Goal: Complete application form: Complete application form

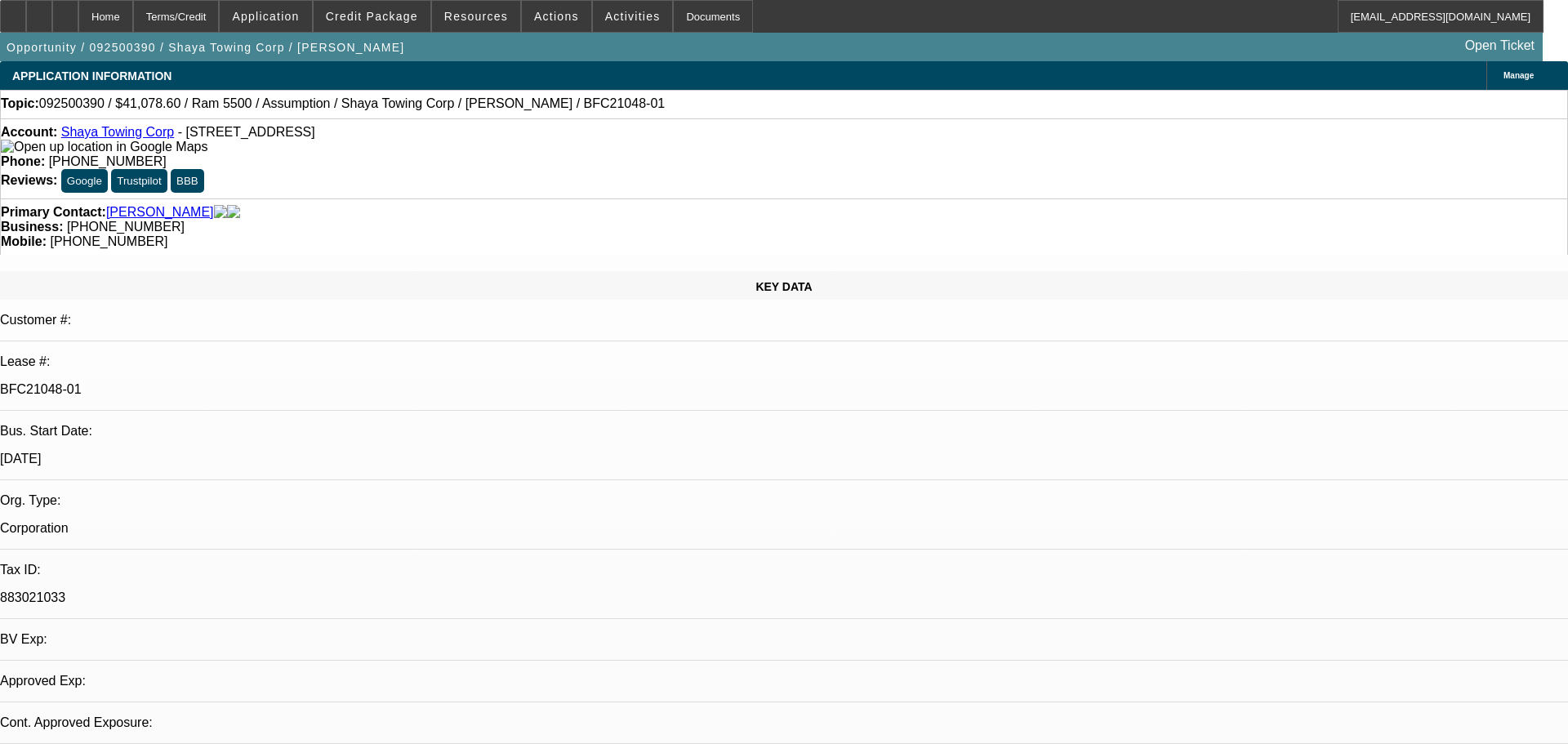
select select "0"
select select "2"
select select "0.1"
select select "4"
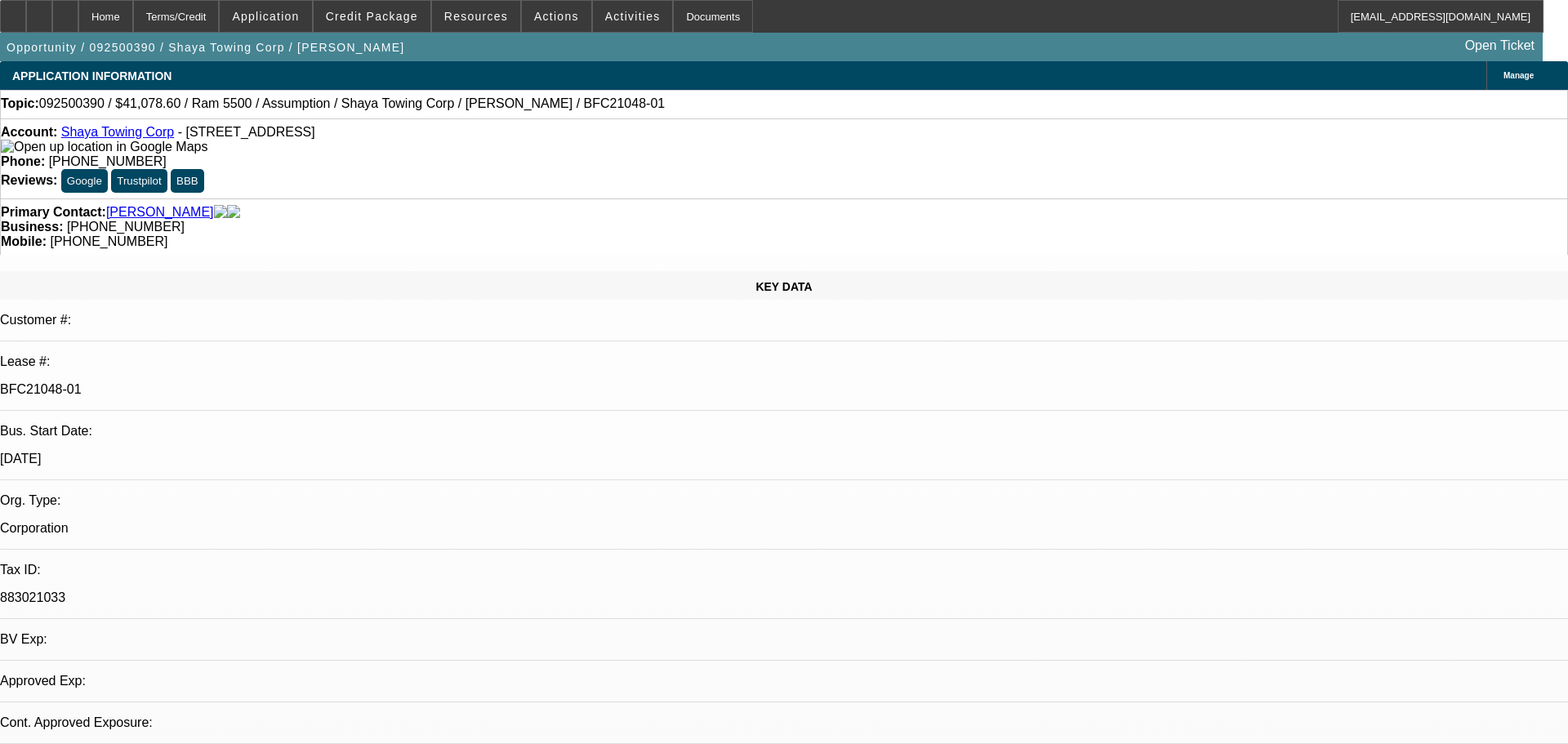
select select "0"
select select "0.1"
select select "4"
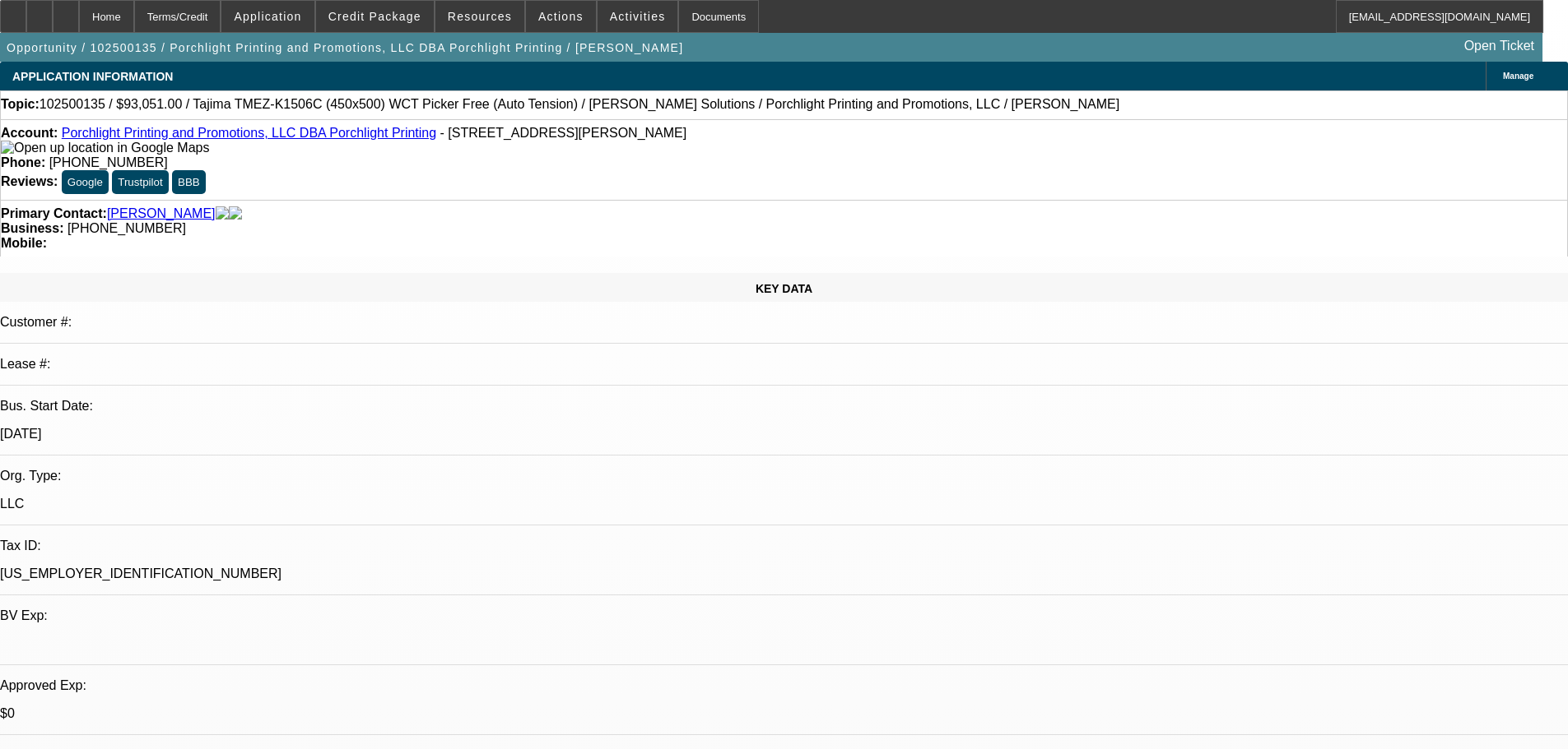
select select "0"
select select "0.1"
select select "4"
select select "0"
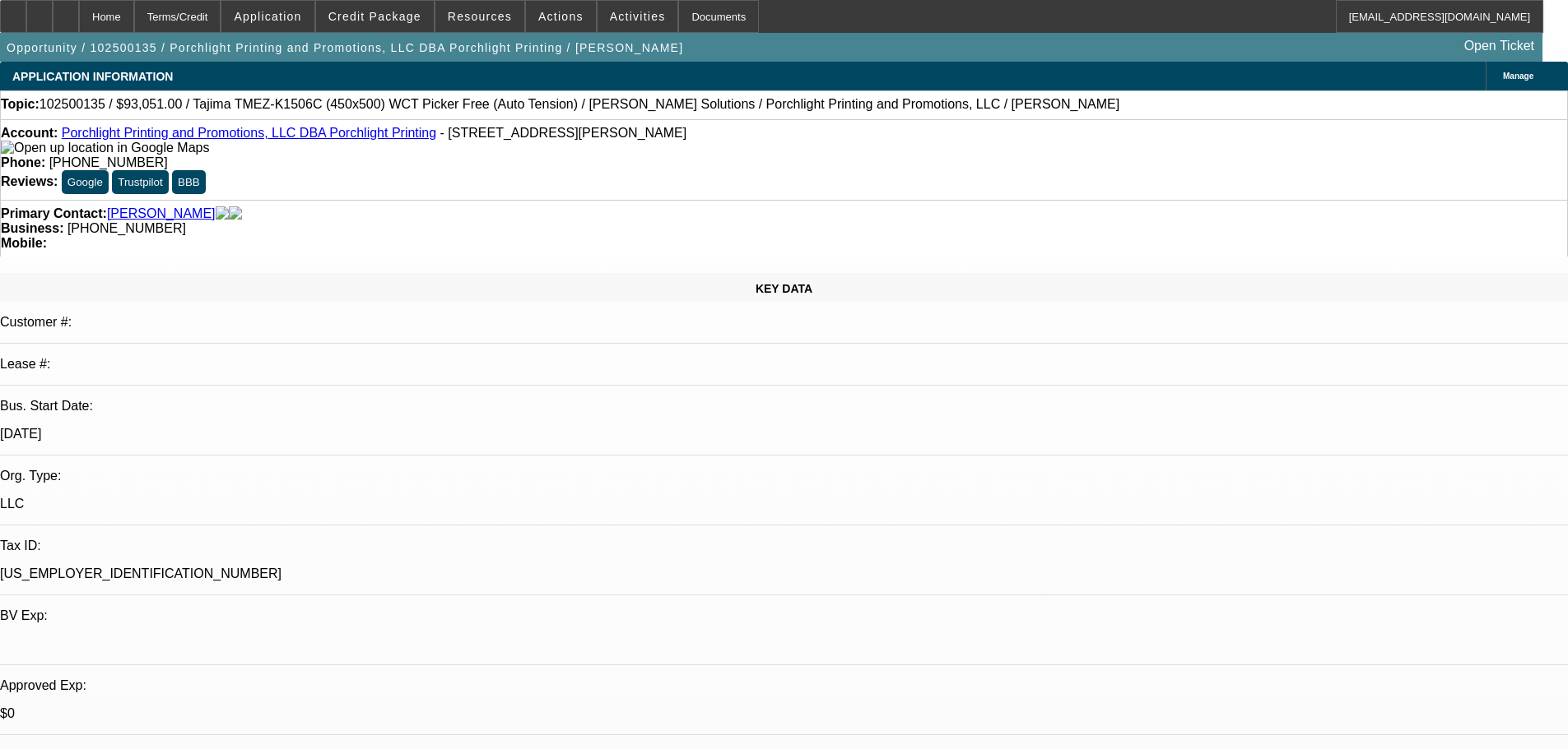
select select "0"
select select "6"
select select "0"
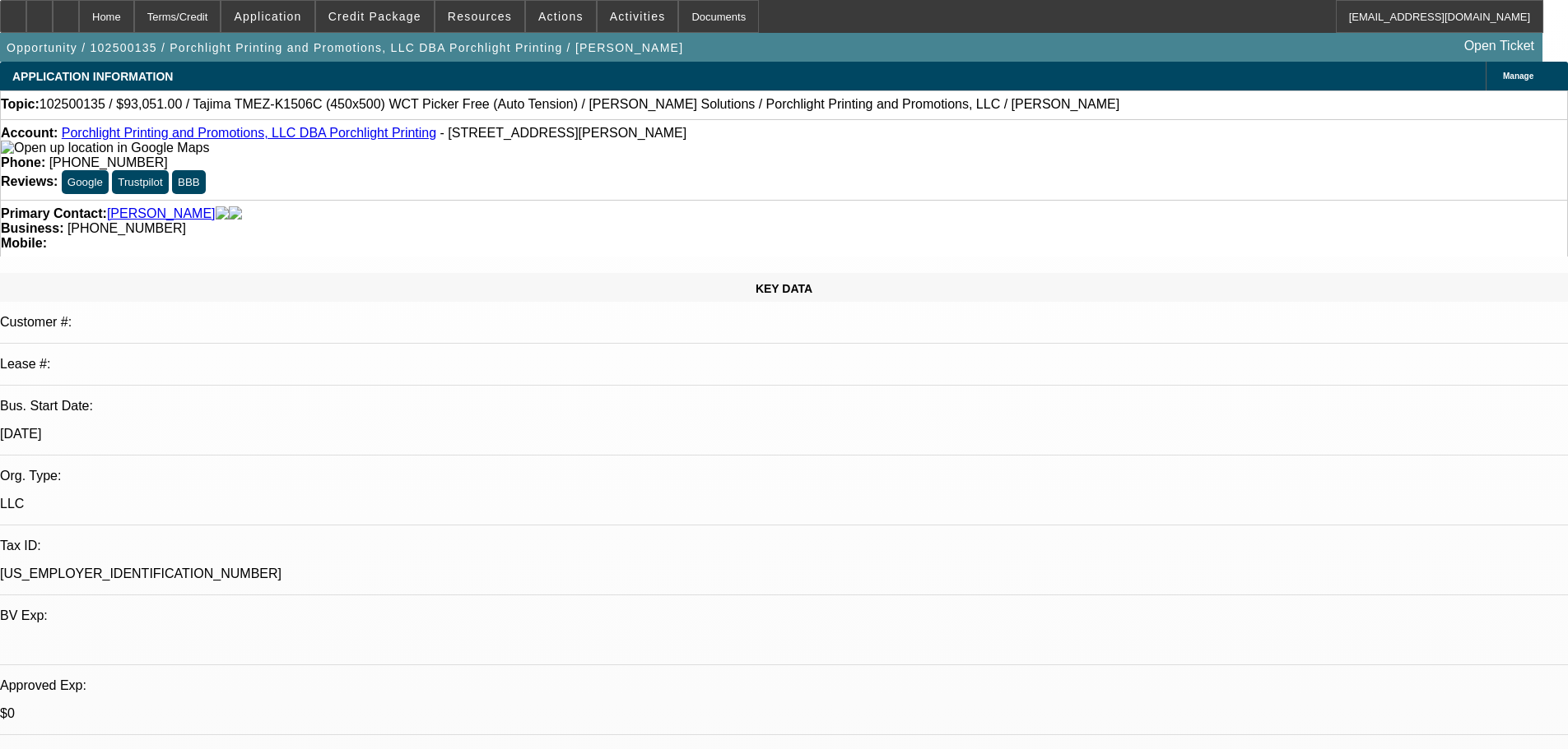
select select "0.1"
select select "4"
select select "0"
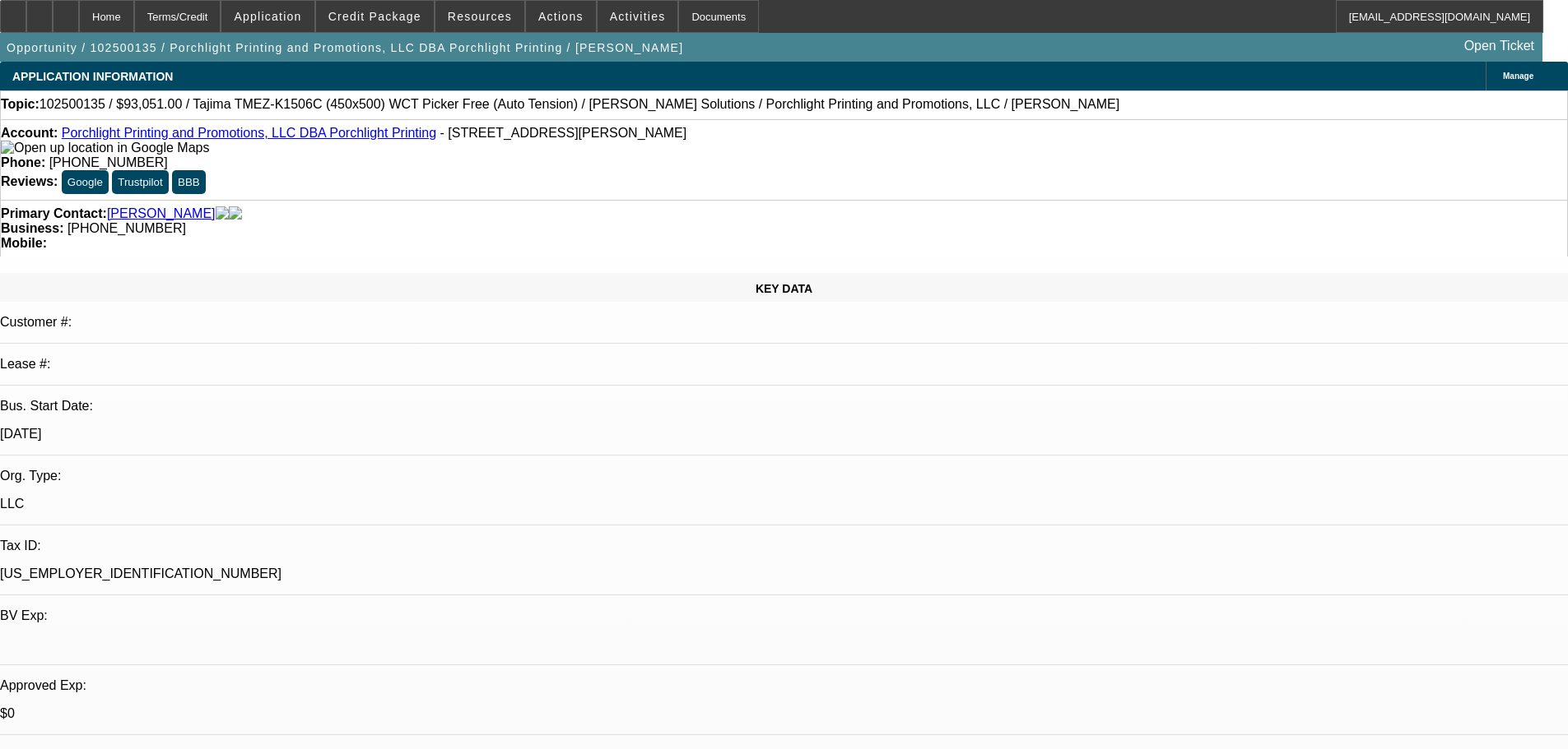
select select "6"
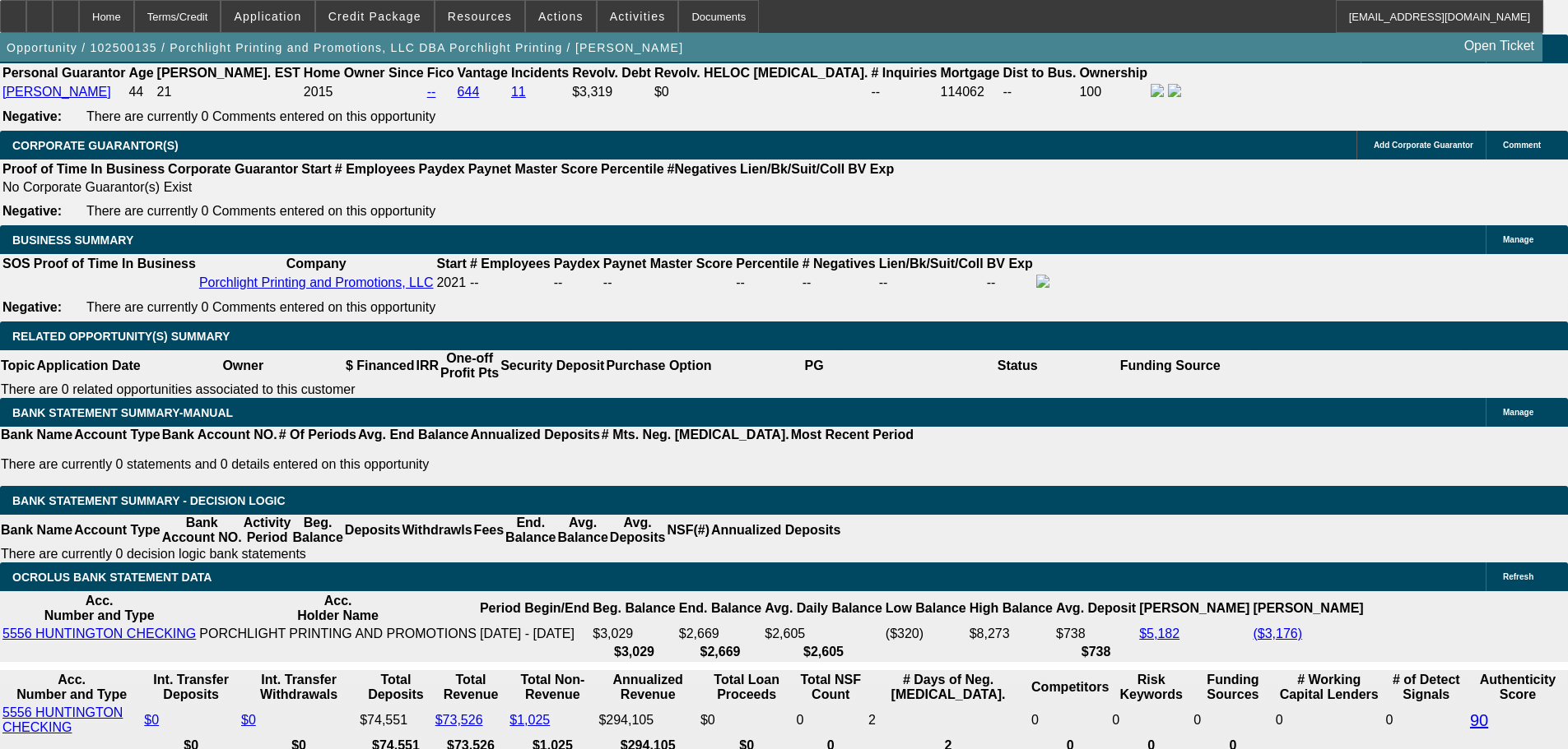
scroll to position [2763, 0]
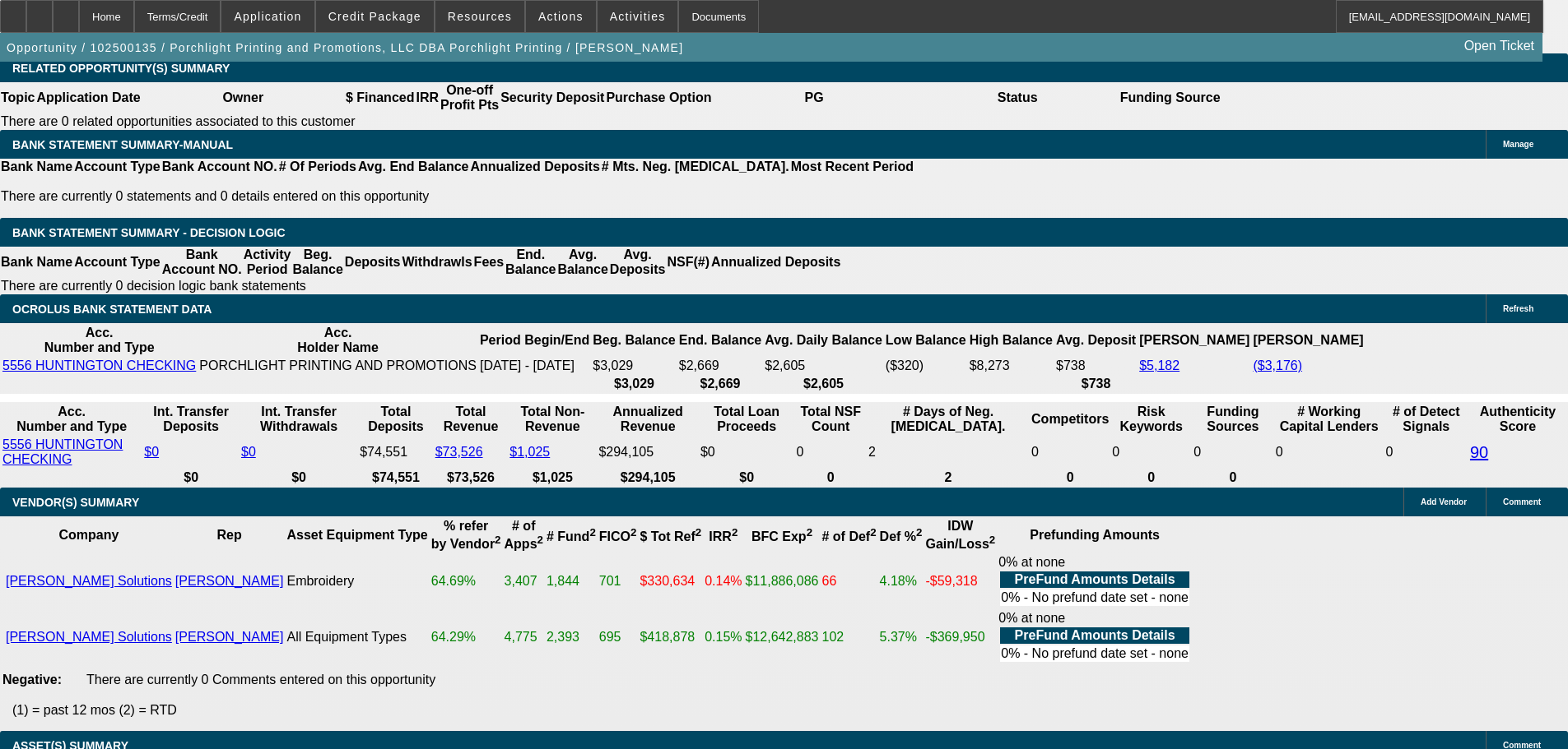
select select "5"
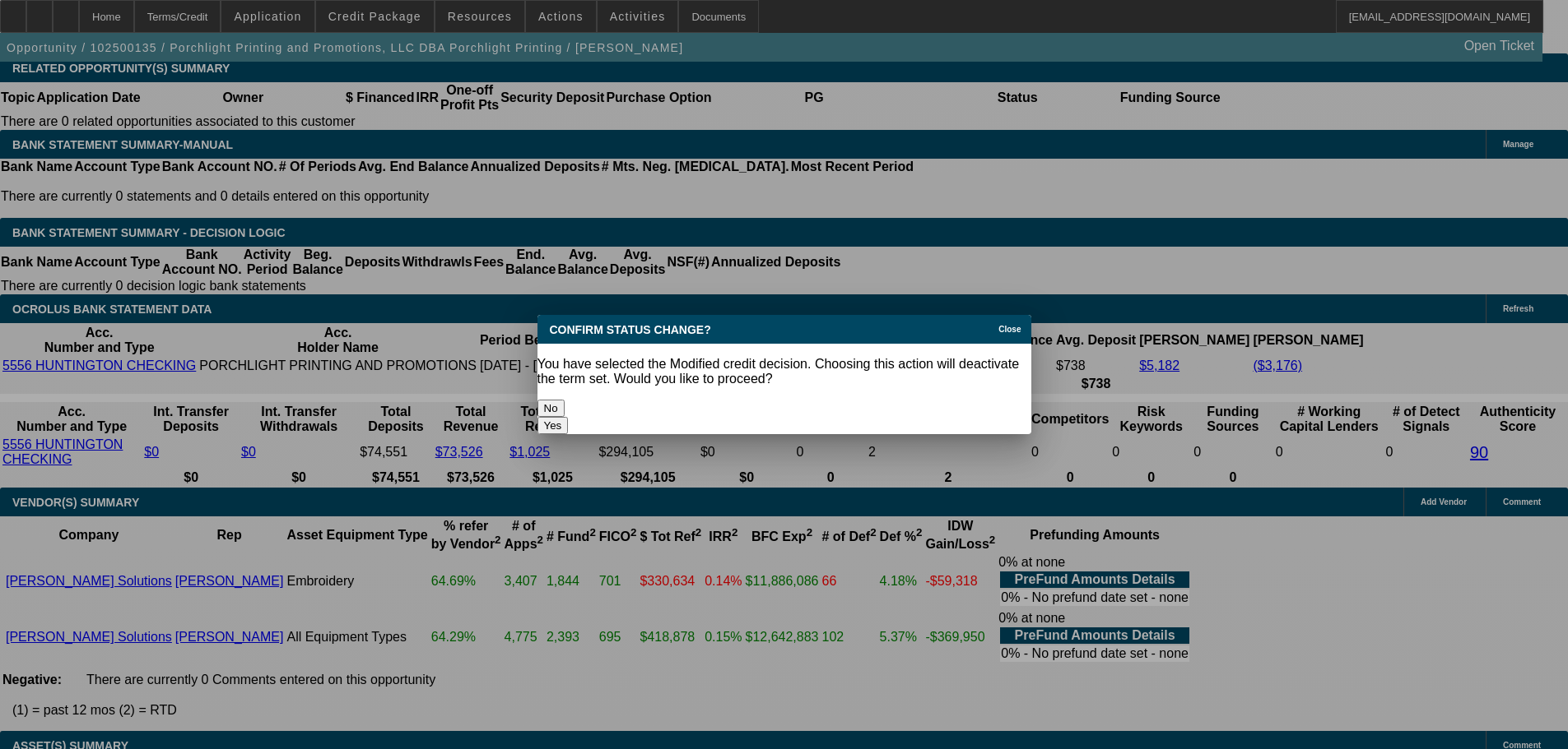
scroll to position [0, 0]
click at [569, 417] on button "Yes" at bounding box center [553, 425] width 31 height 17
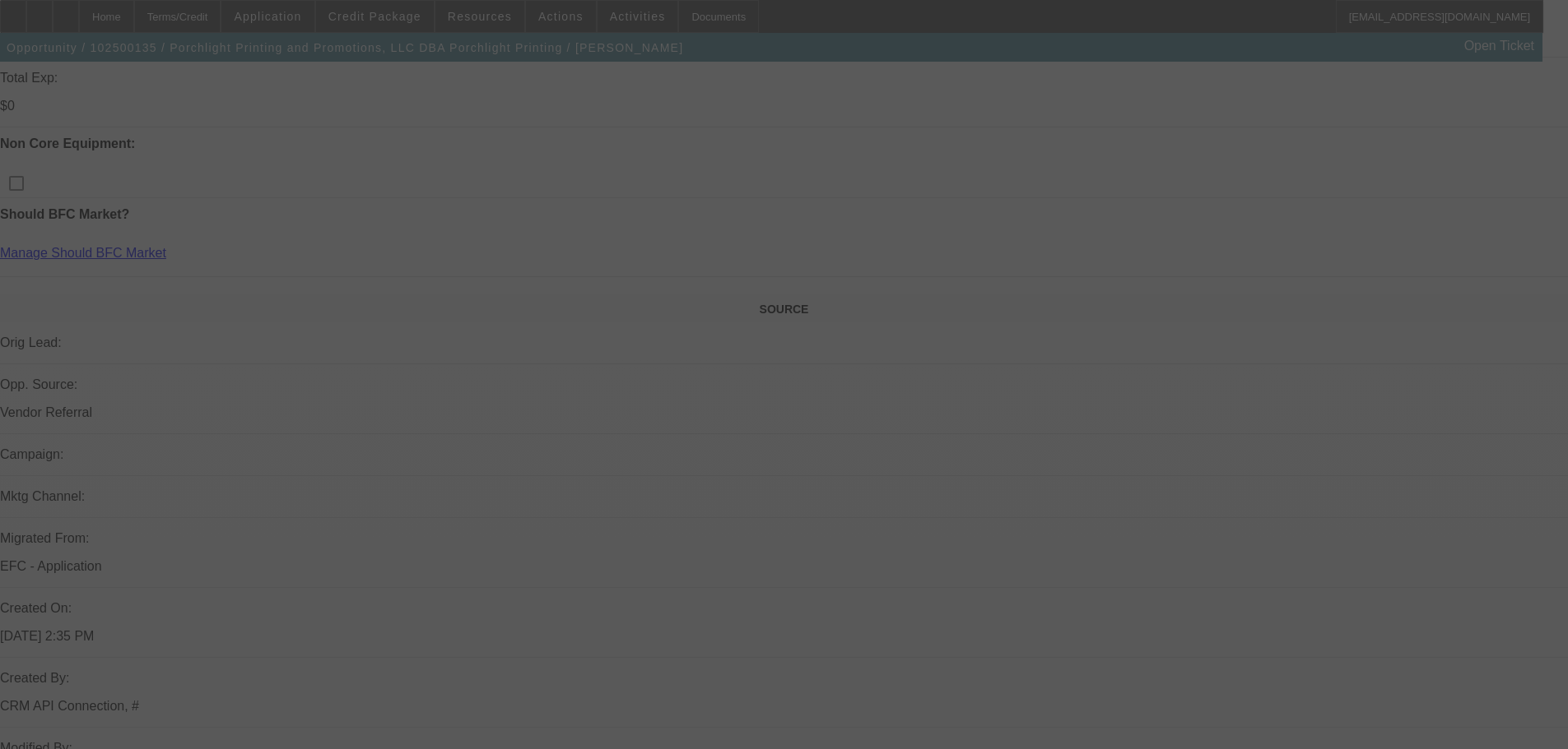
scroll to position [624, 0]
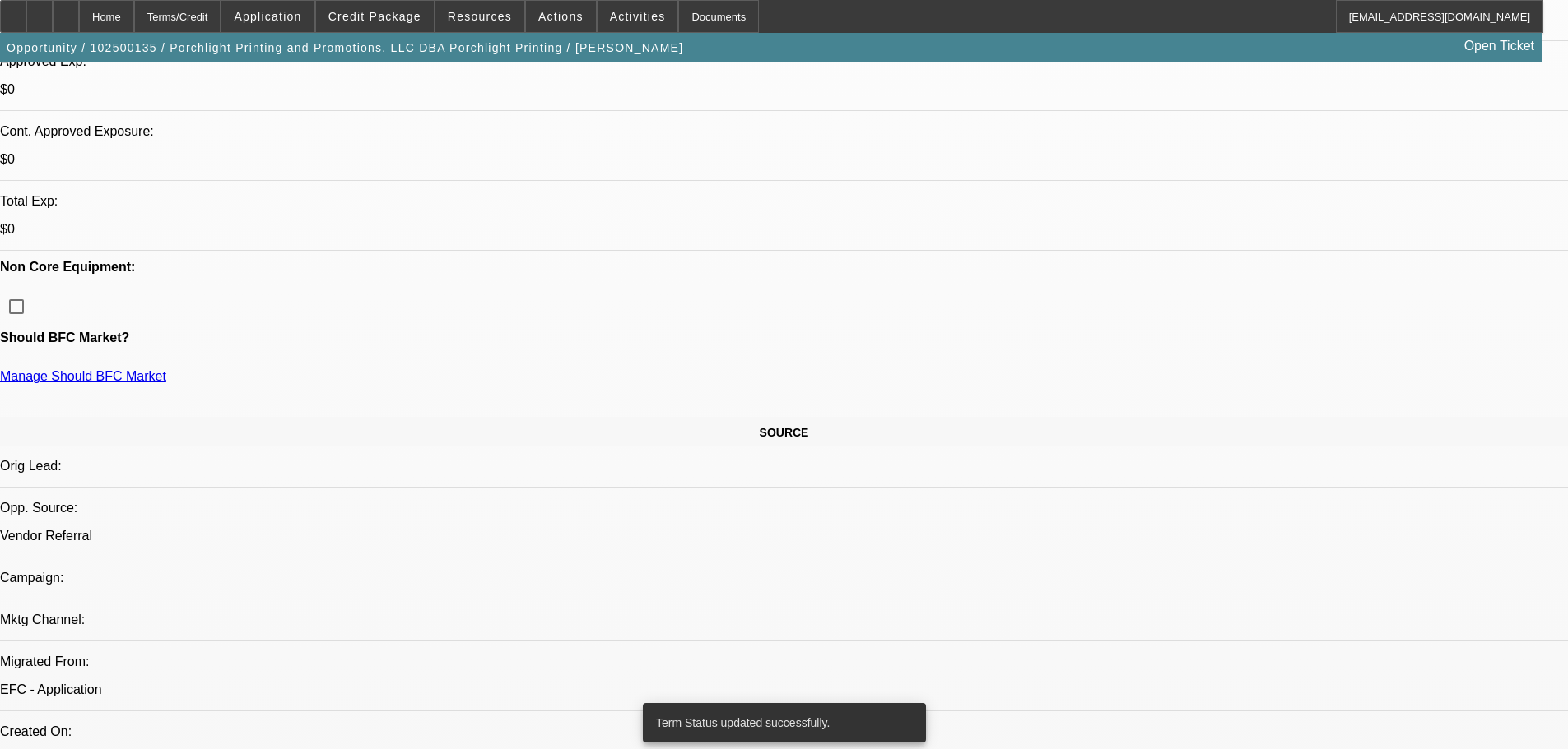
select select "0"
select select "6"
select select "0"
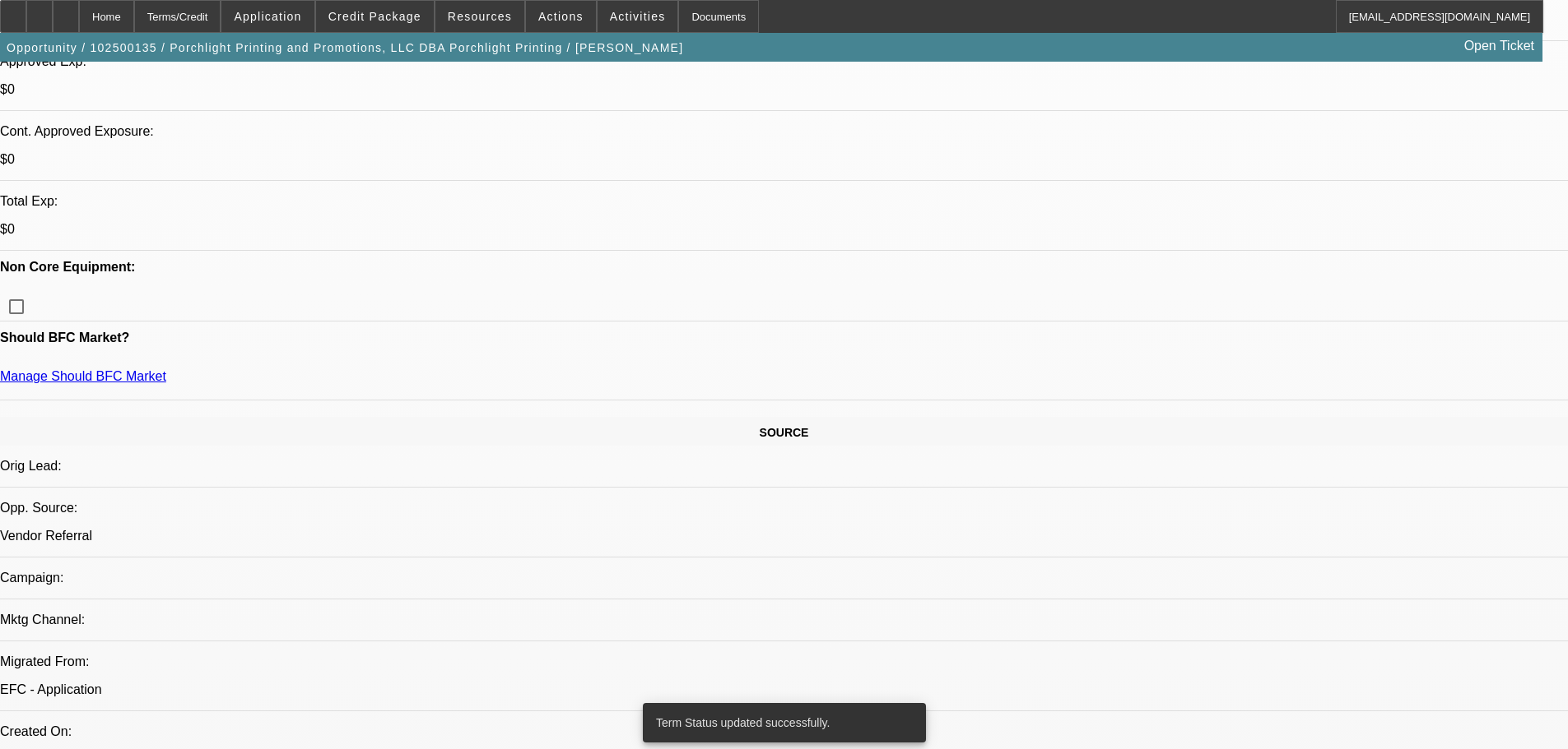
select select "0"
select select "0.1"
select select "4"
select select "0"
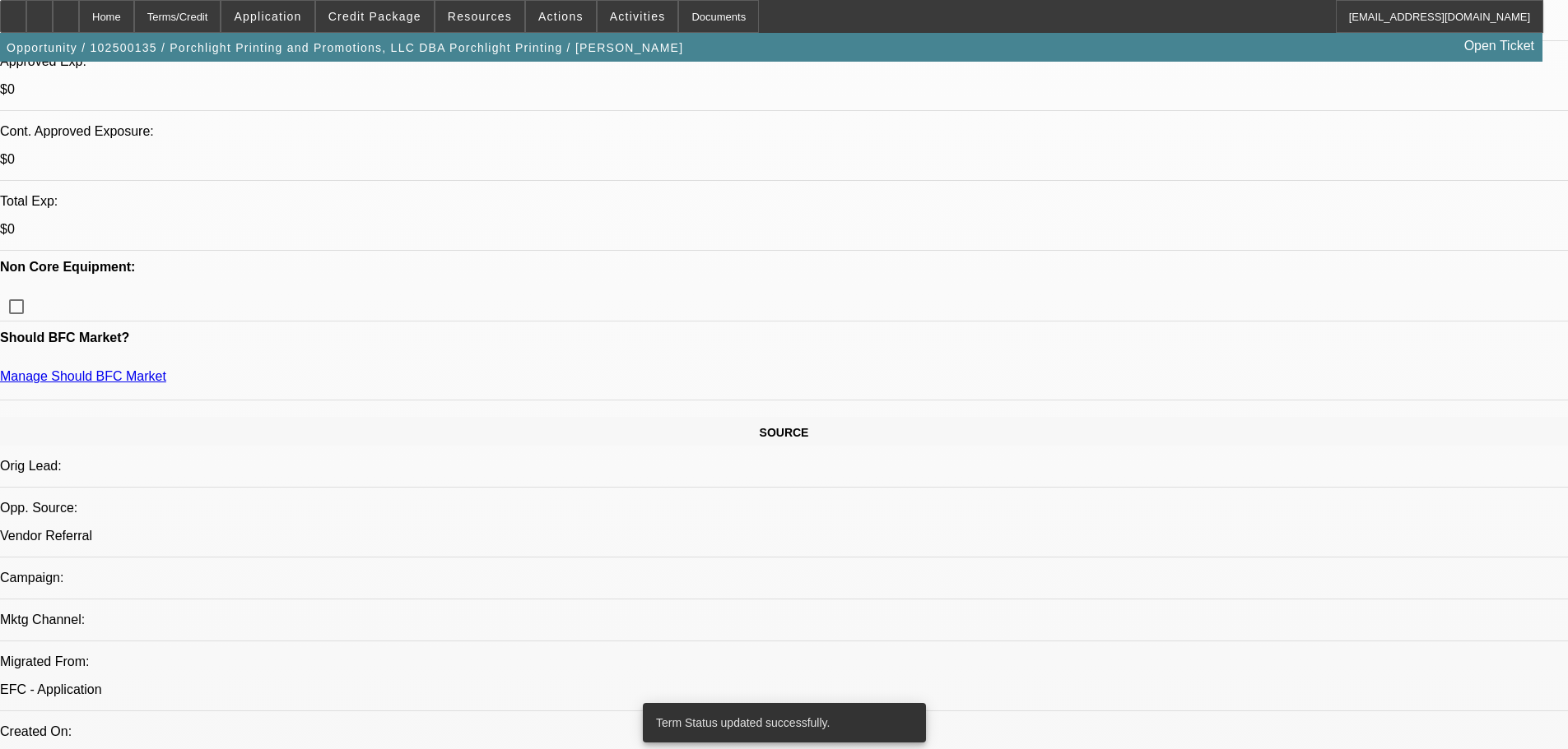
select select "0"
select select "6"
select select "0"
select select "0.1"
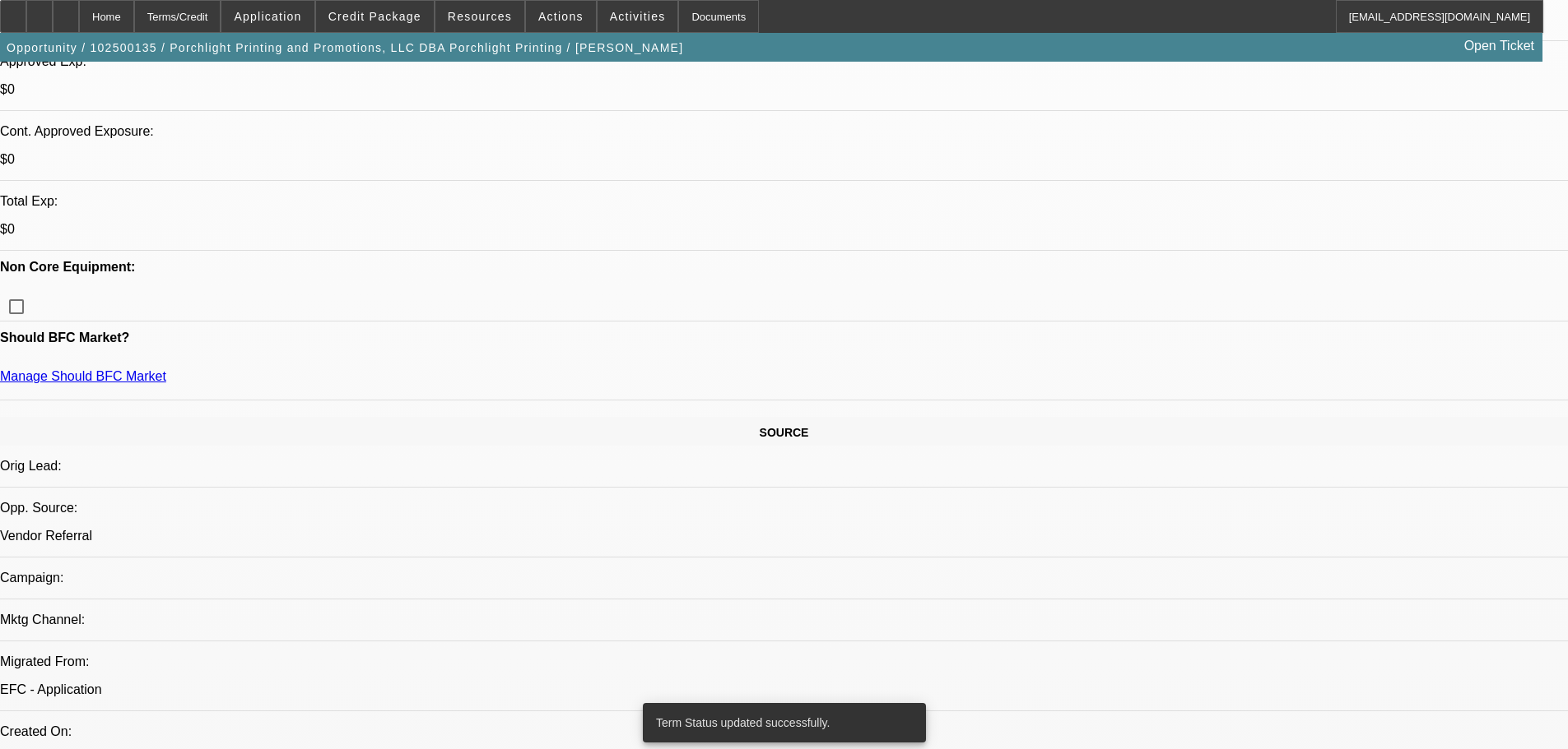
select select "4"
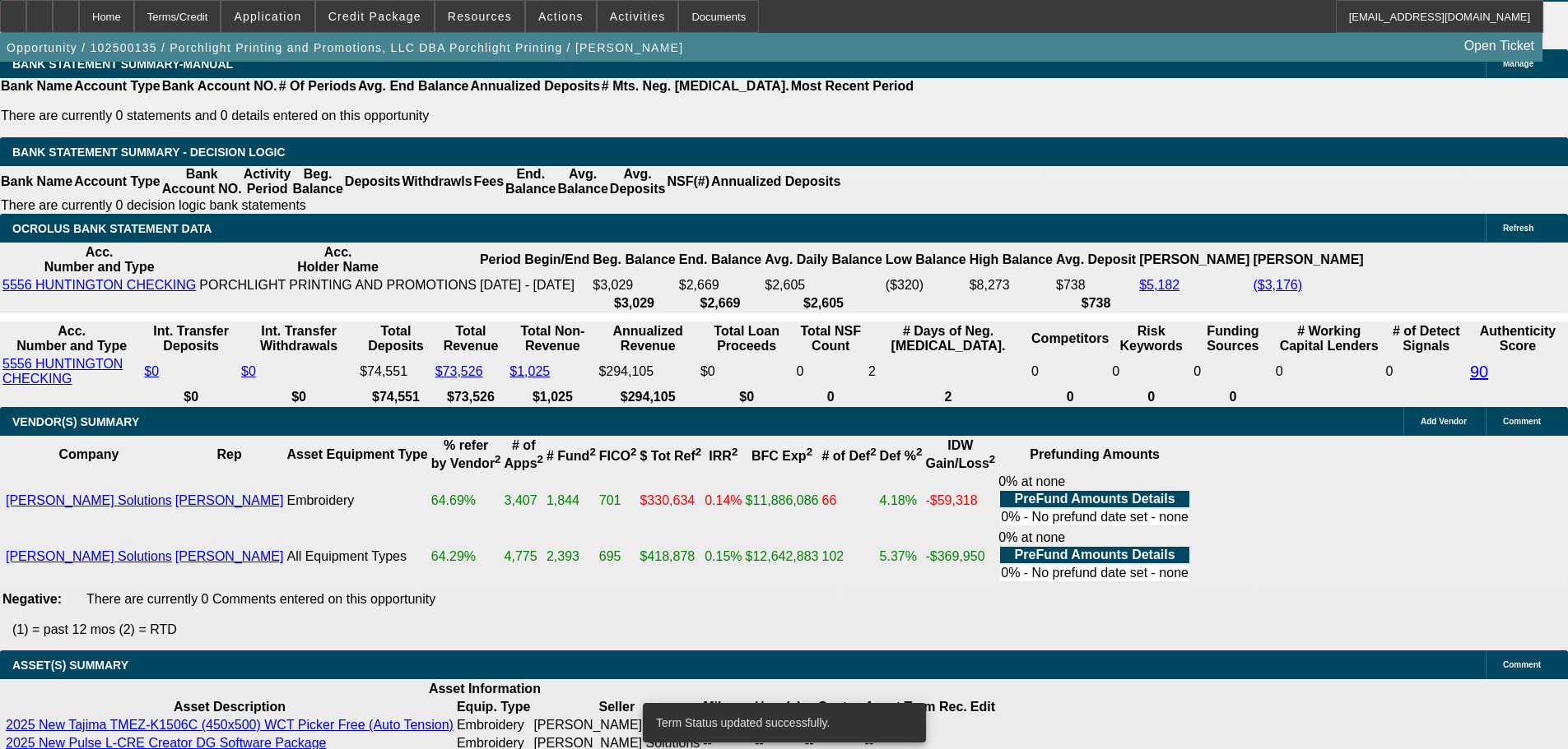
scroll to position [2845, 0]
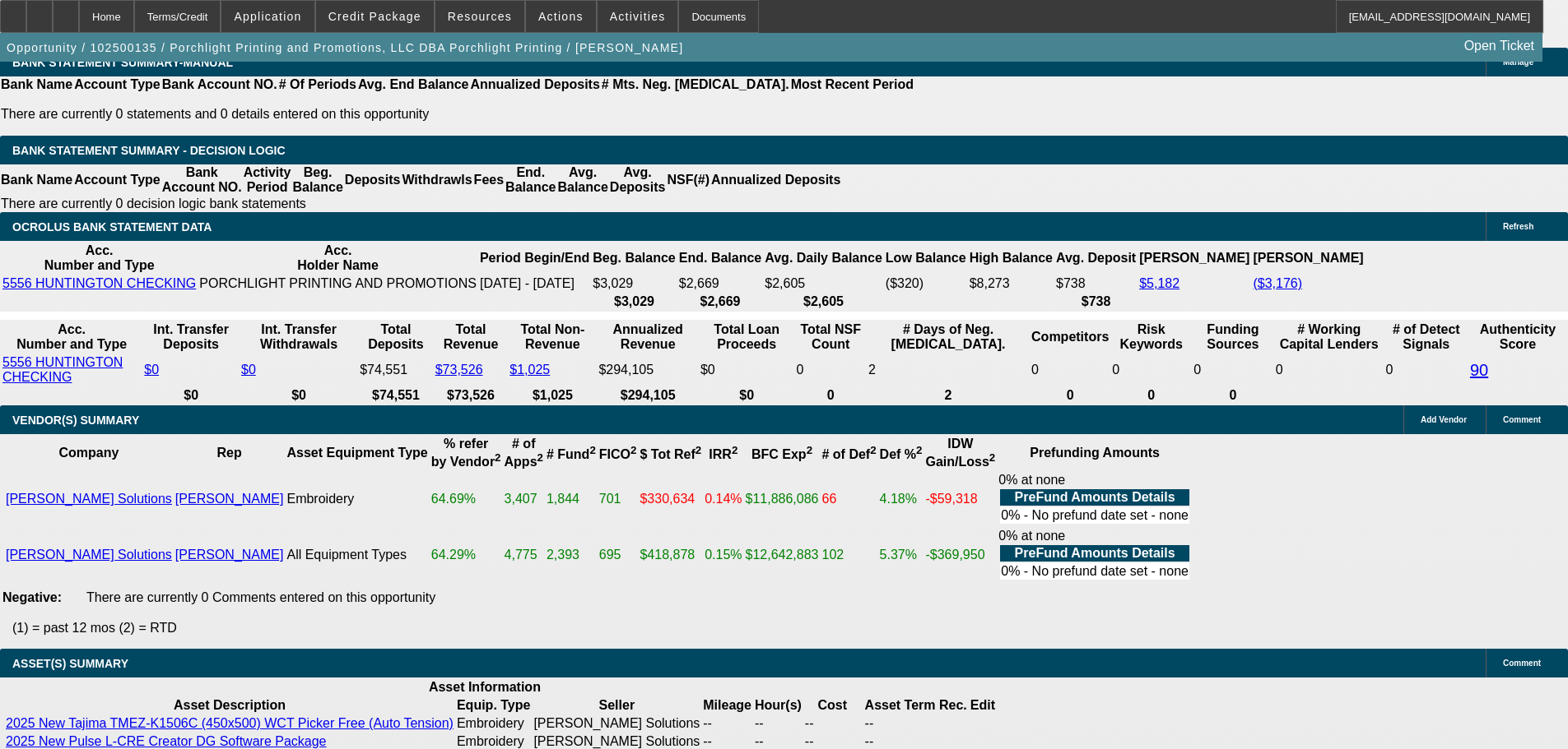
select select "5"
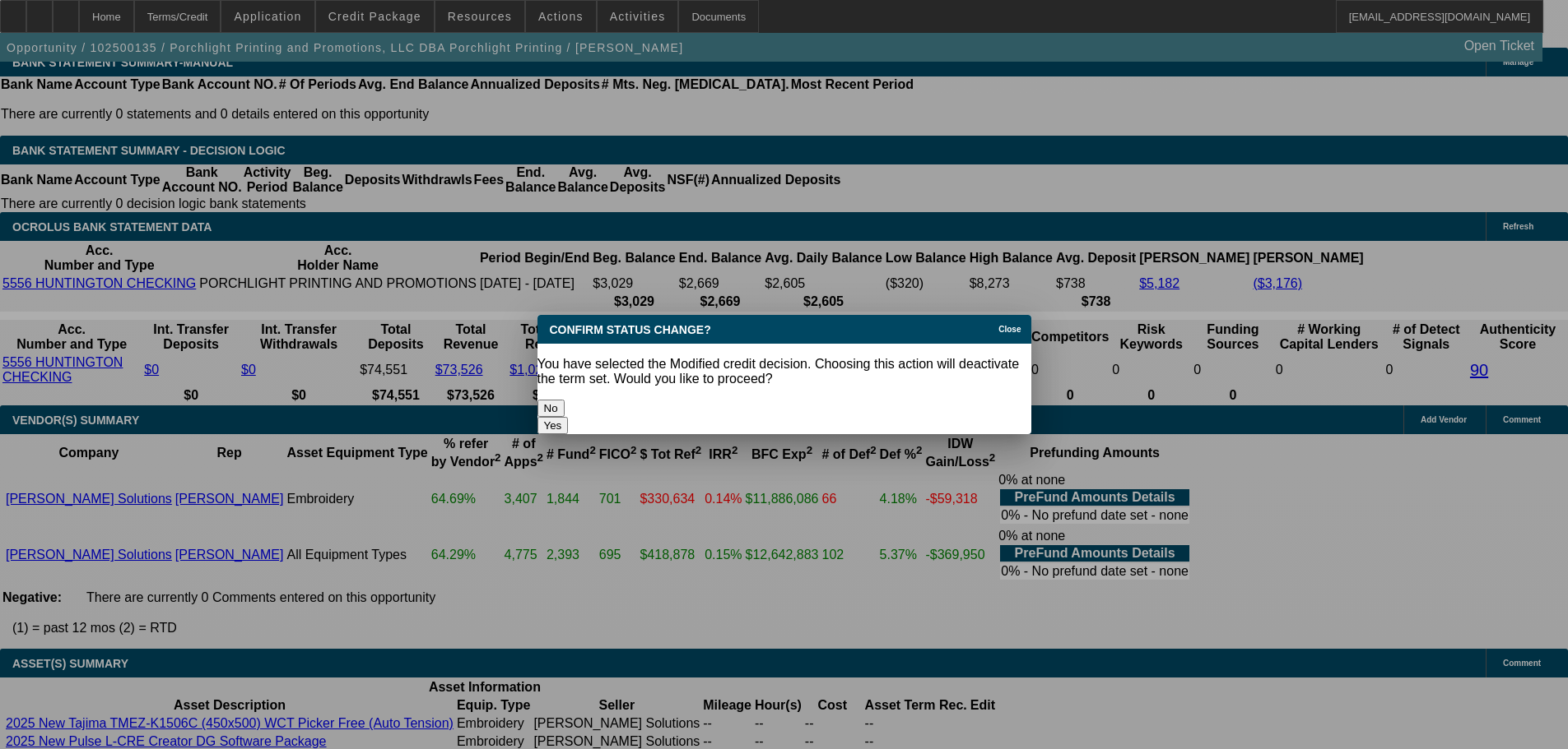
click at [569, 417] on button "Yes" at bounding box center [553, 425] width 31 height 17
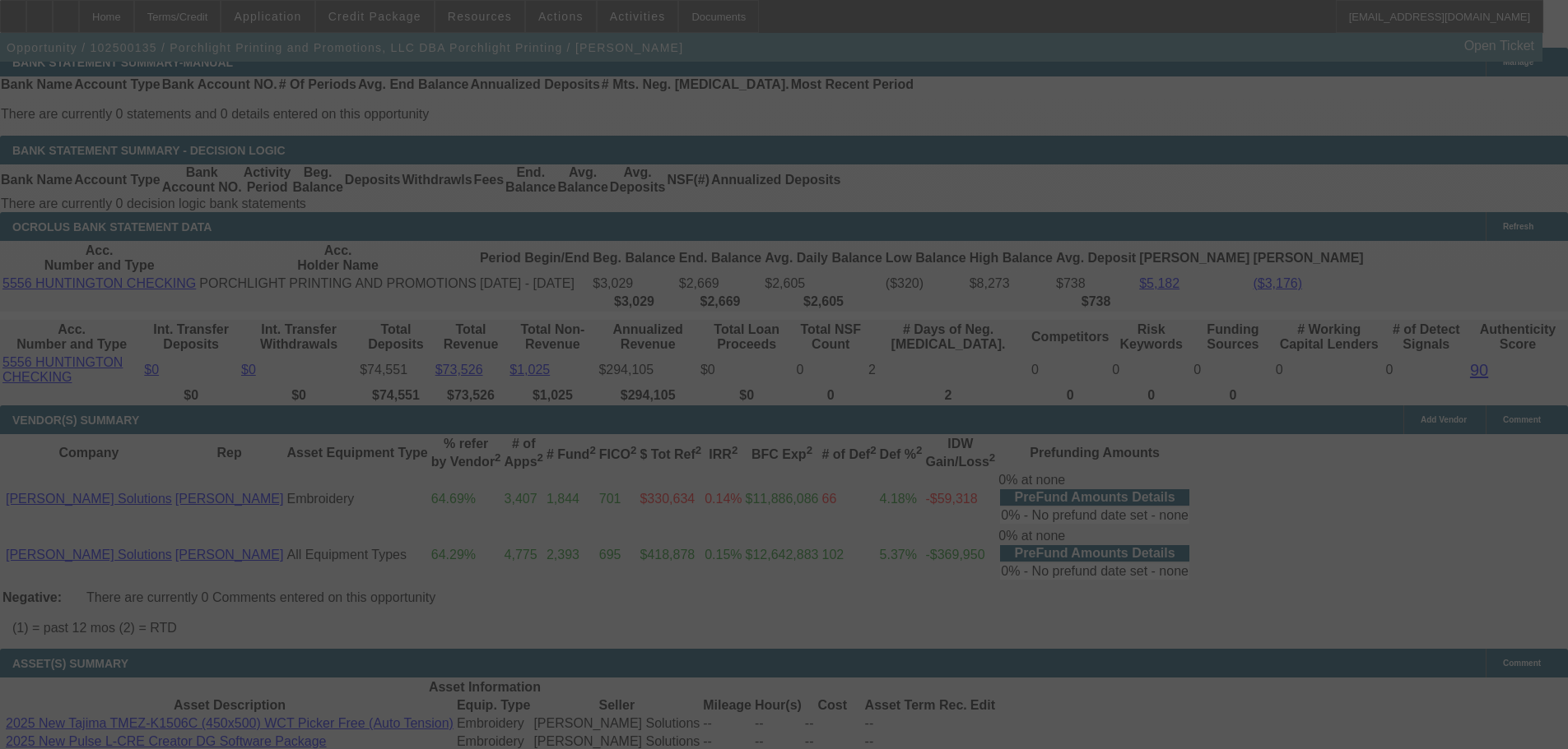
scroll to position [2434, 0]
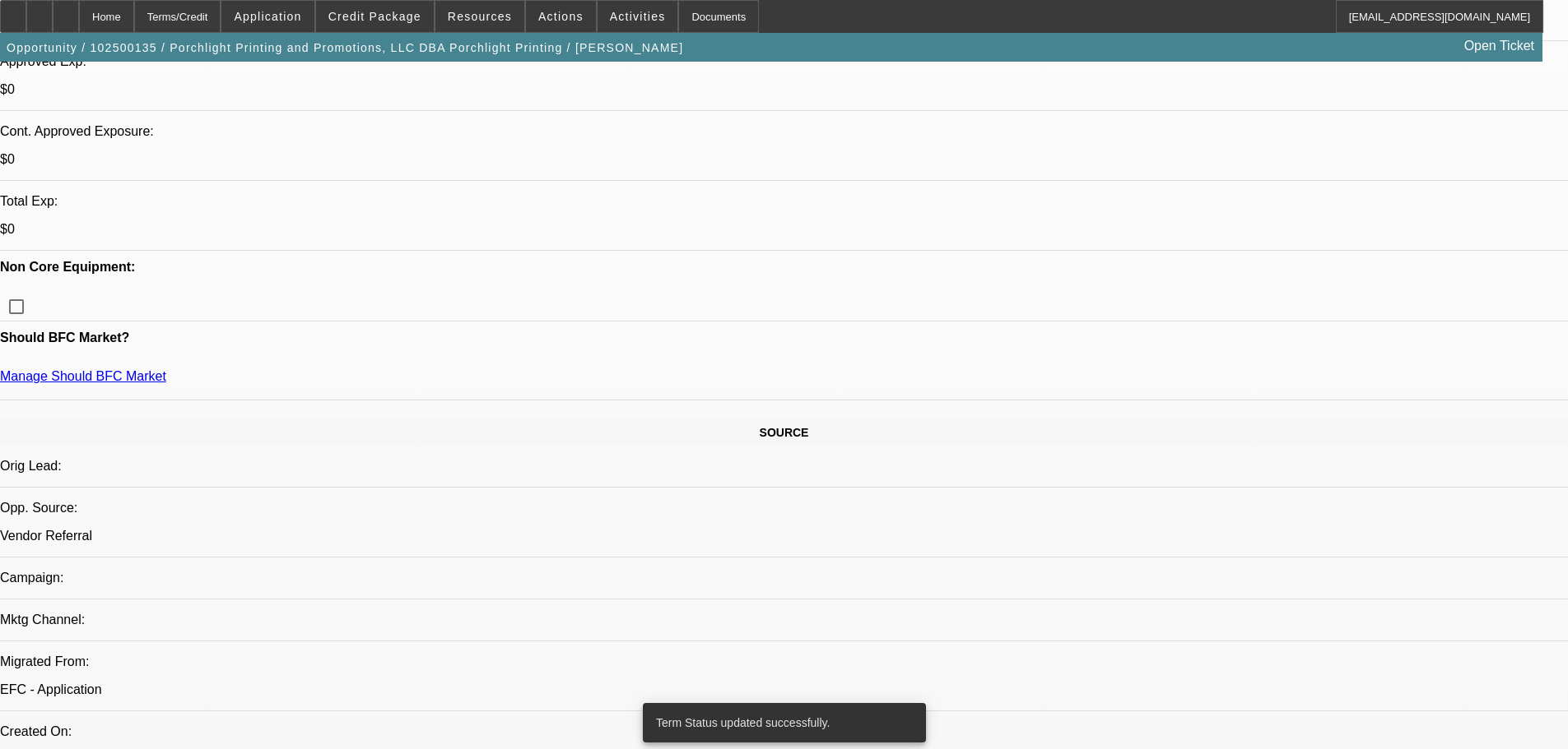
select select "0"
select select "0.1"
select select "4"
select select "0"
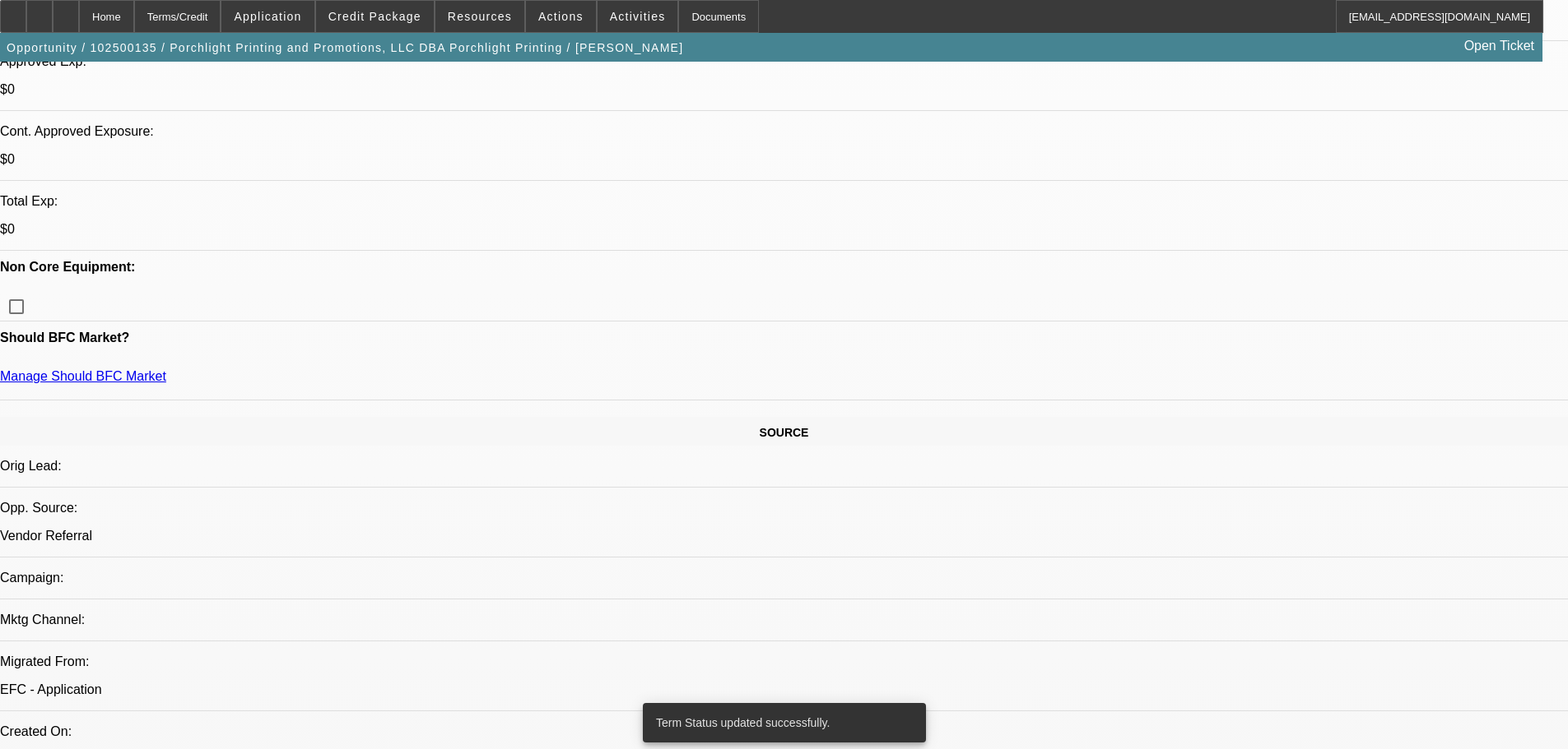
select select "0"
select select "6"
select select "0"
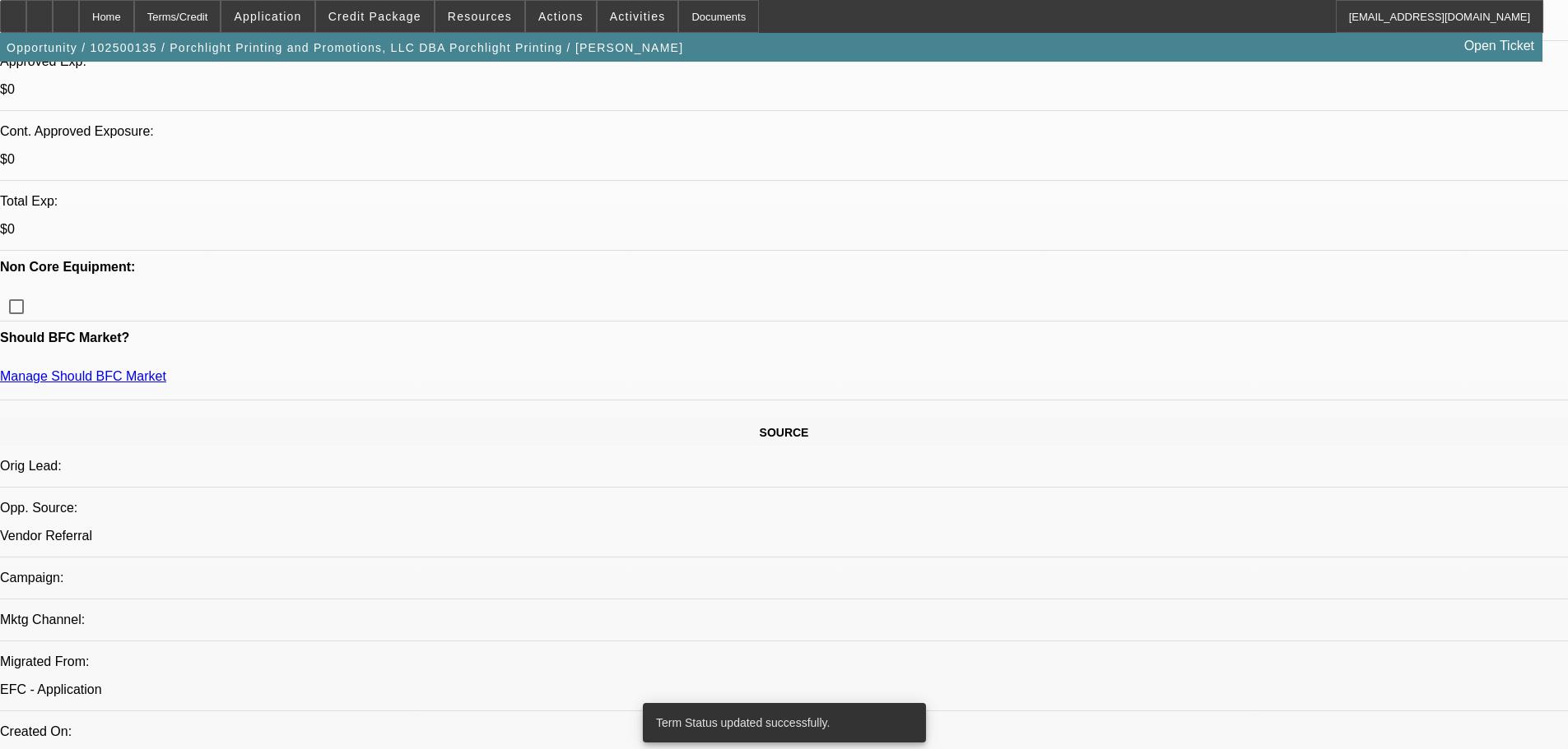
select select "0.1"
select select "4"
select select "0"
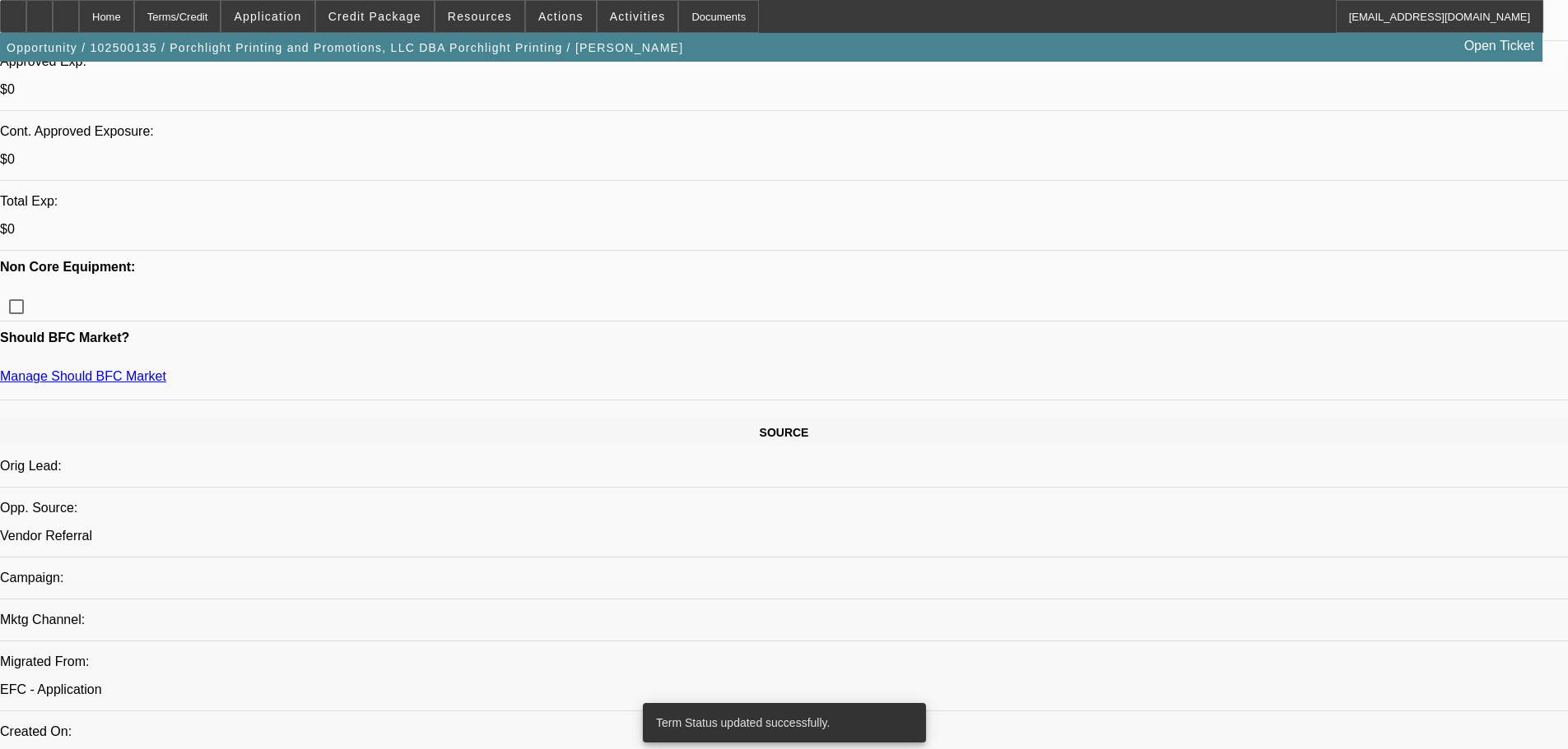
select select "6"
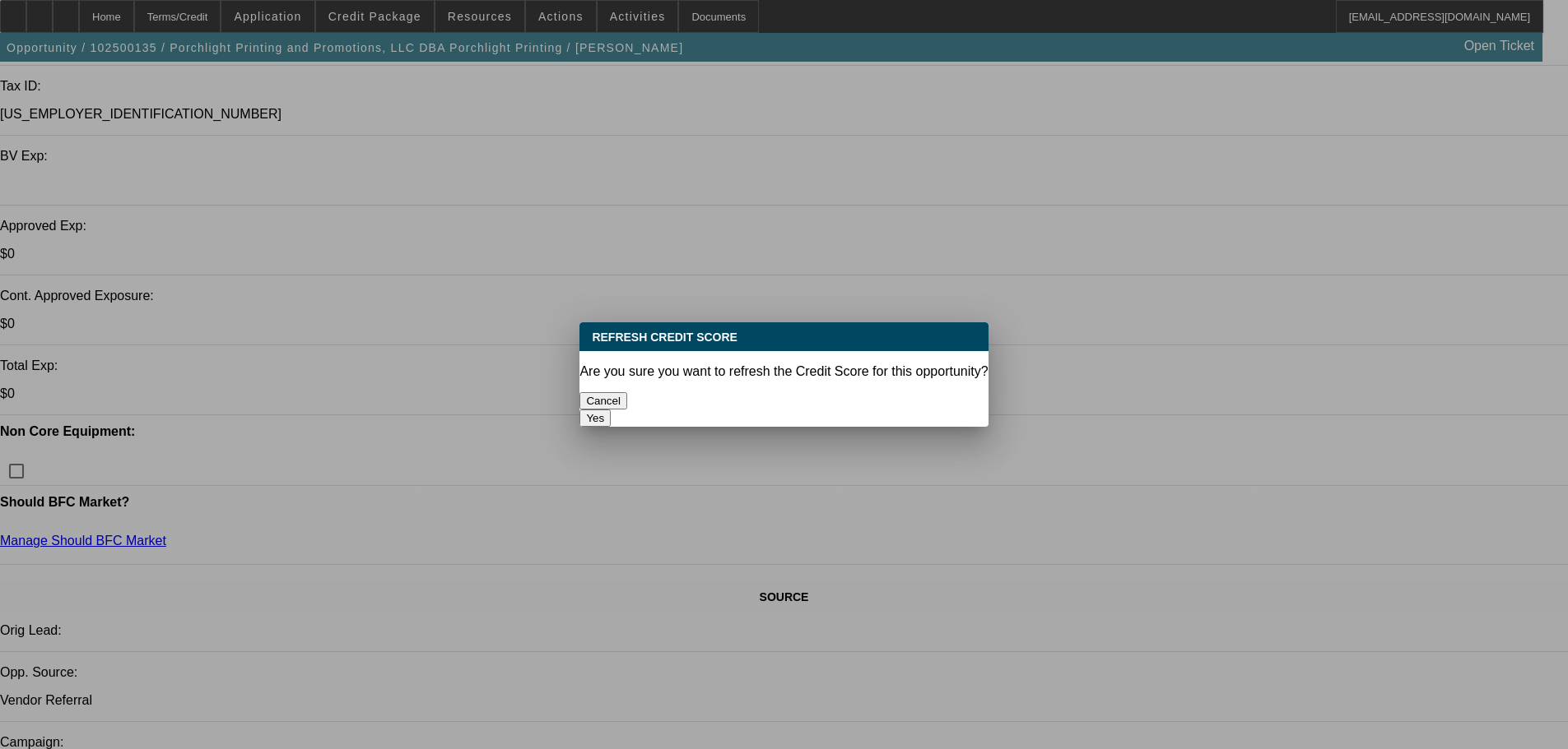
click at [611, 410] on button "Yes" at bounding box center [595, 419] width 31 height 17
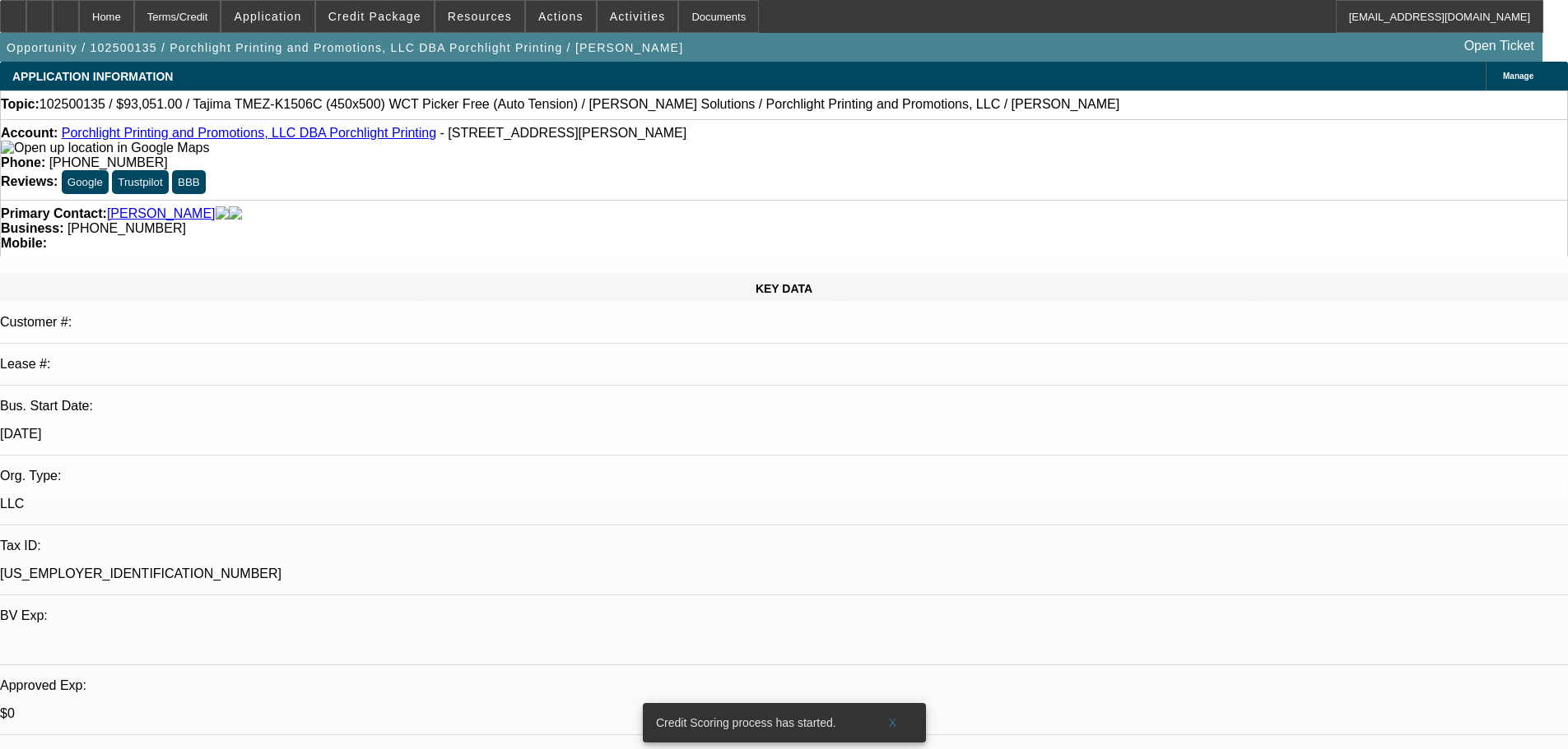
scroll to position [460, 0]
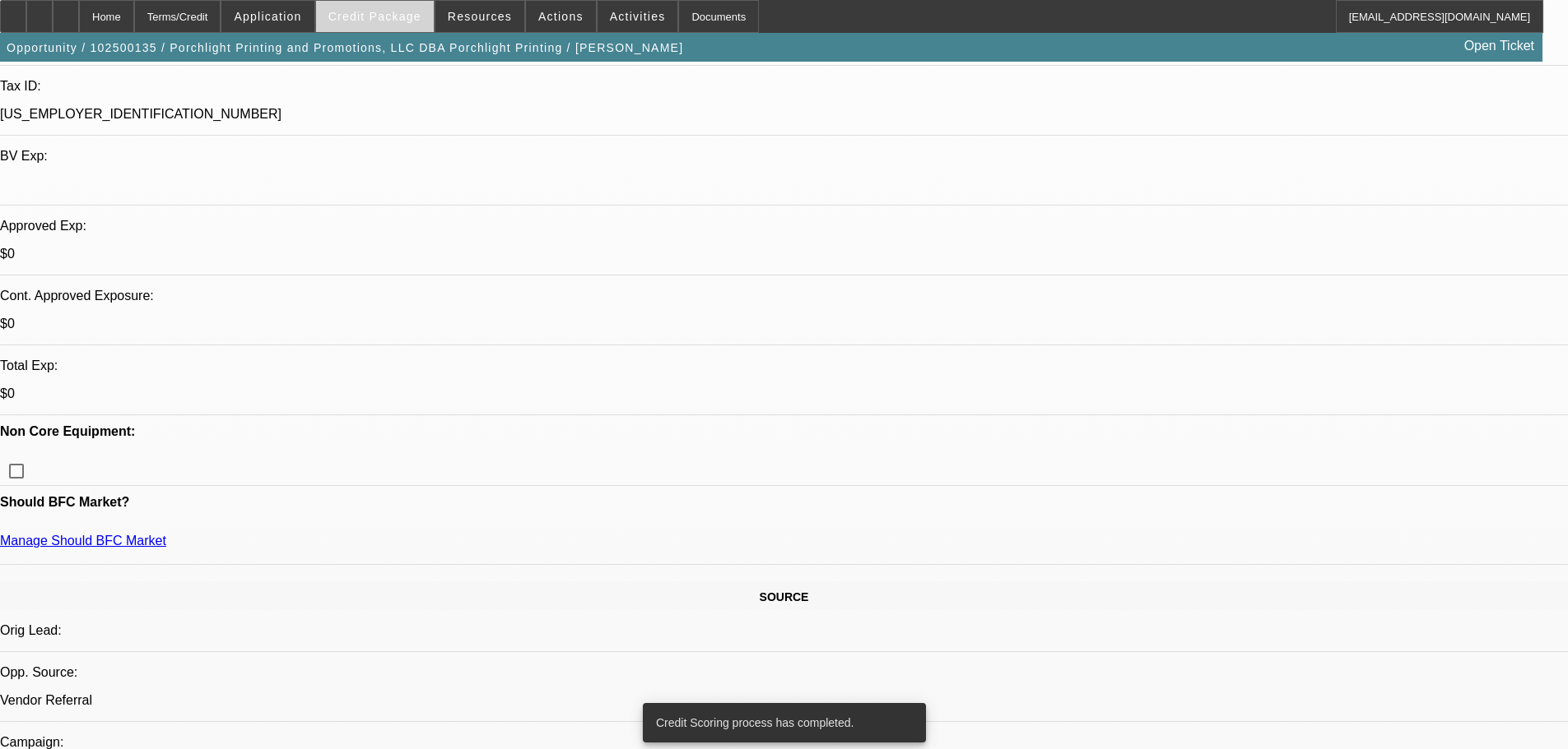
click at [377, 20] on span "Credit Package" at bounding box center [375, 17] width 93 height 13
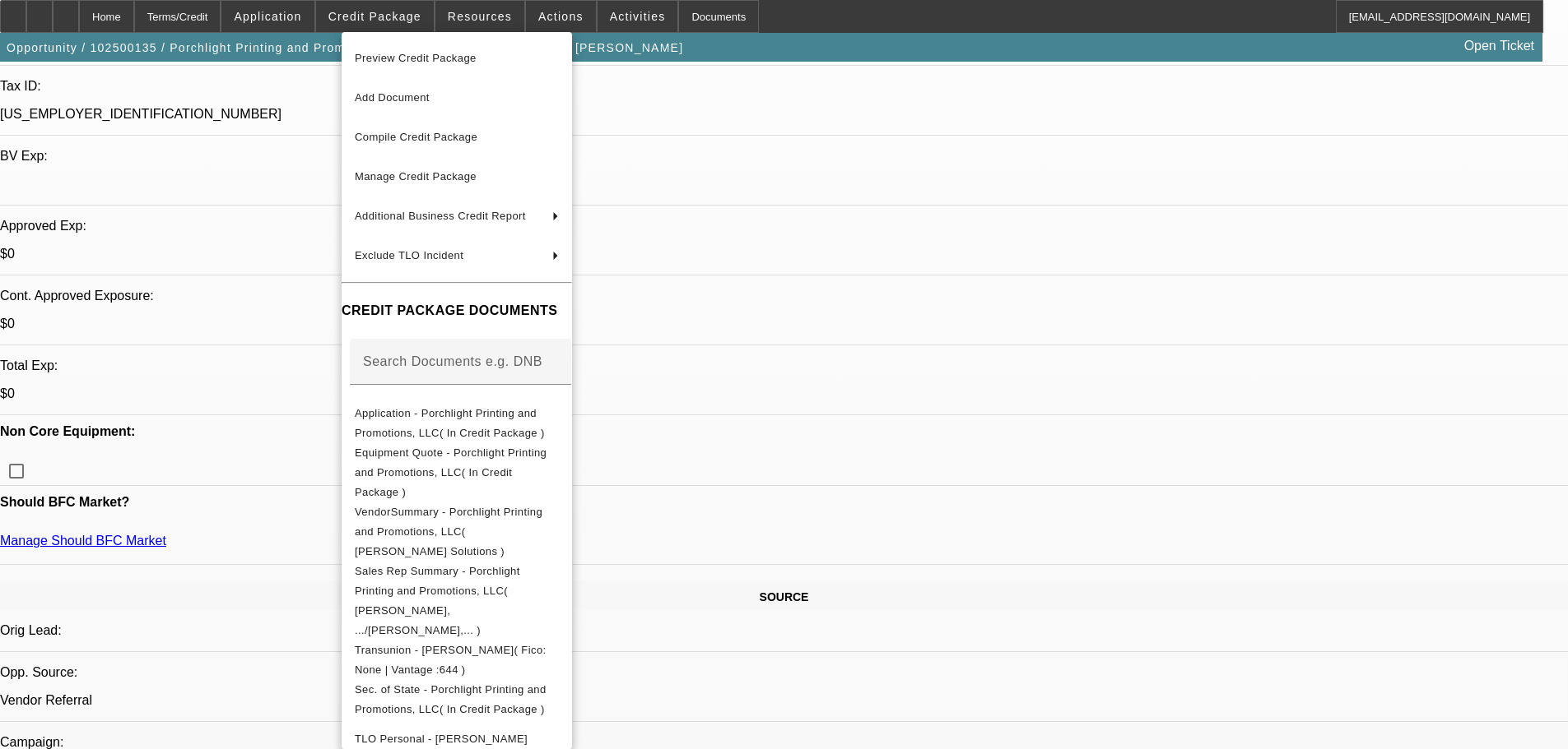
click at [392, 54] on span "Preview Credit Package" at bounding box center [416, 57] width 122 height 12
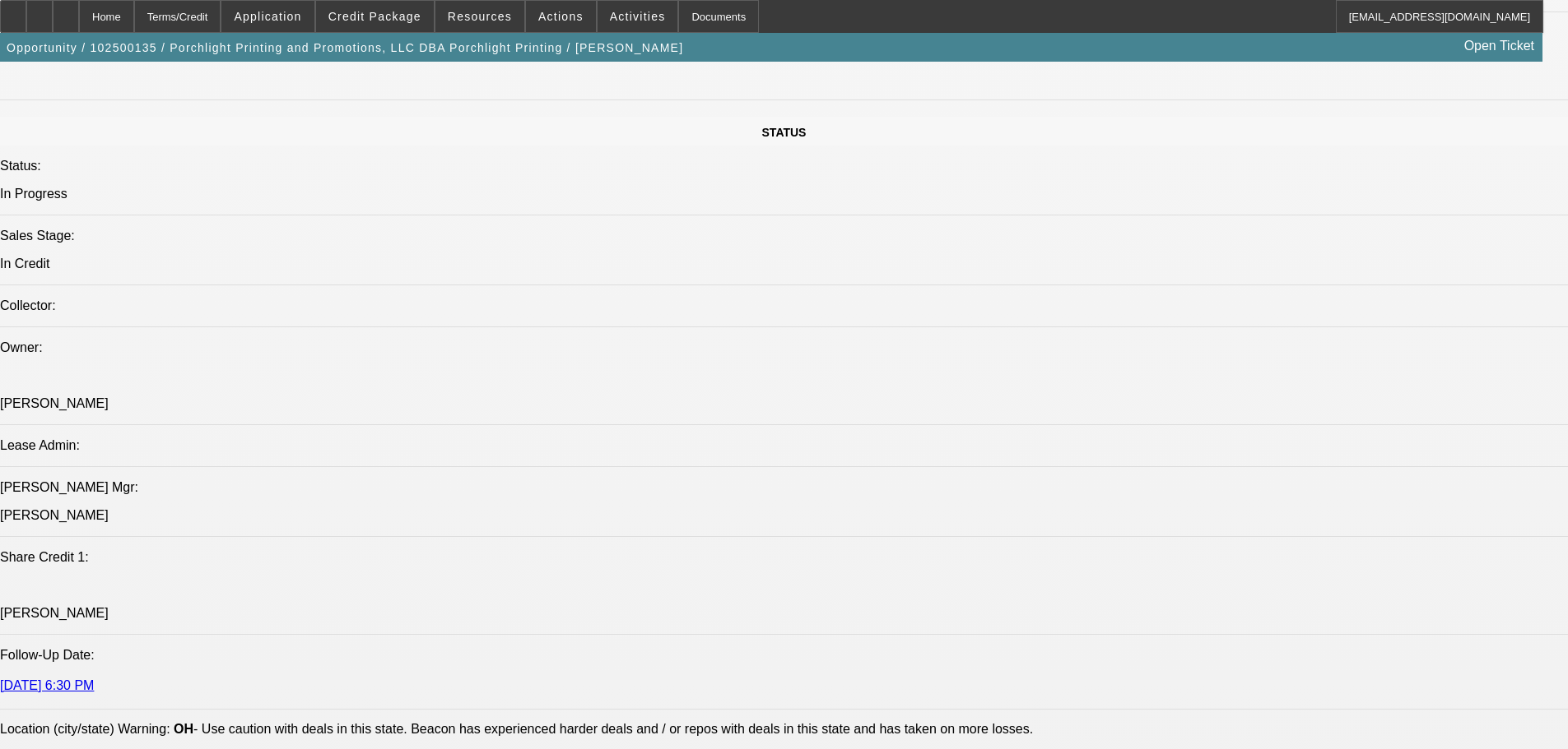
scroll to position [1941, 0]
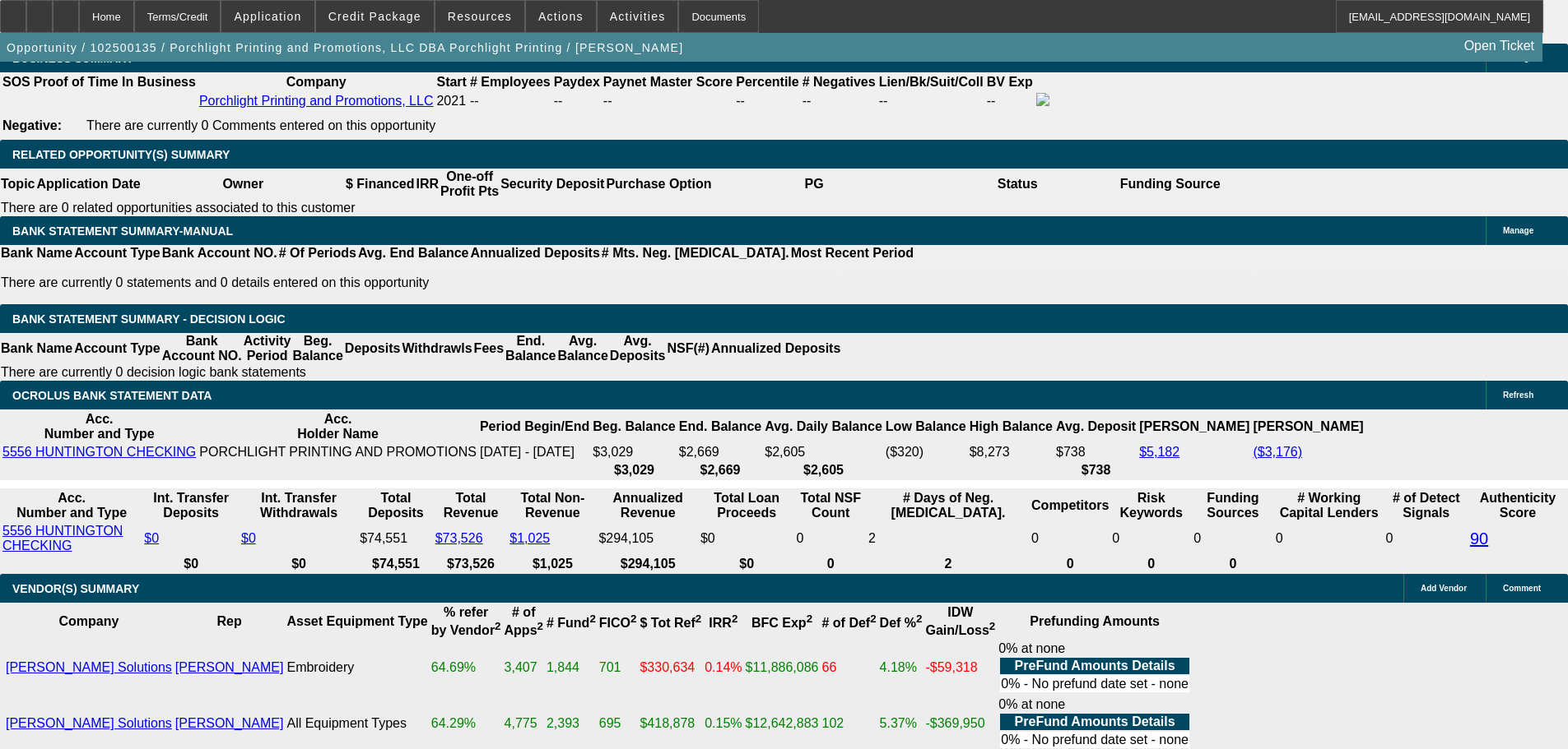
scroll to position [2598, 0]
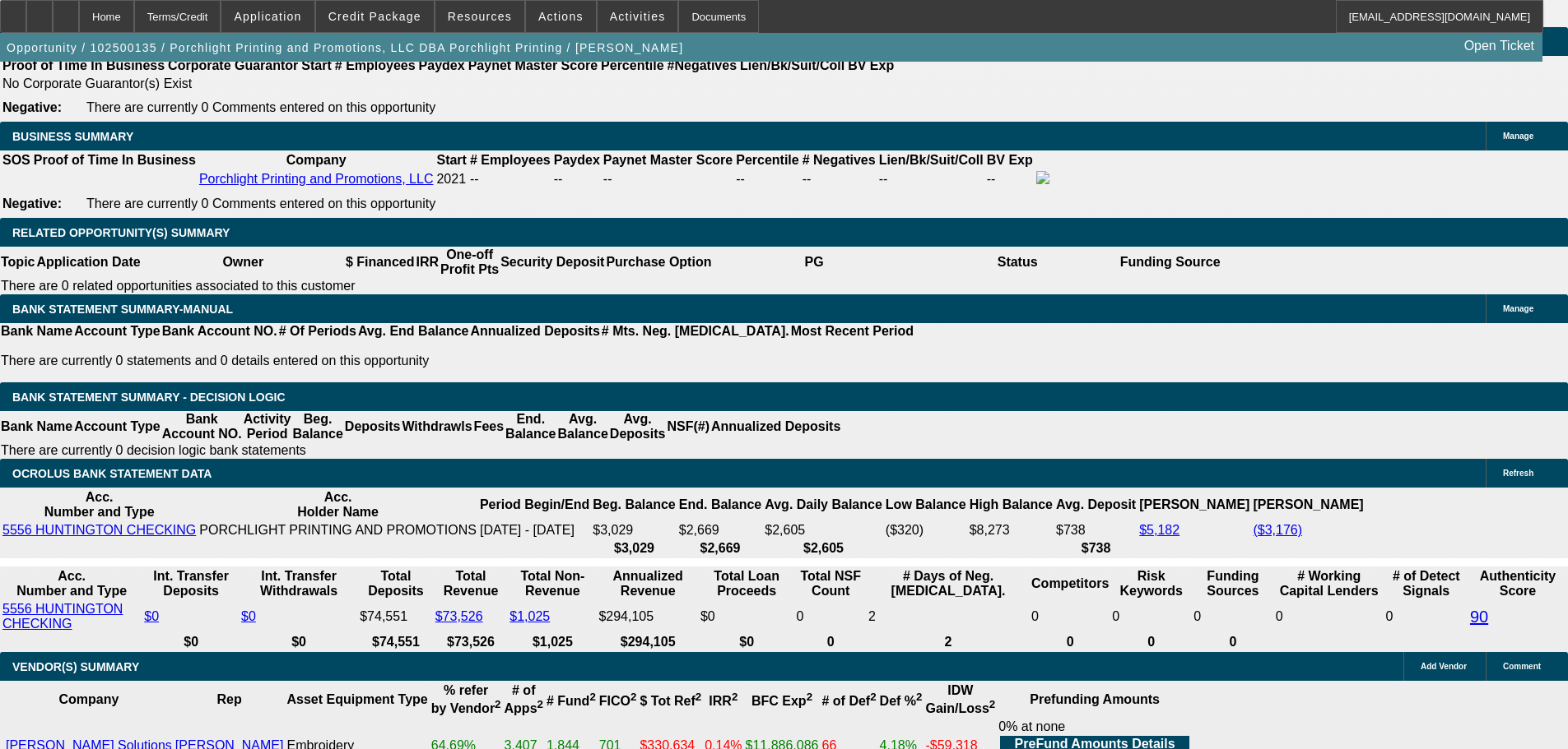
select select "0.15"
type input "$15,508.50"
type input "UNKNOWN"
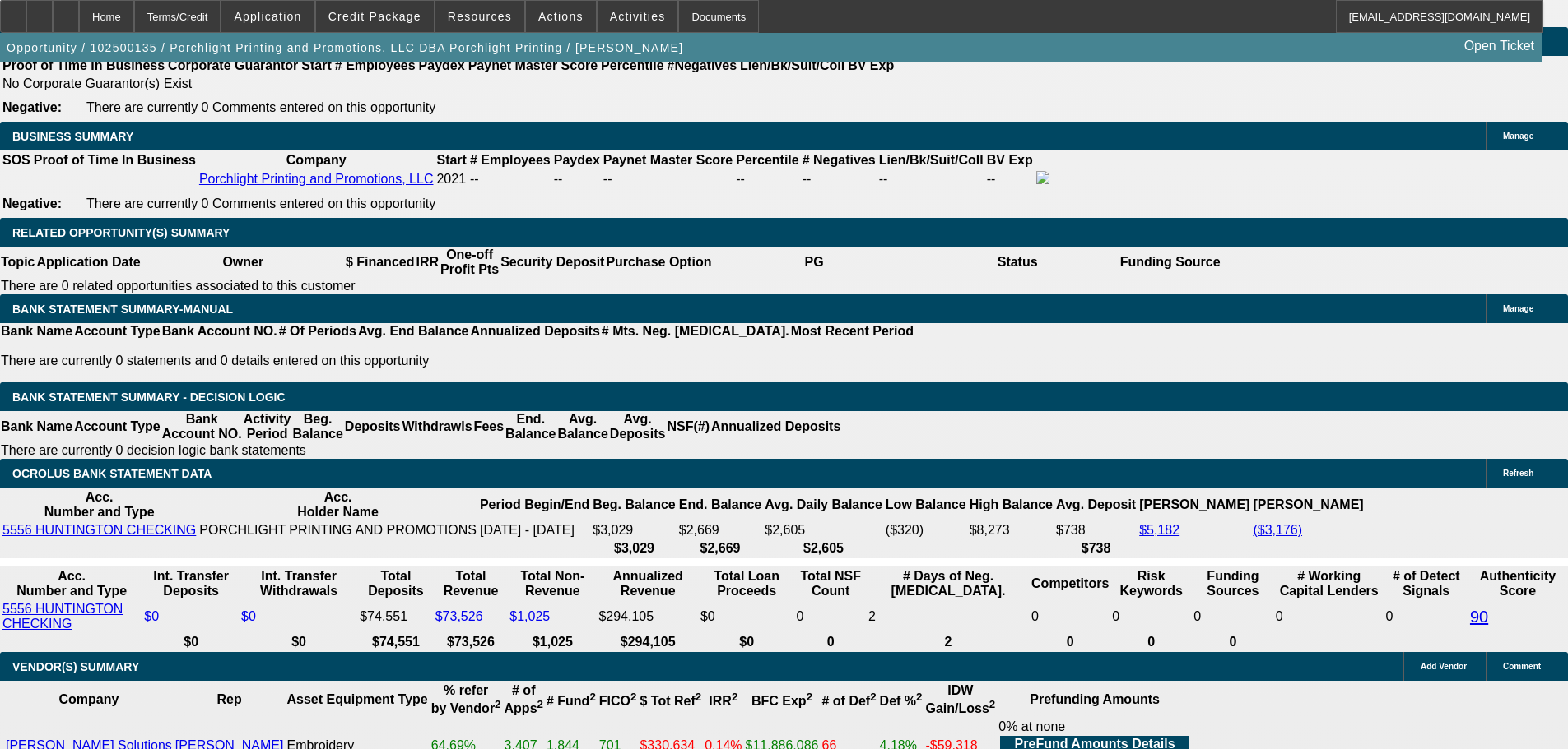
type input "$1,958.80"
drag, startPoint x: 482, startPoint y: 266, endPoint x: 581, endPoint y: 273, distance: 99.2
type input "$16,390.00"
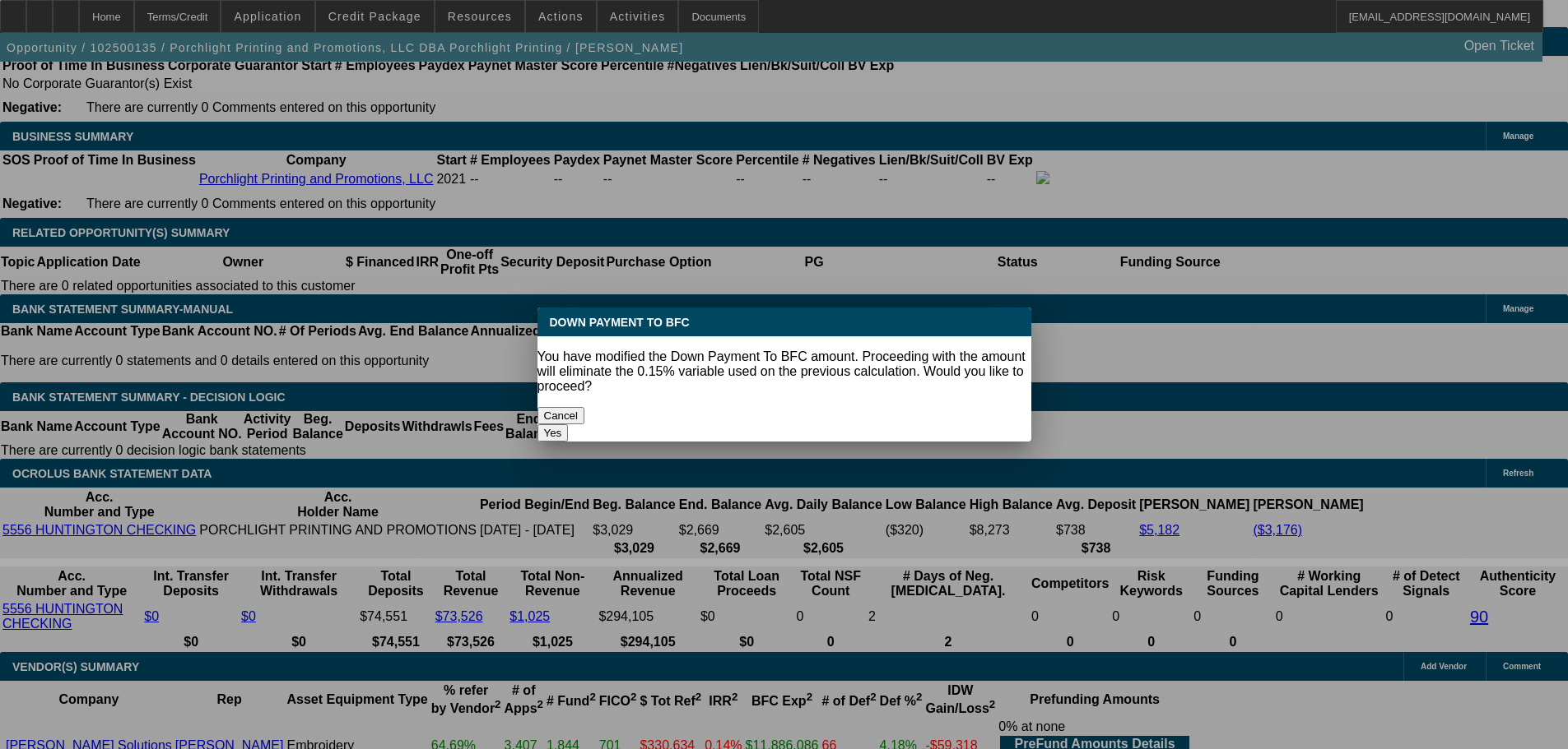
click at [569, 424] on button "Yes" at bounding box center [553, 433] width 31 height 17
select select "0"
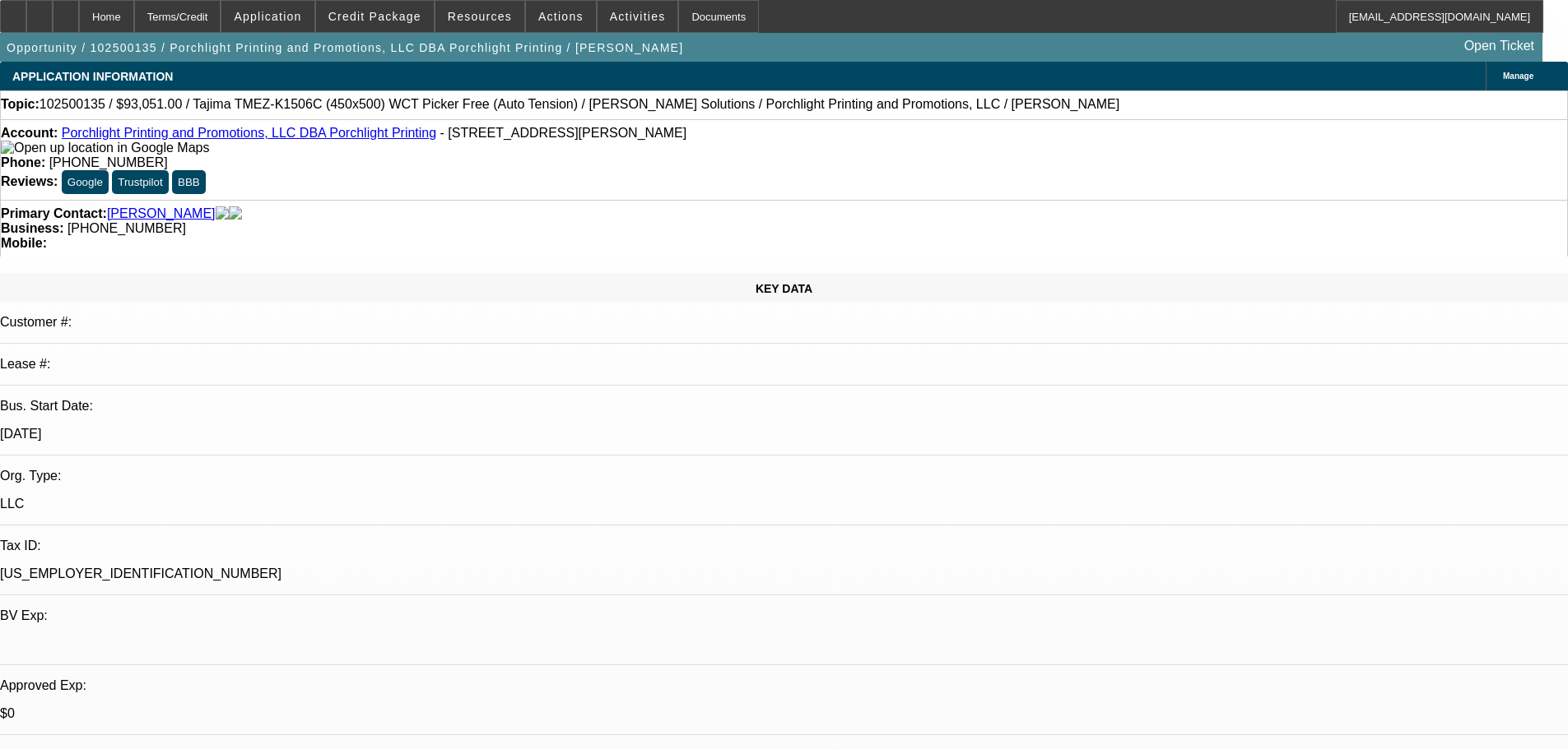
scroll to position [2598, 0]
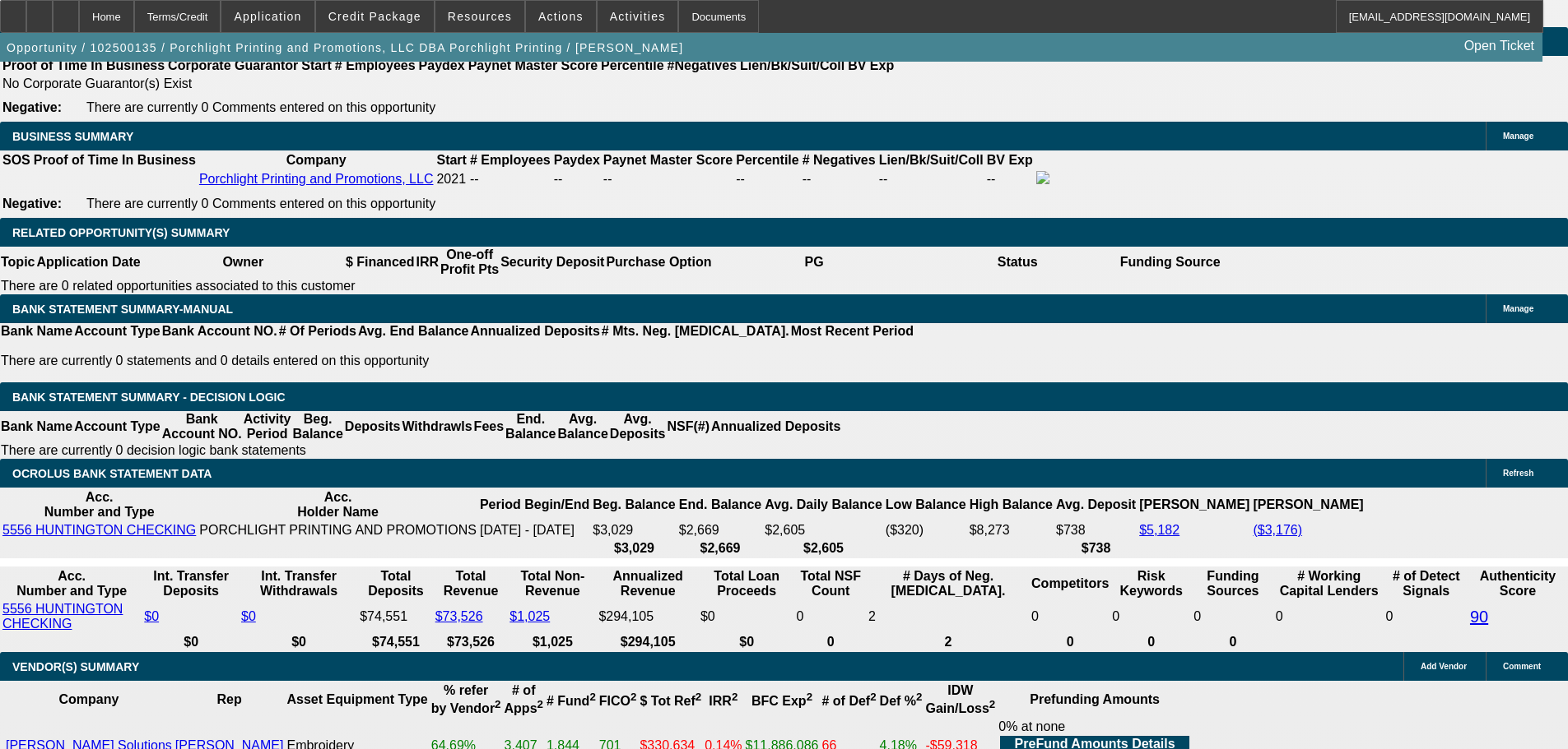
type input "$1,939.15"
drag, startPoint x: 285, startPoint y: 264, endPoint x: 495, endPoint y: 281, distance: 210.7
type input "$163,900.00"
type input "UNKNOWN"
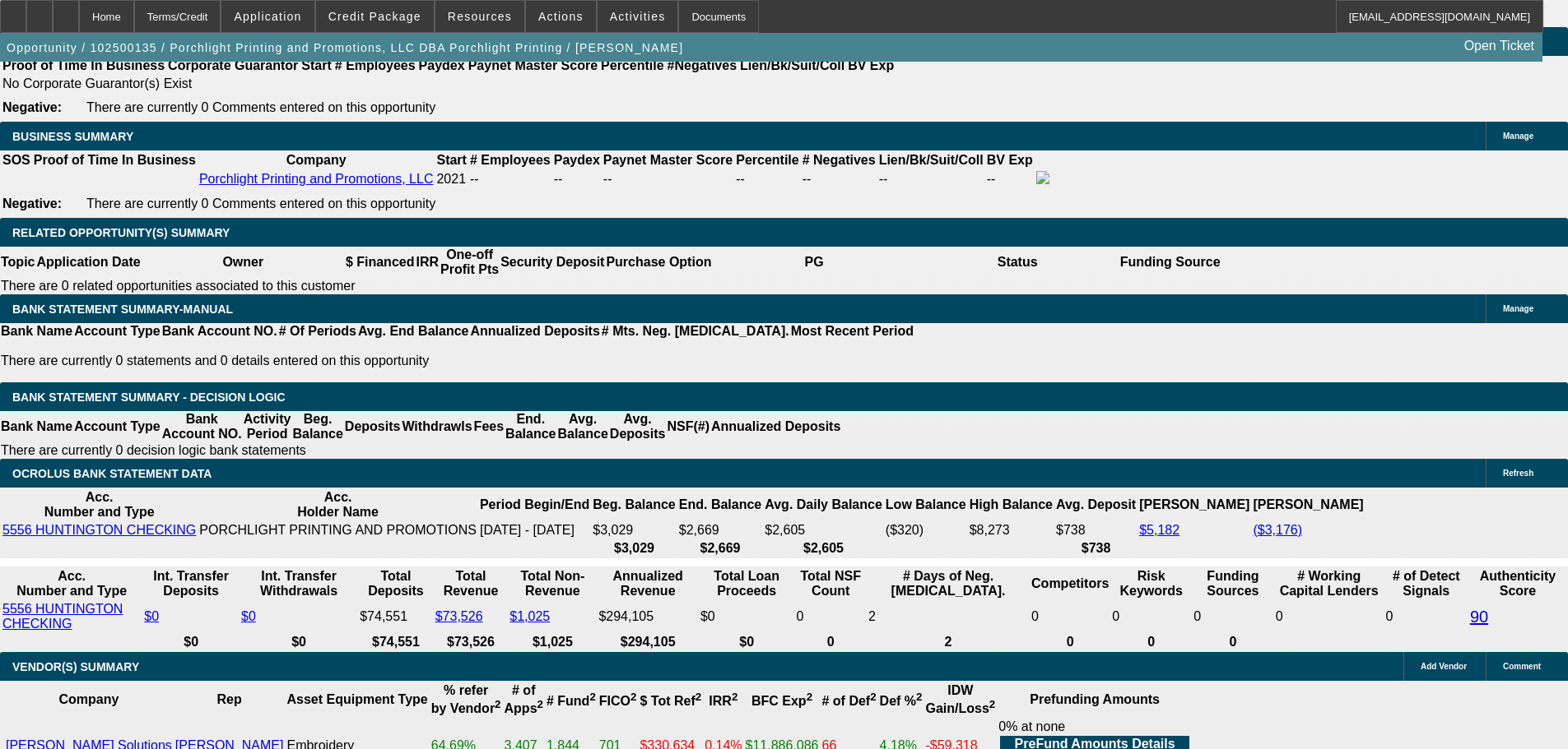
type input "$16,900.00"
type input "18.4"
drag, startPoint x: 553, startPoint y: 395, endPoint x: 648, endPoint y: 385, distance: 95.5
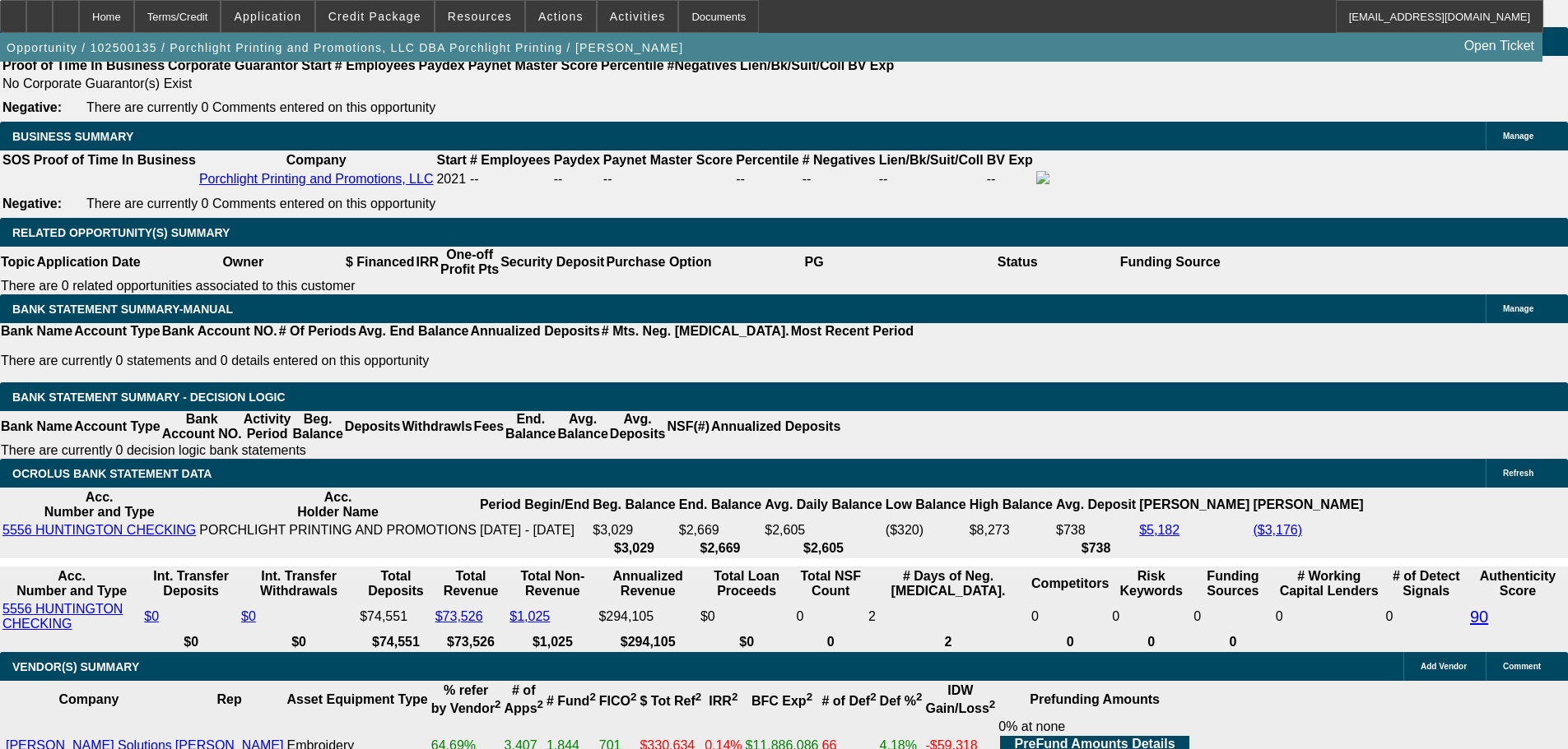
type input "20"
type input "$2,083.90"
type input "2"
type input "$1,283.29"
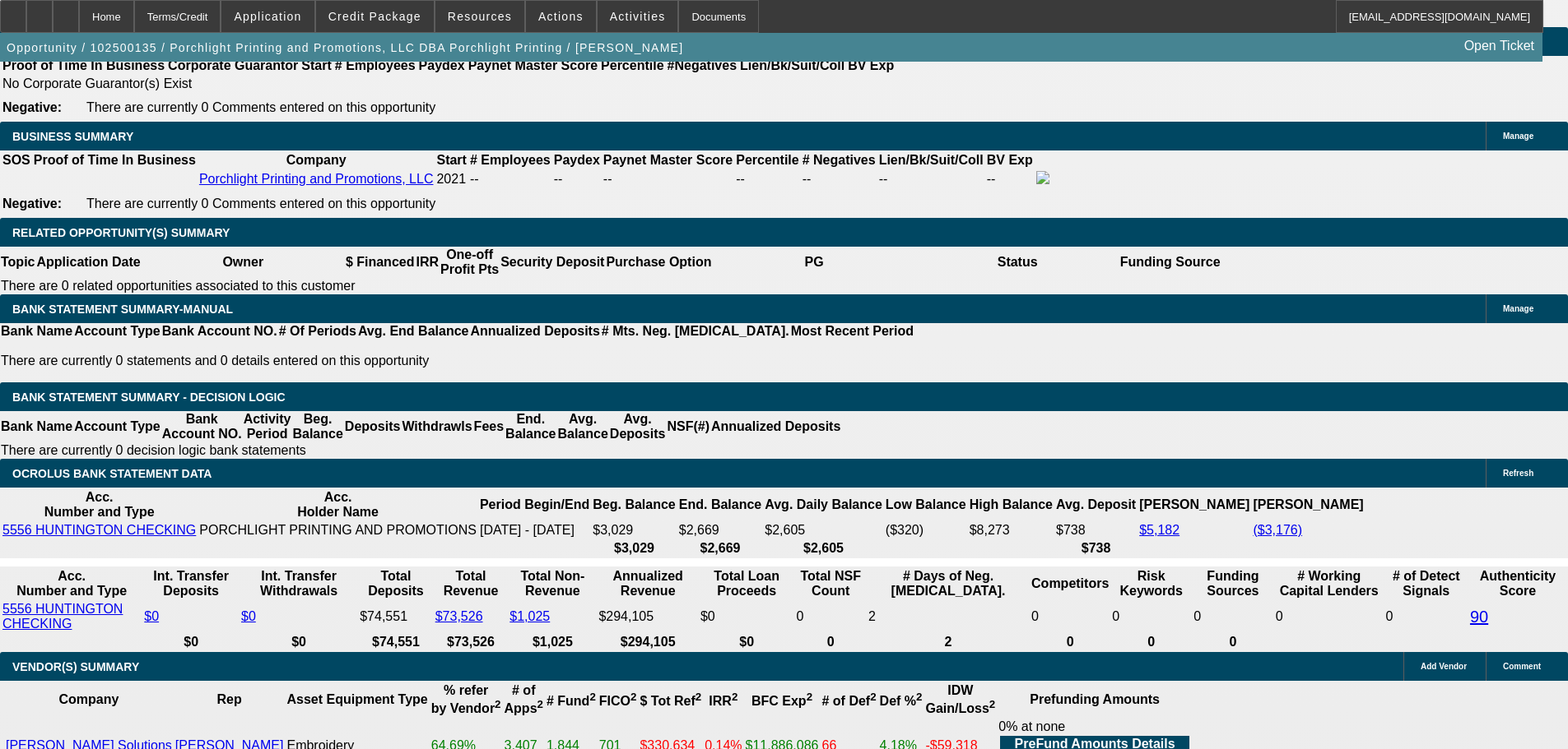
type input "21"
type input "$2,134.63"
type input "21"
type input "$0.00"
drag, startPoint x: 353, startPoint y: 395, endPoint x: 429, endPoint y: 390, distance: 76.2
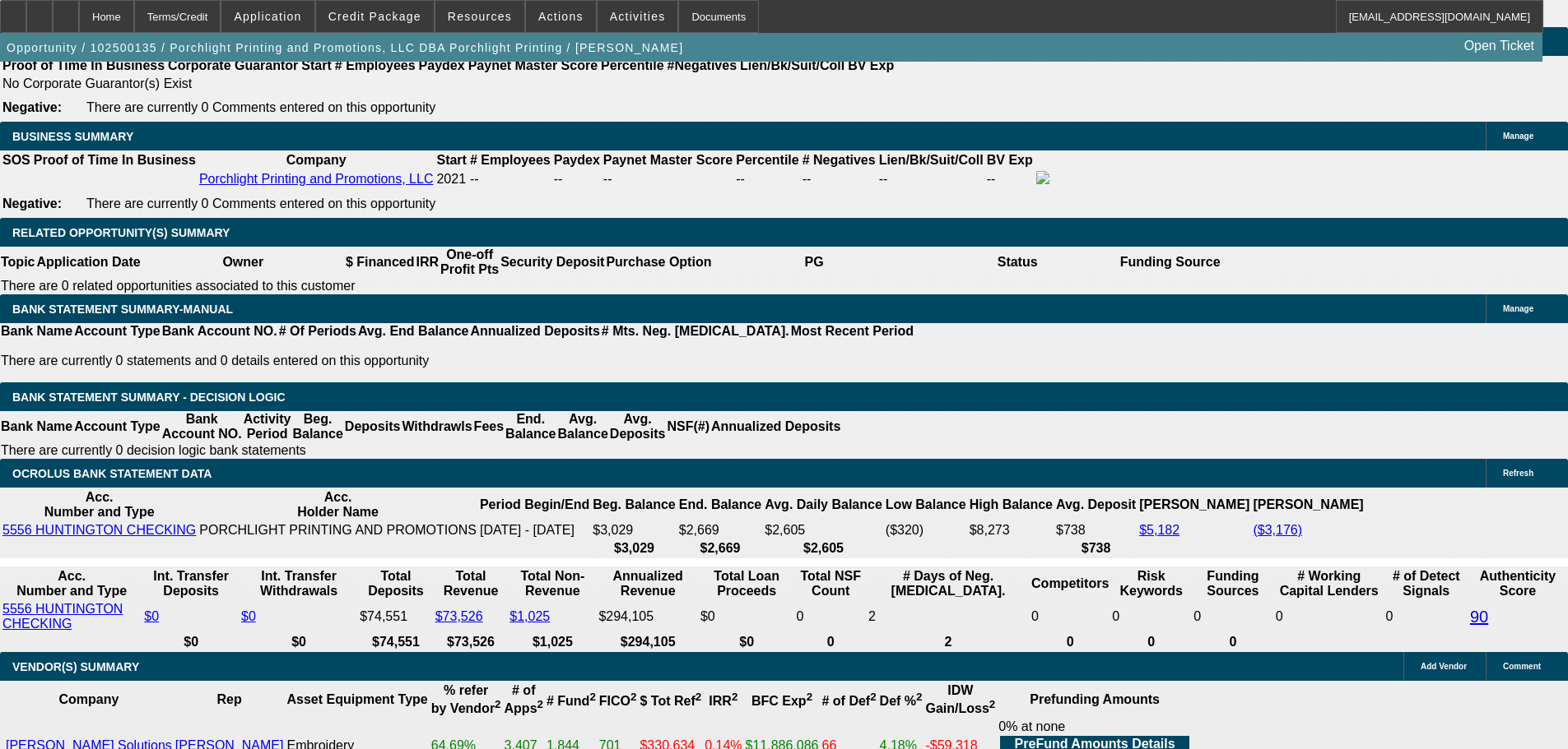
type input "20"
type input "0"
type input "$2,071.68"
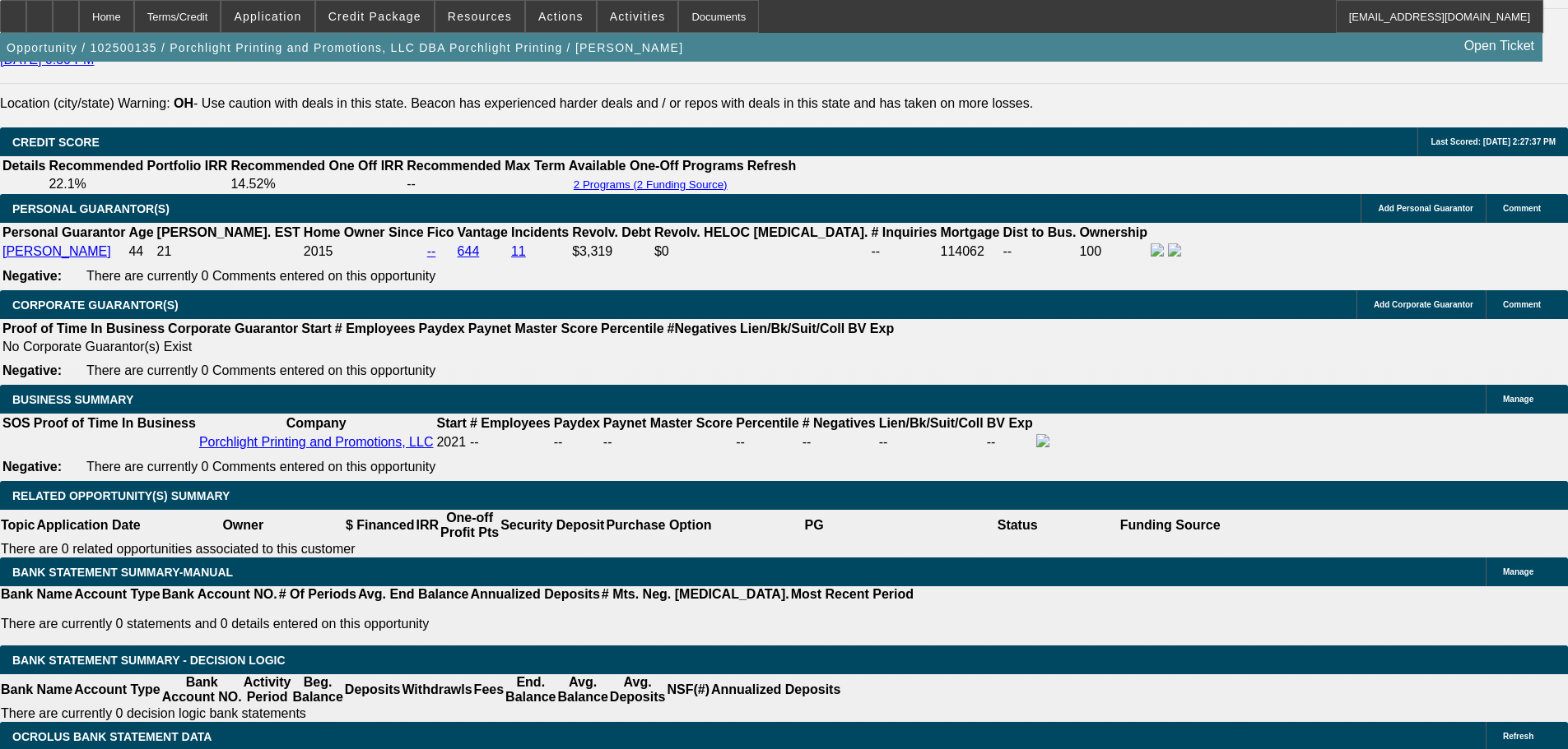
scroll to position [1941, 0]
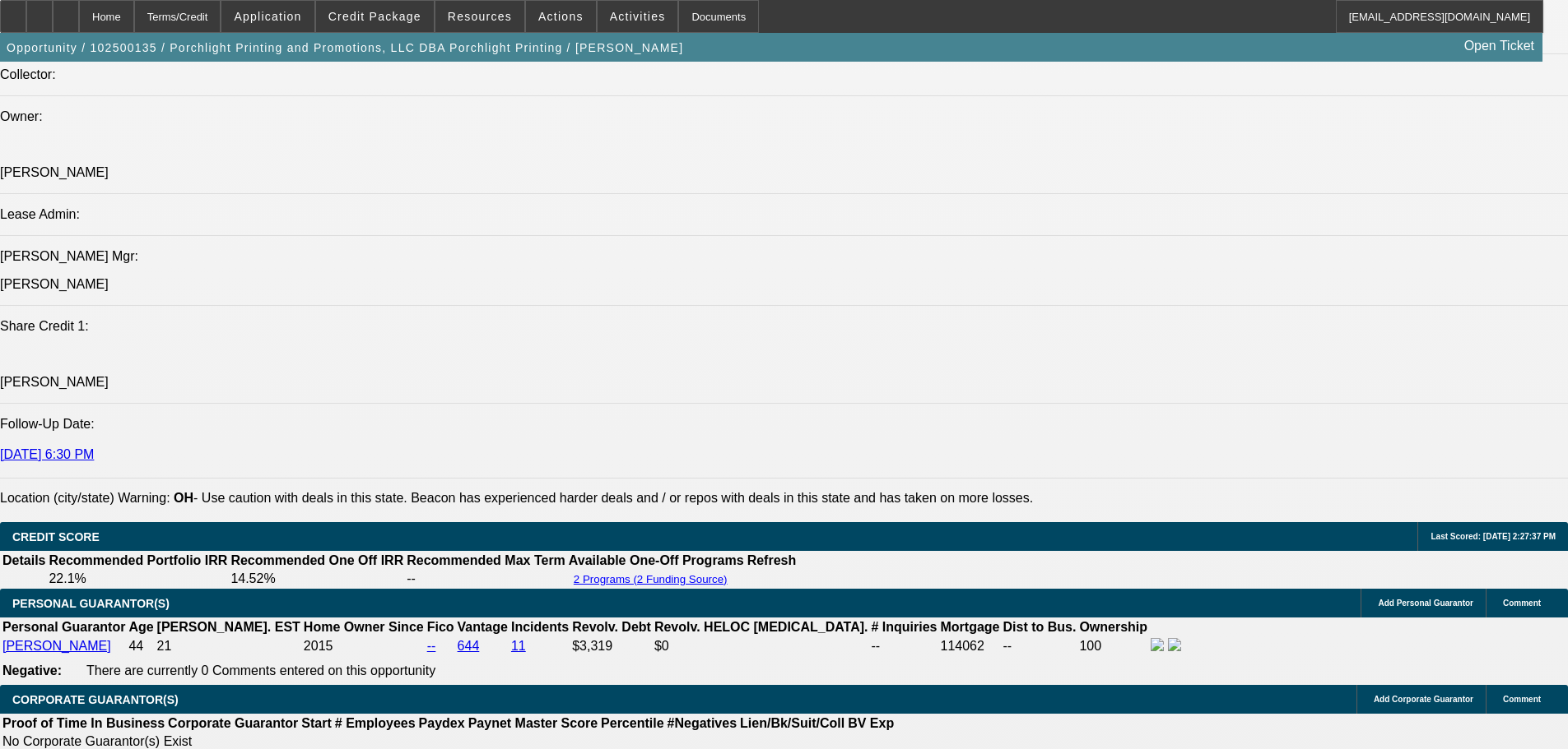
type input "$0.00"
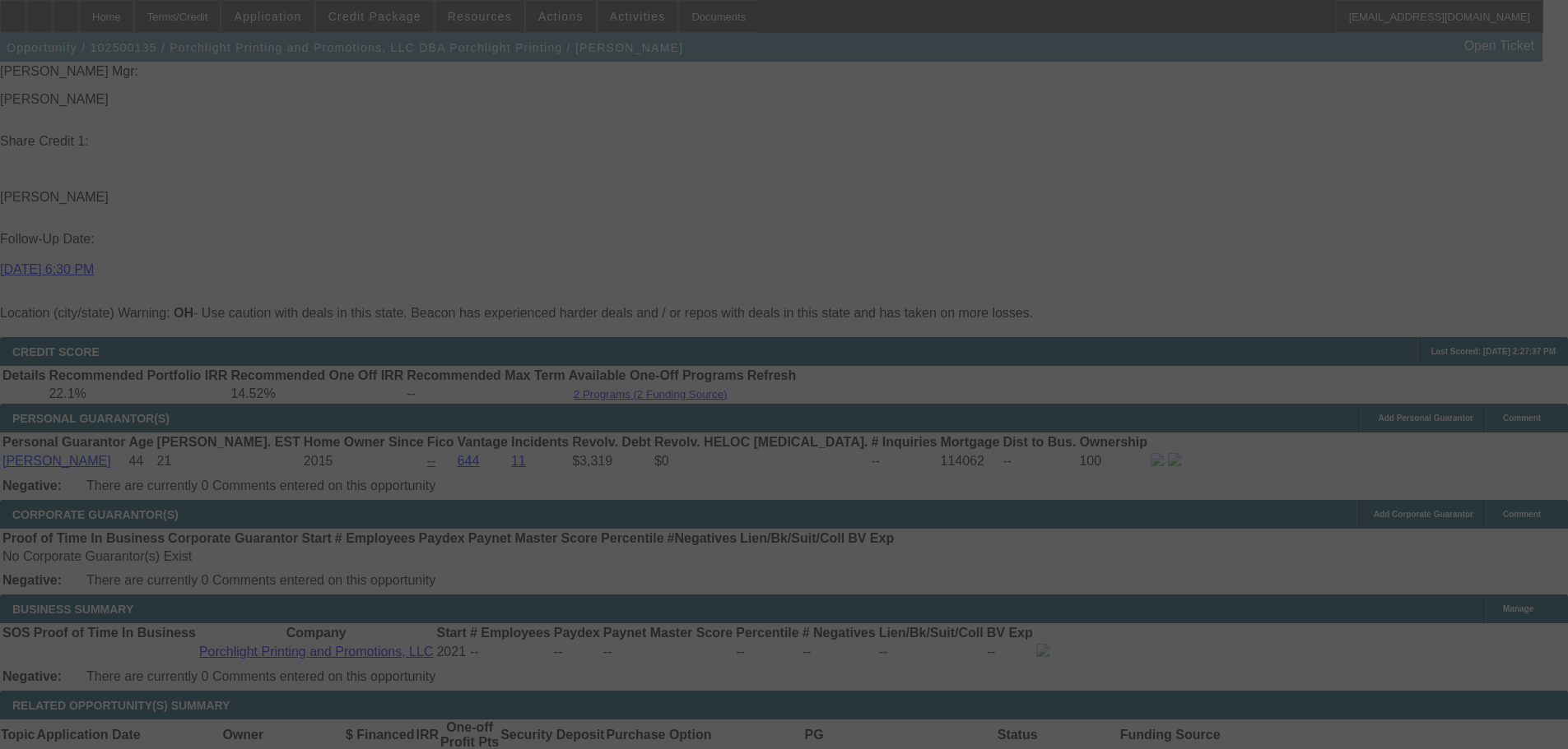
scroll to position [2269, 0]
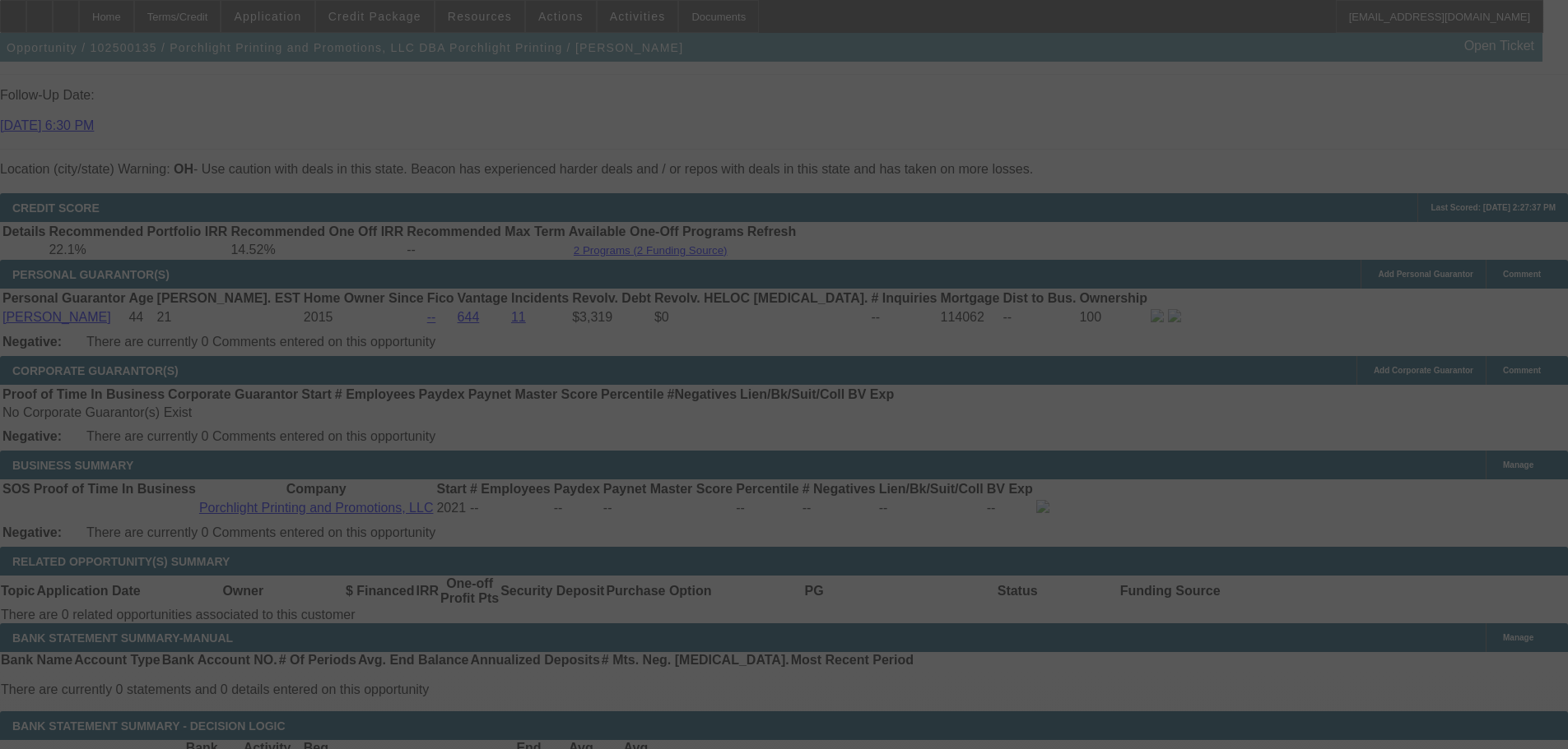
select select "0"
select select "6"
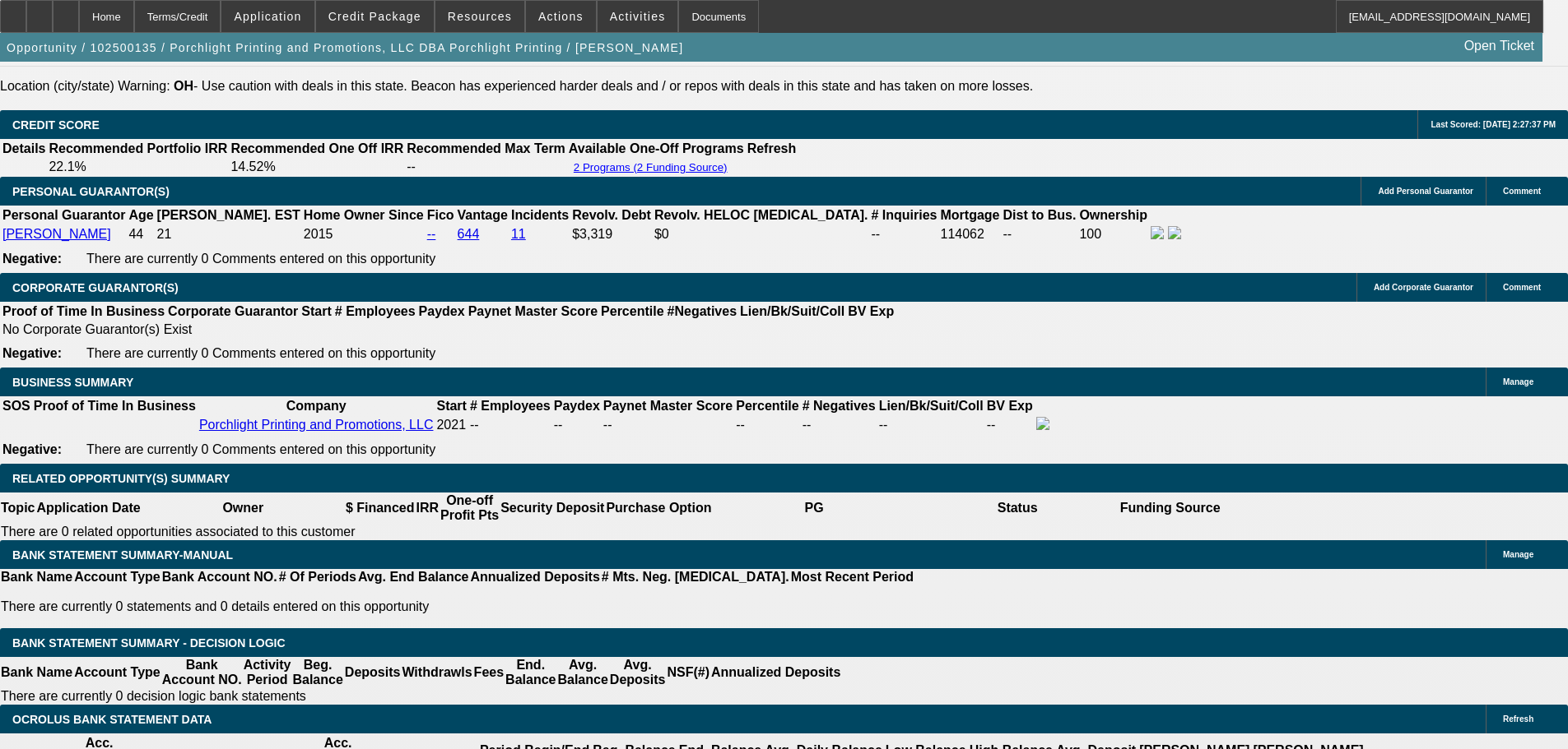
scroll to position [2352, 0]
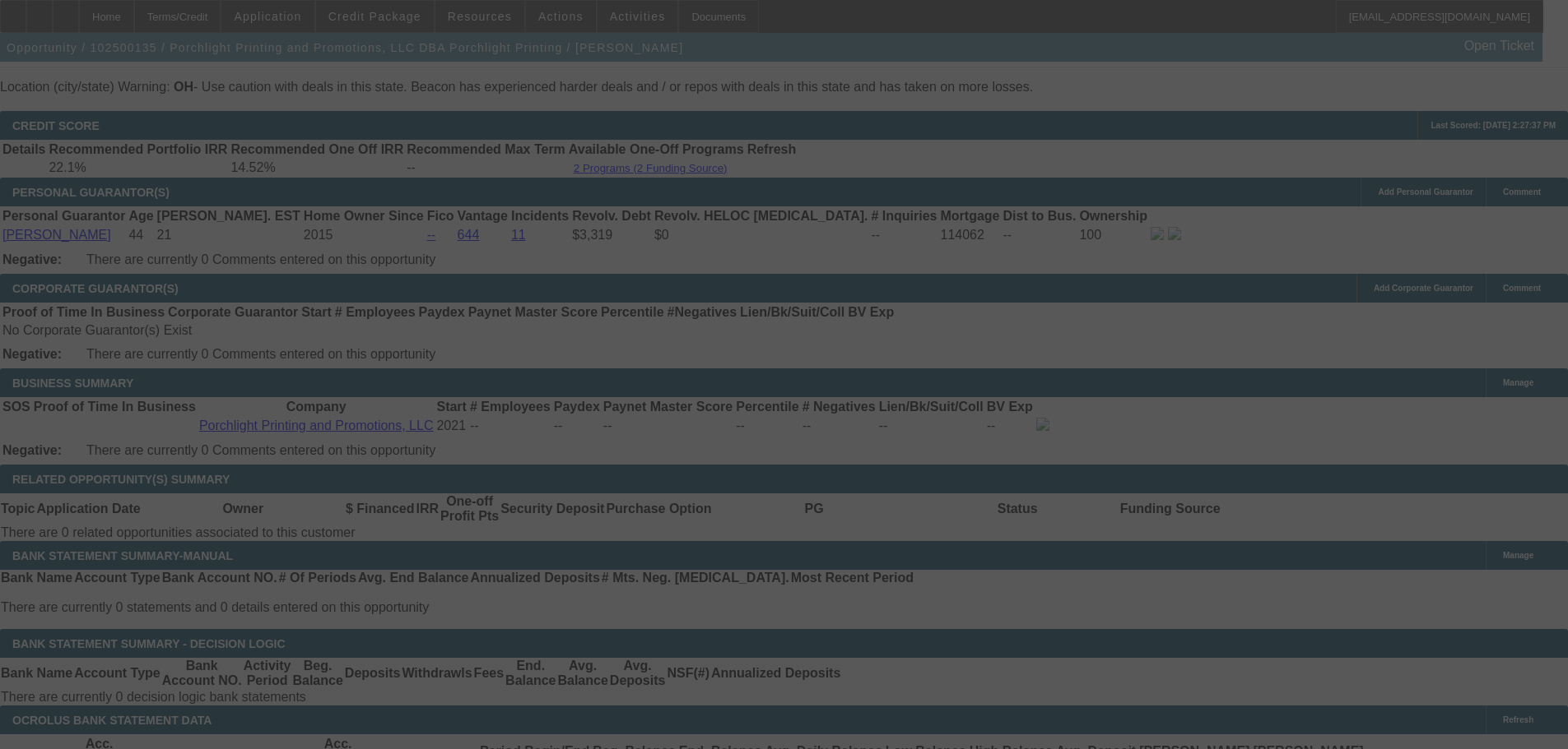
select select "0"
select select "0.1"
select select "4"
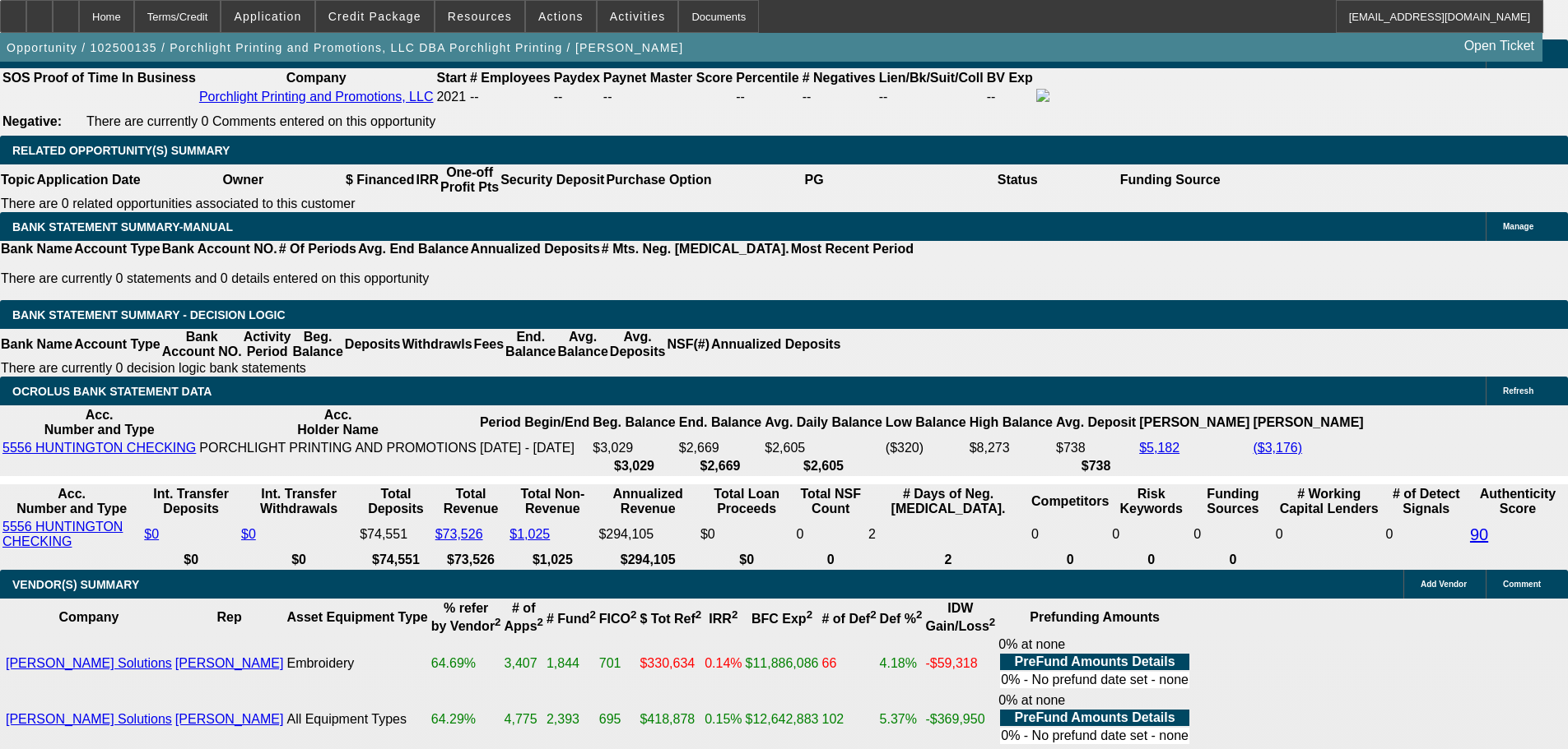
scroll to position [2763, 0]
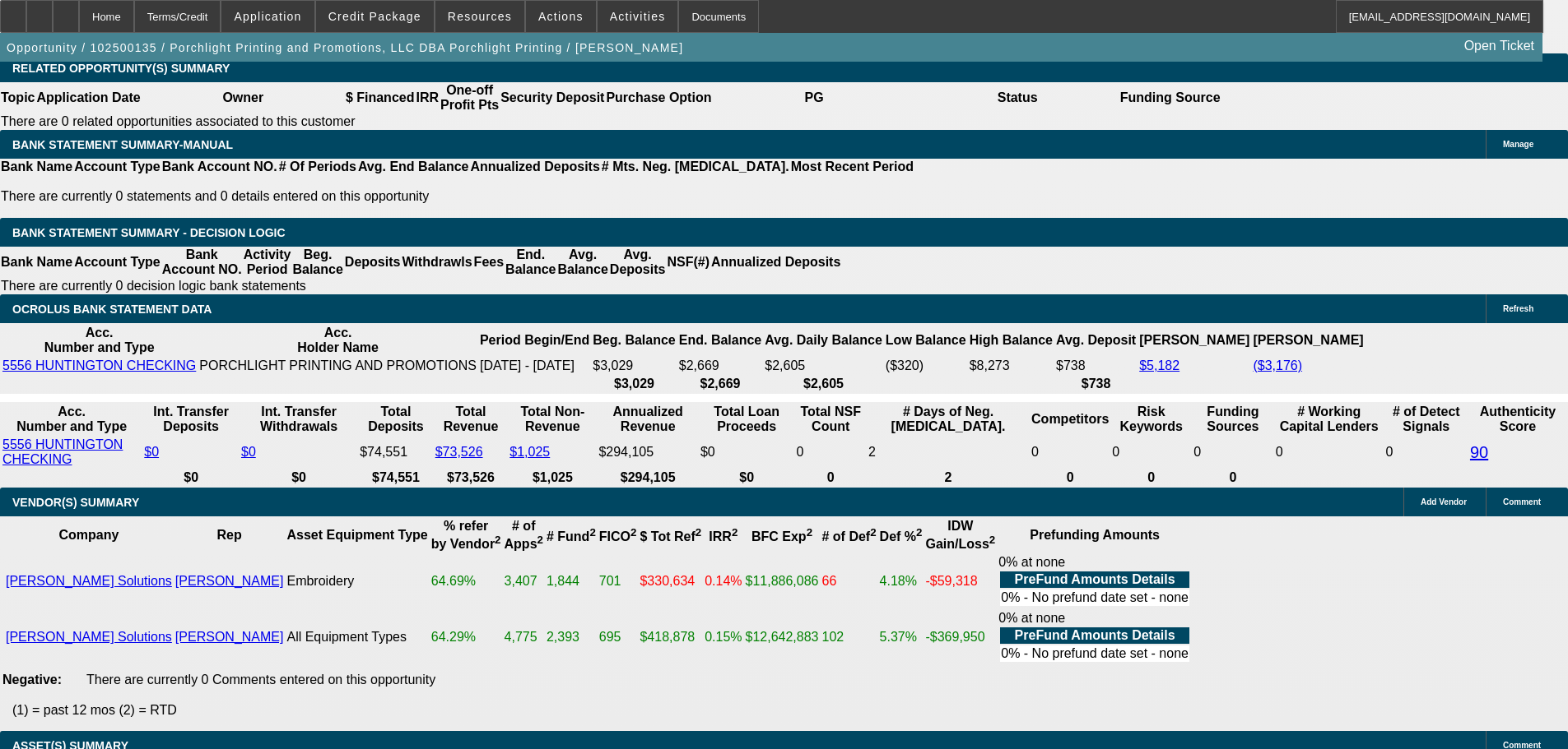
drag, startPoint x: 357, startPoint y: 228, endPoint x: 422, endPoint y: 231, distance: 65.1
type input "UNKNOWN"
type input "1"
type input "$1,238.15"
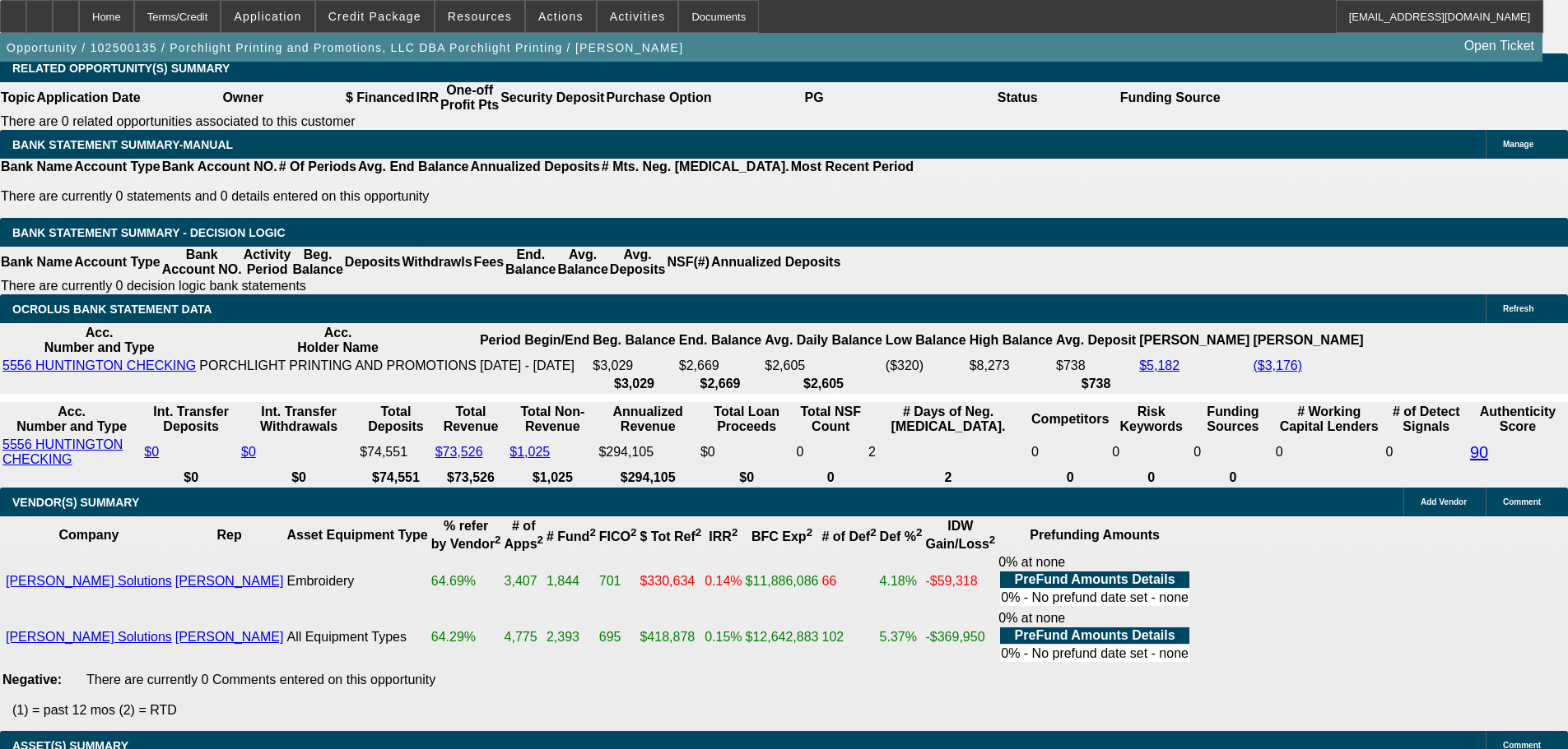
type input "19"
type input "$2,021.85"
type input "19.5"
type input "$2,046.69"
type input "19.5"
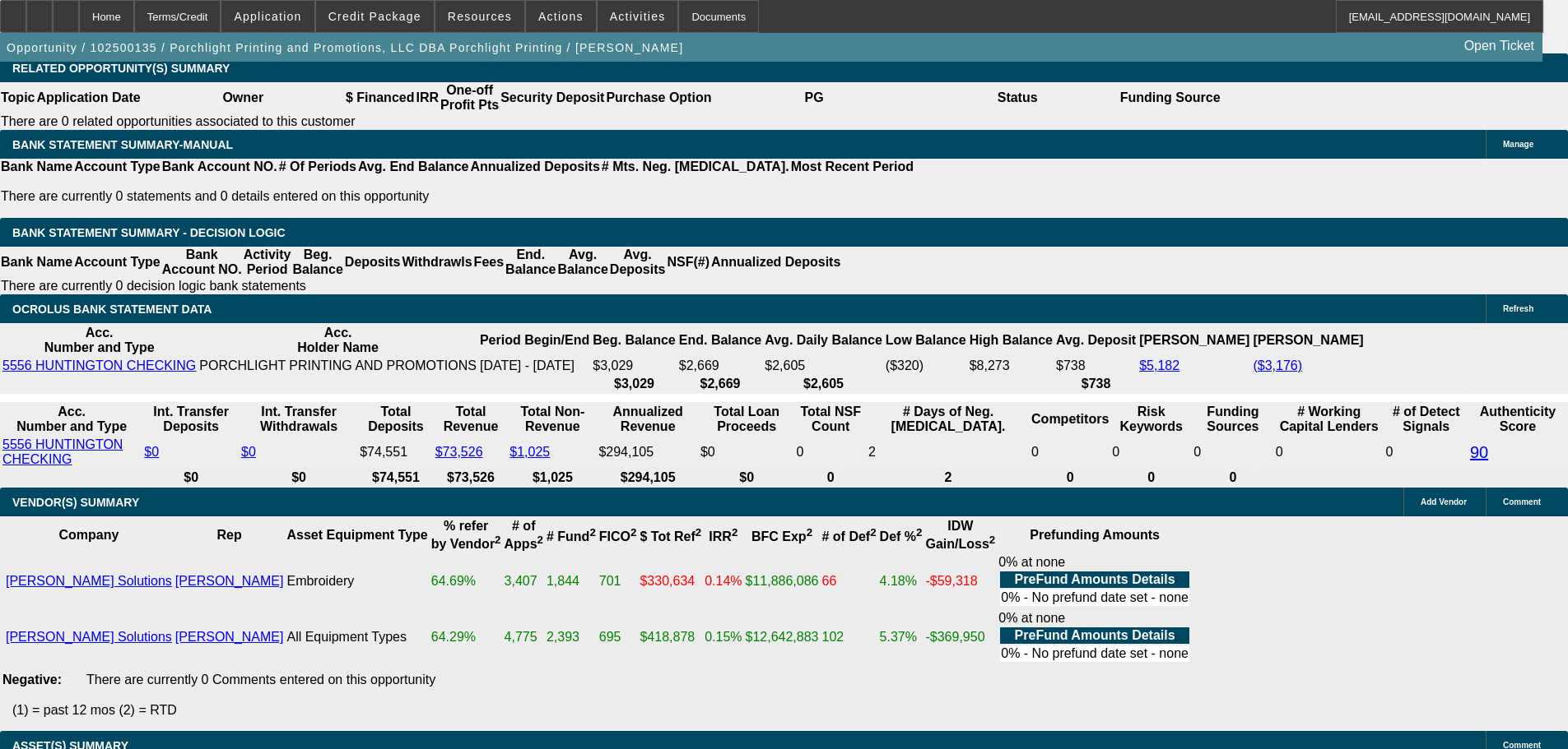
type input "$0.00"
select select "2"
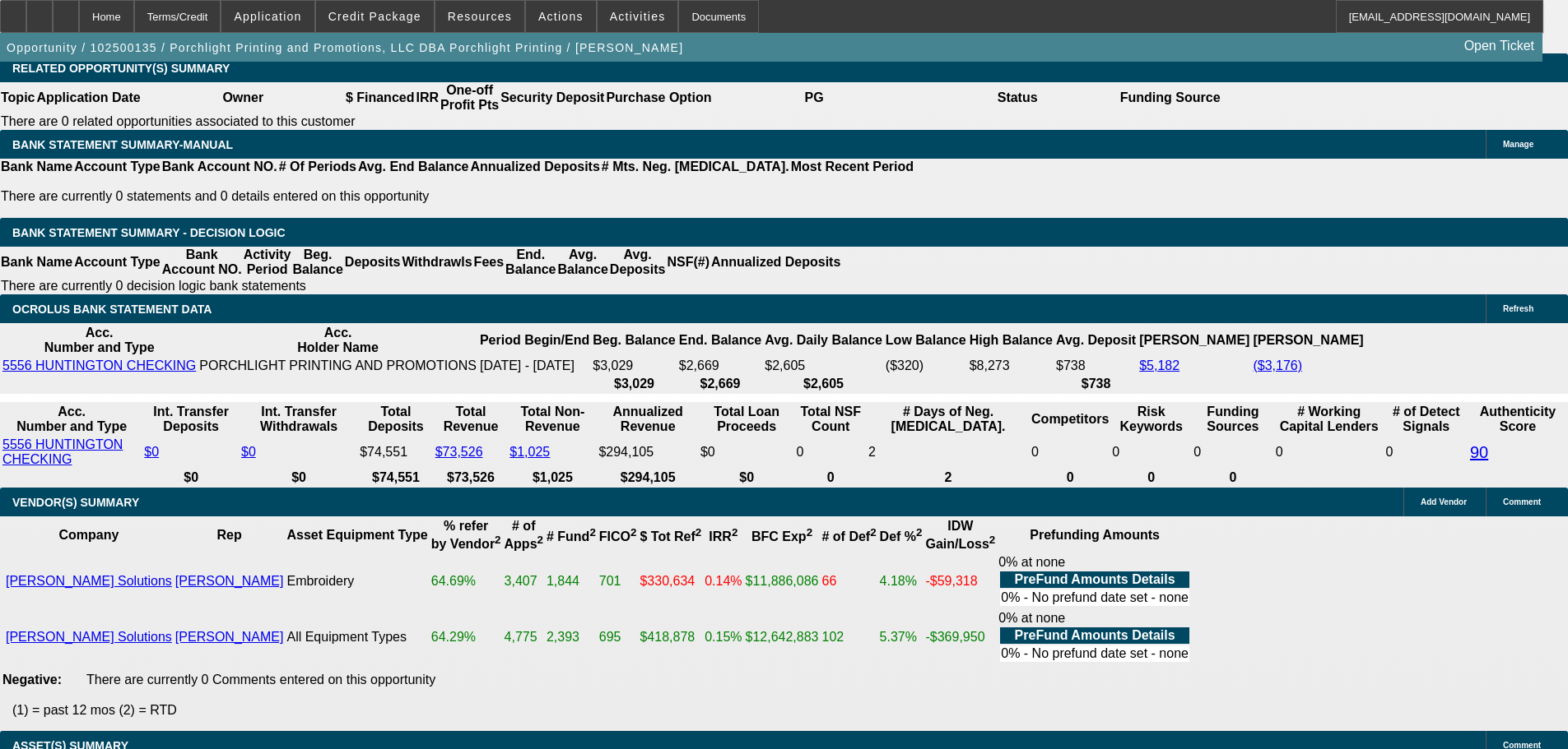
select select "2"
type input "$4,093.38"
select select "2"
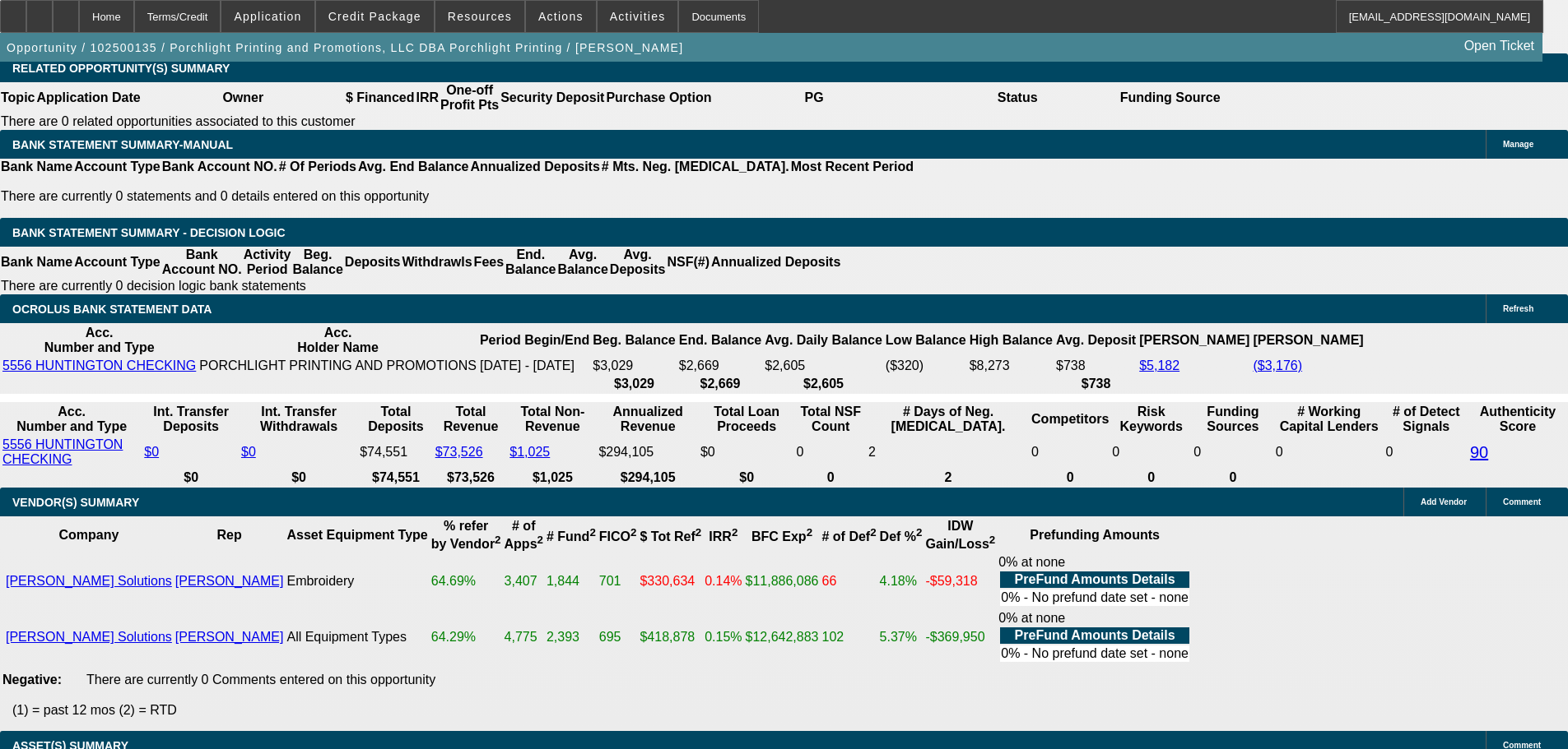
type input "UNKNOWN"
select select "2"
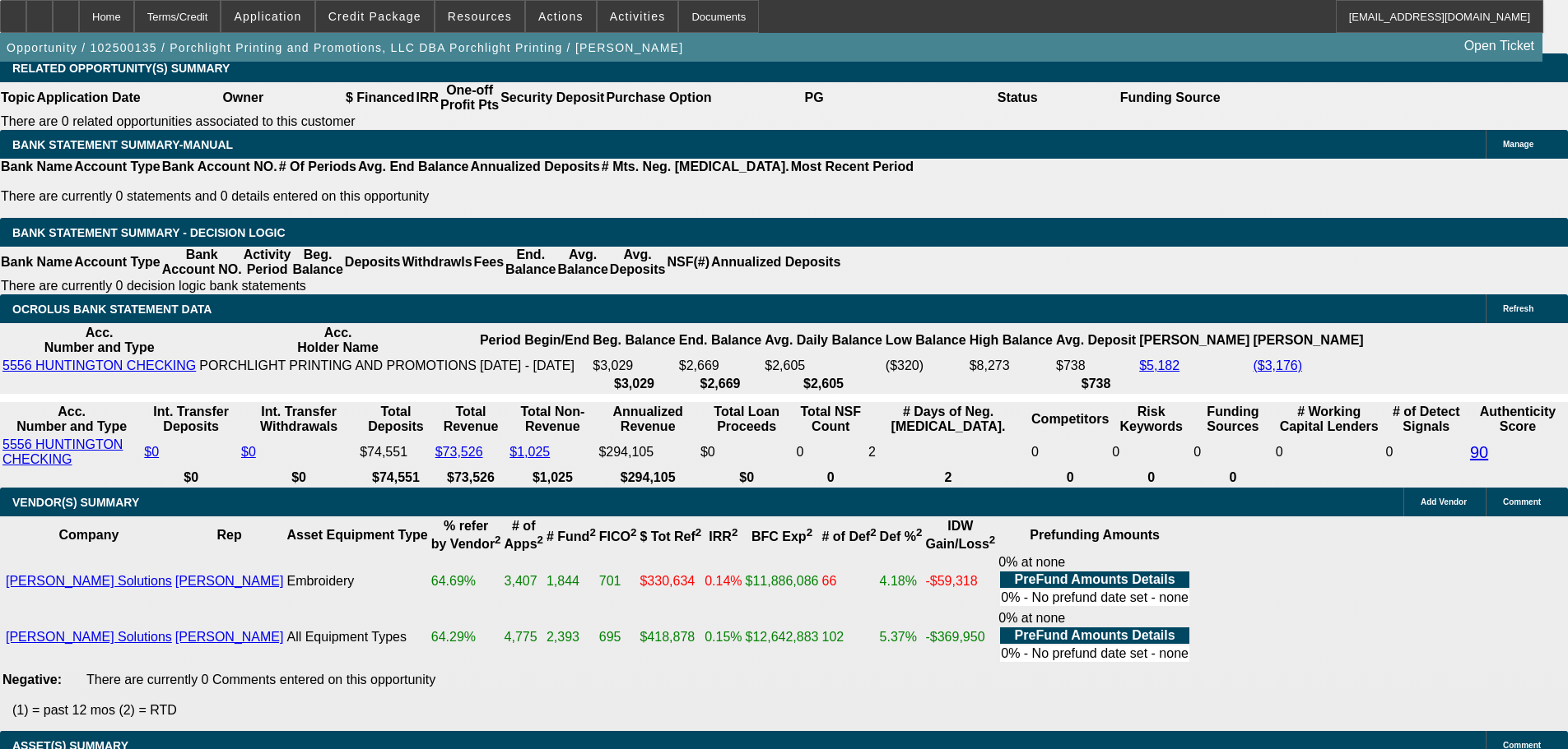
type input "$4,269.26"
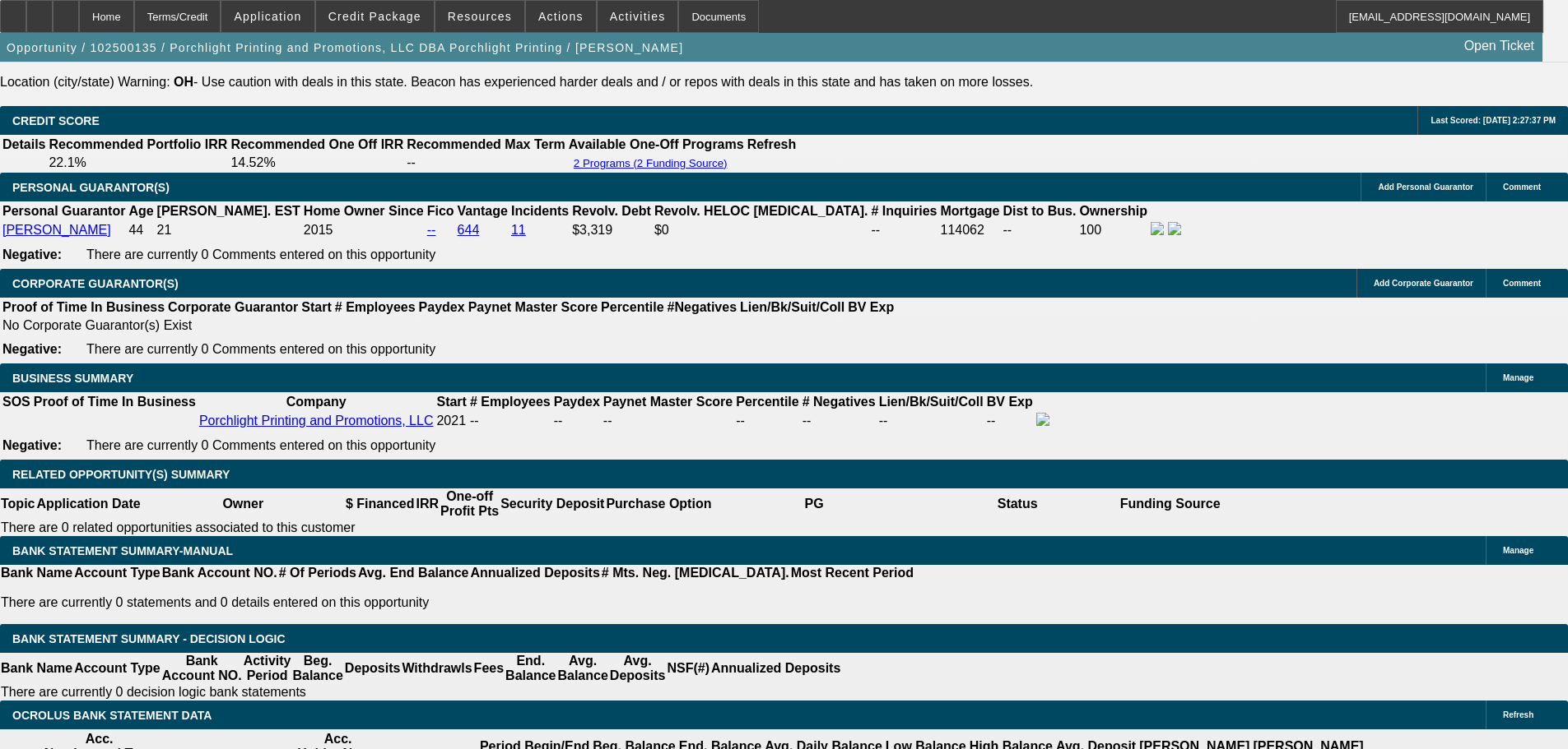
scroll to position [2352, 0]
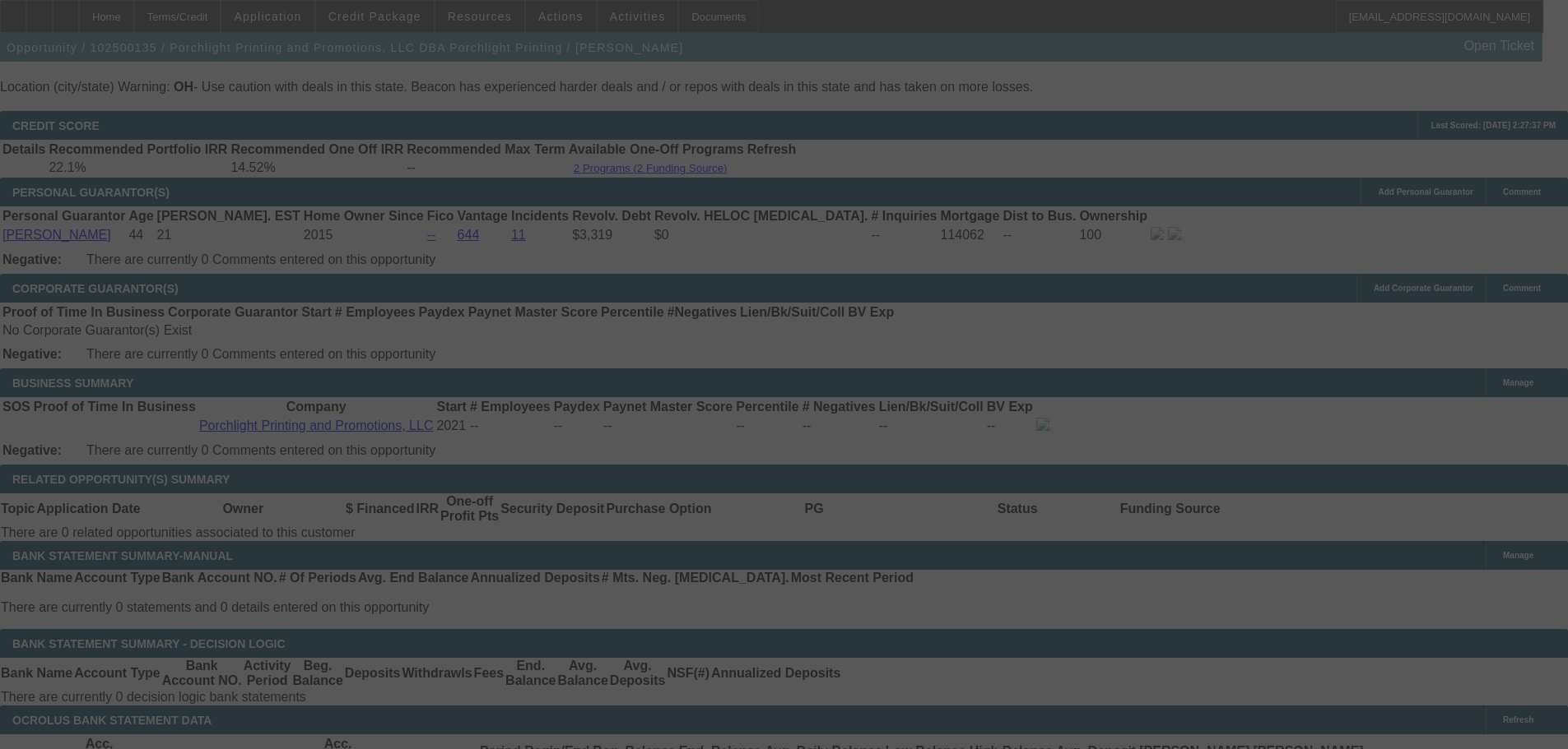
select select "0"
select select "2"
select select "0"
select select "6"
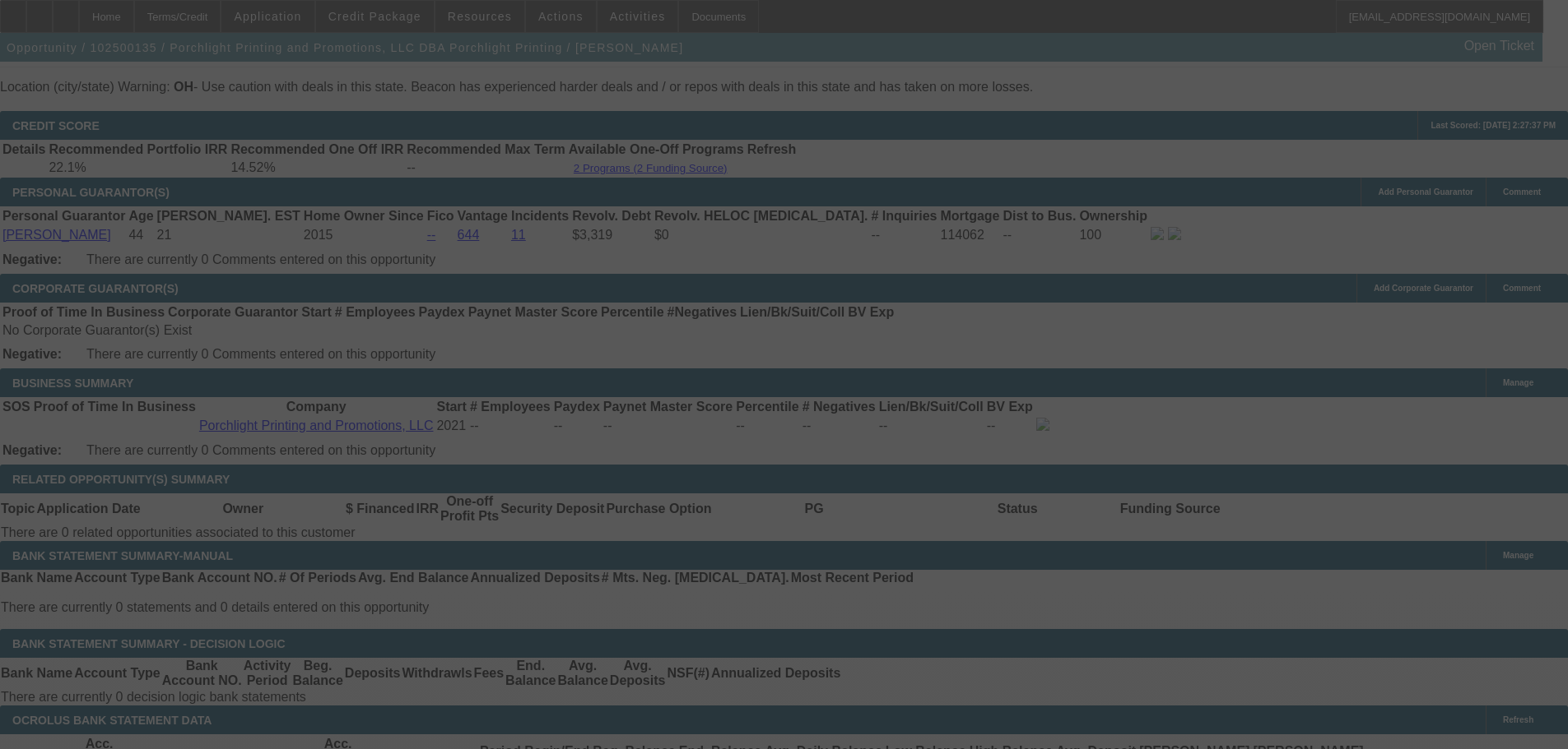
select select "0"
select select "2"
select select "0.1"
select select "4"
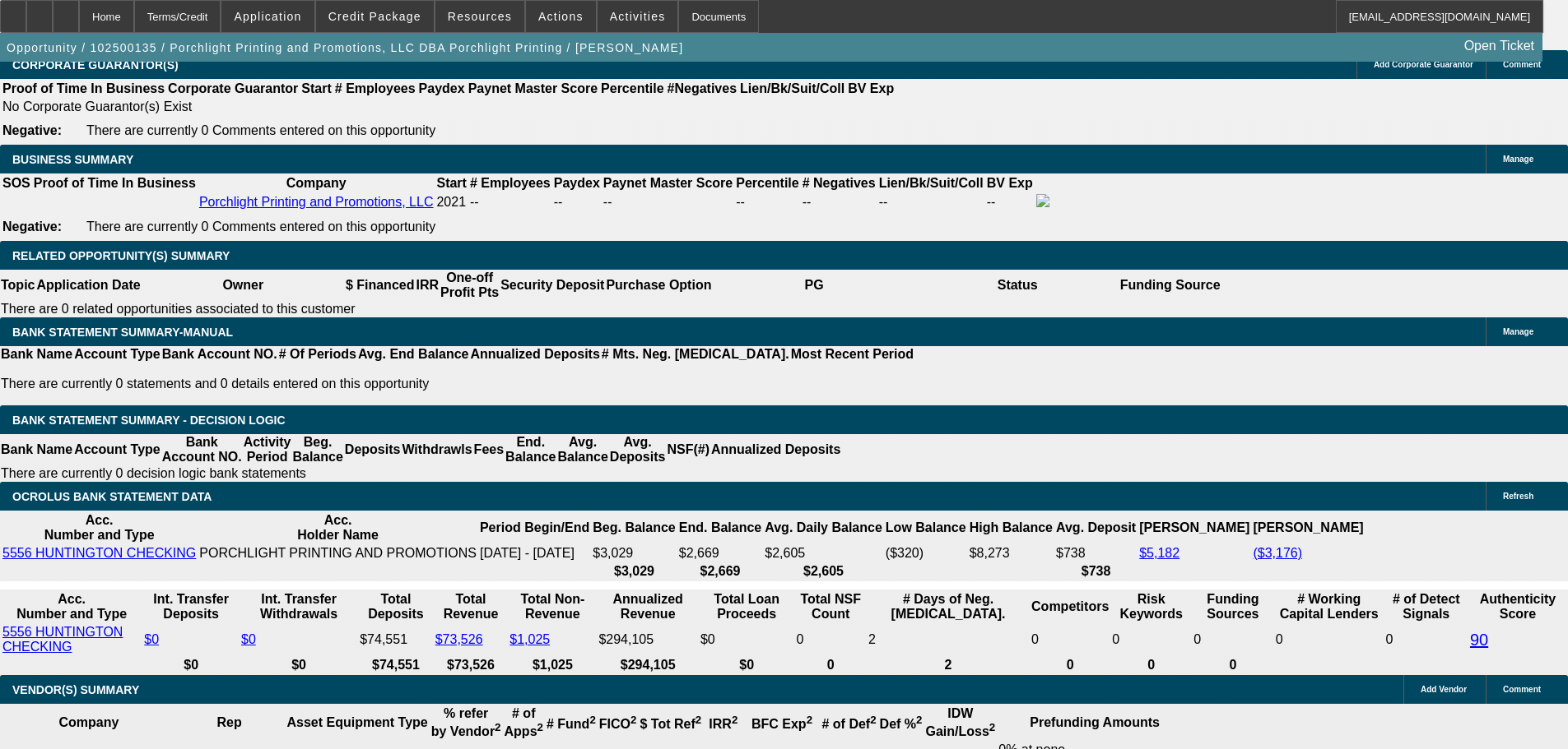
scroll to position [2763, 0]
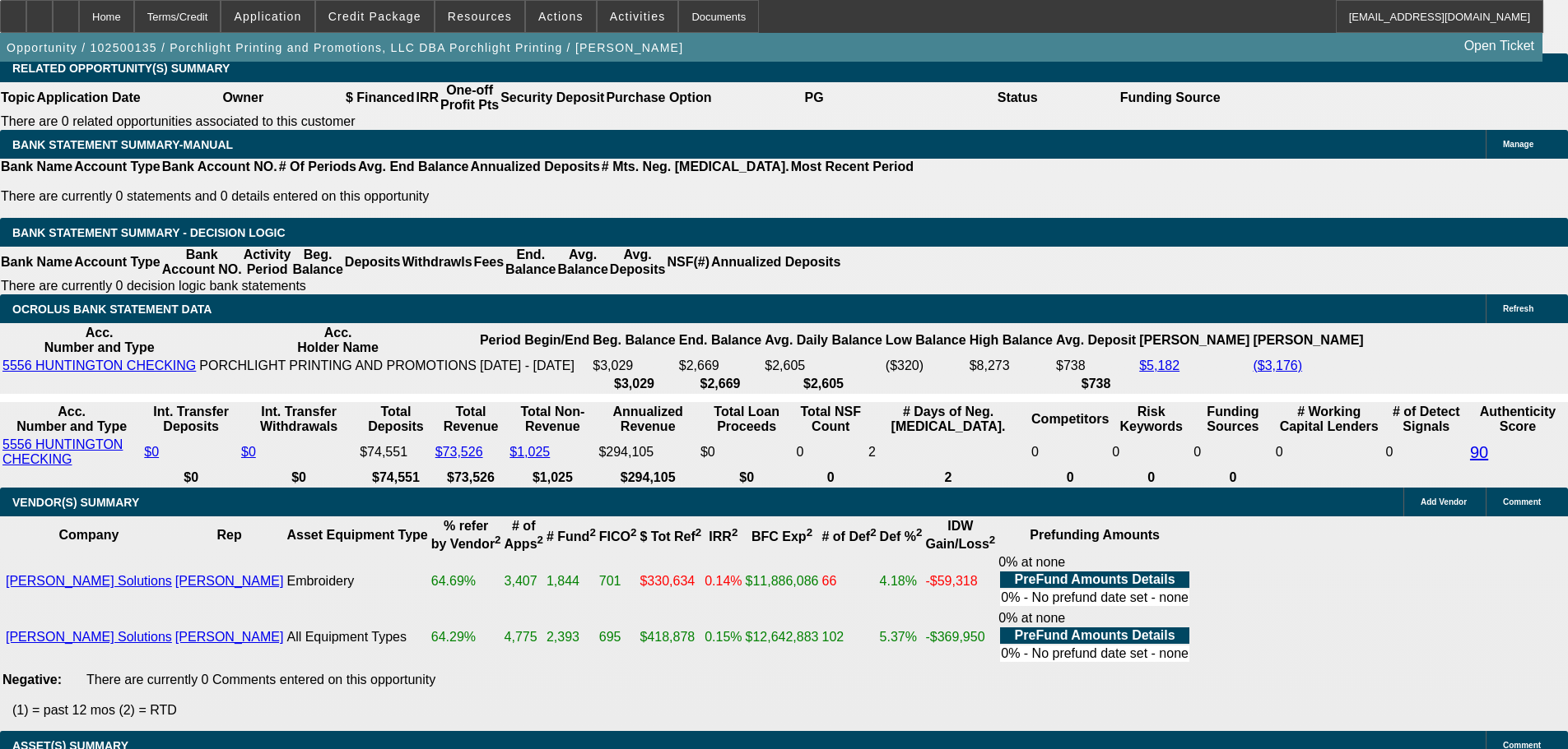
type input "213.63"
type input "$427.26"
type input "UNKNOWN"
type input "2138.63"
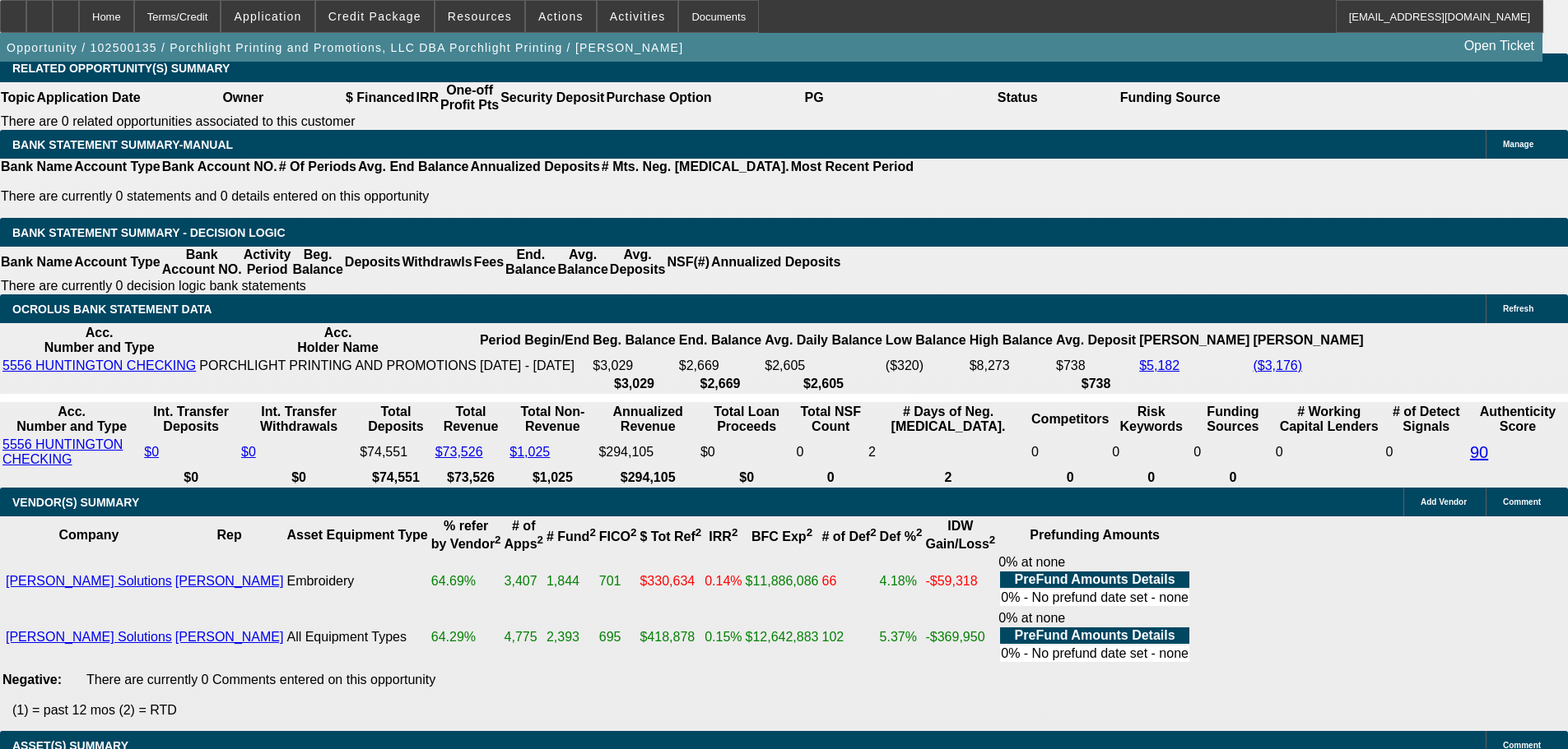
type input "$4,277.26"
type input "21.1"
type input "$2,138.63"
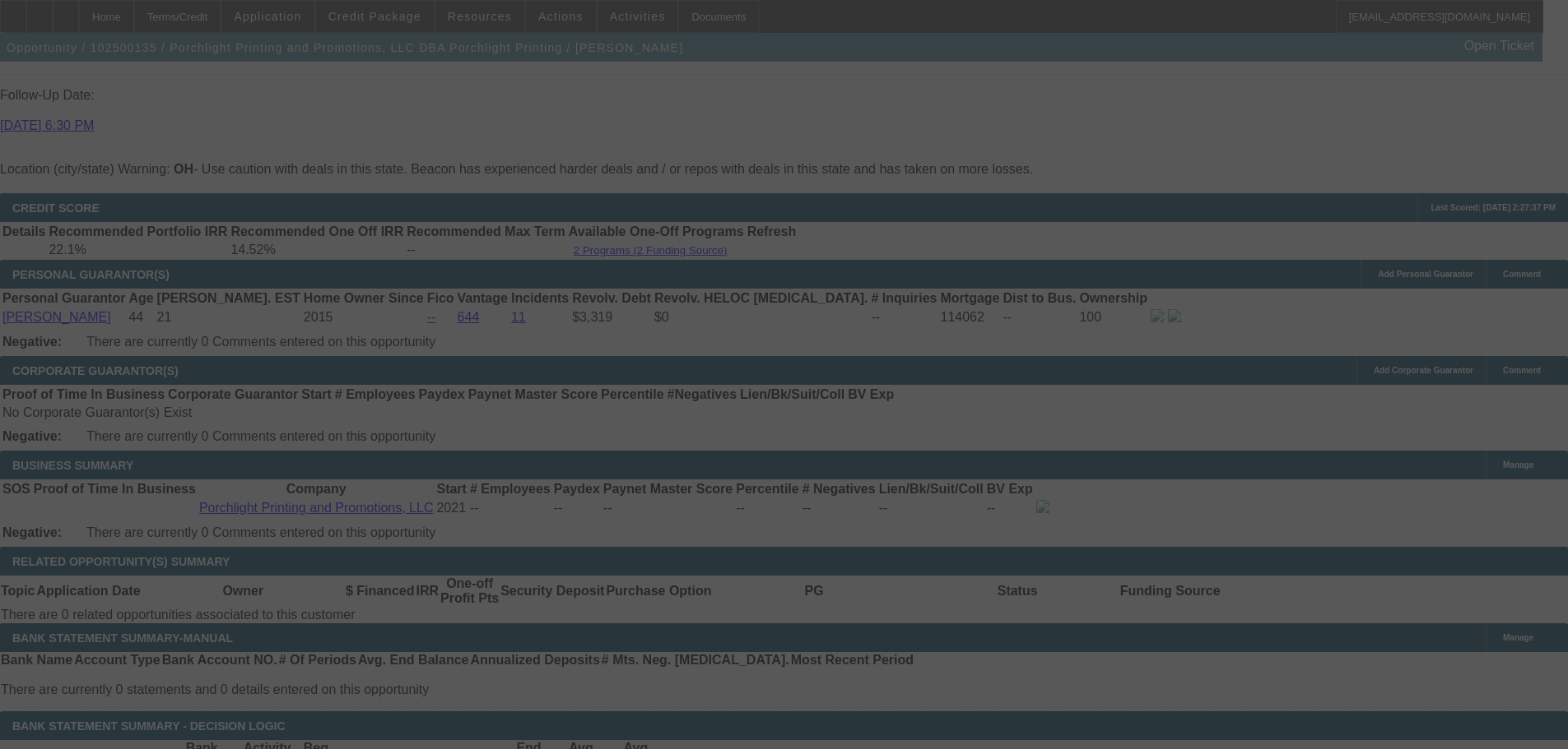
select select "0"
select select "2"
select select "0"
select select "6"
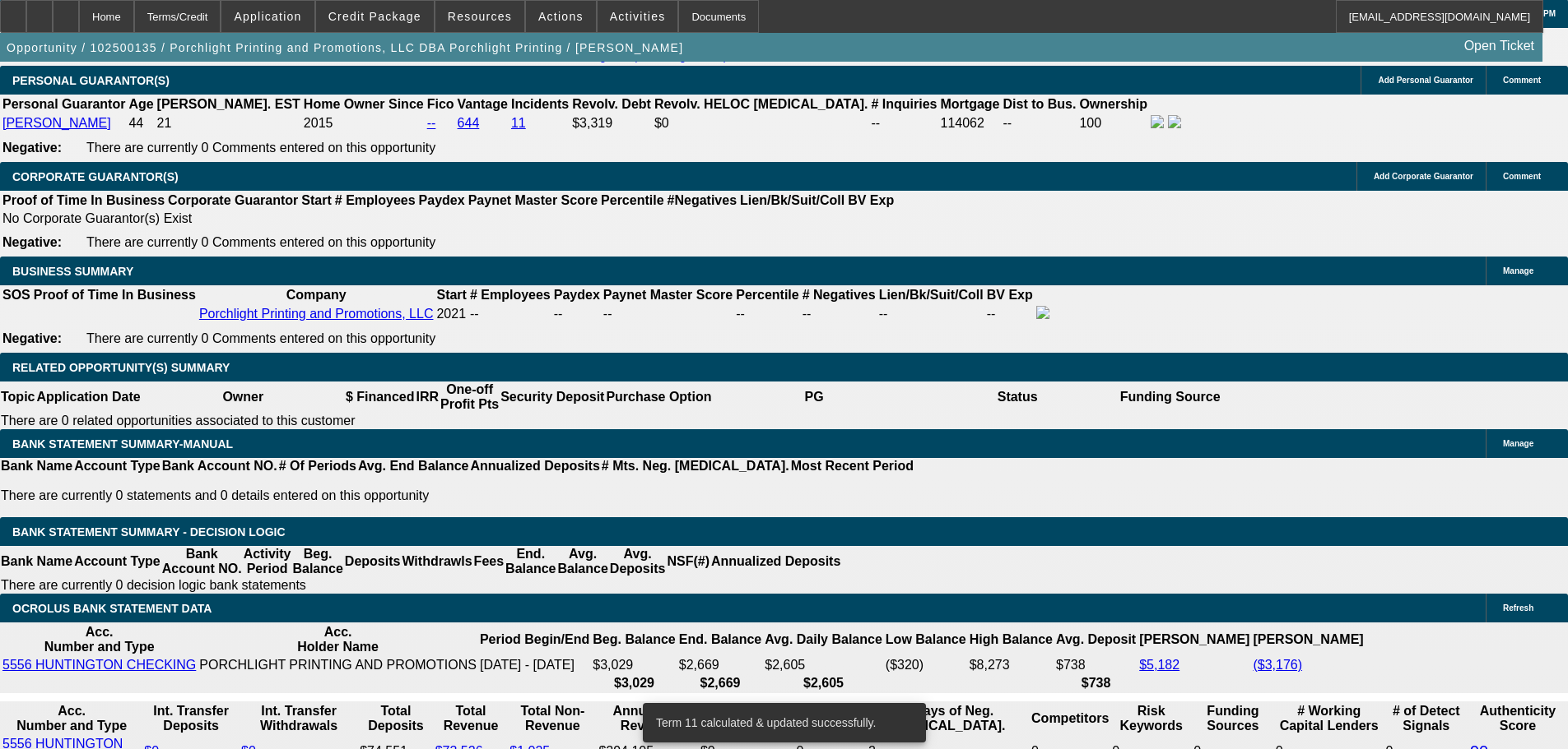
scroll to position [2680, 0]
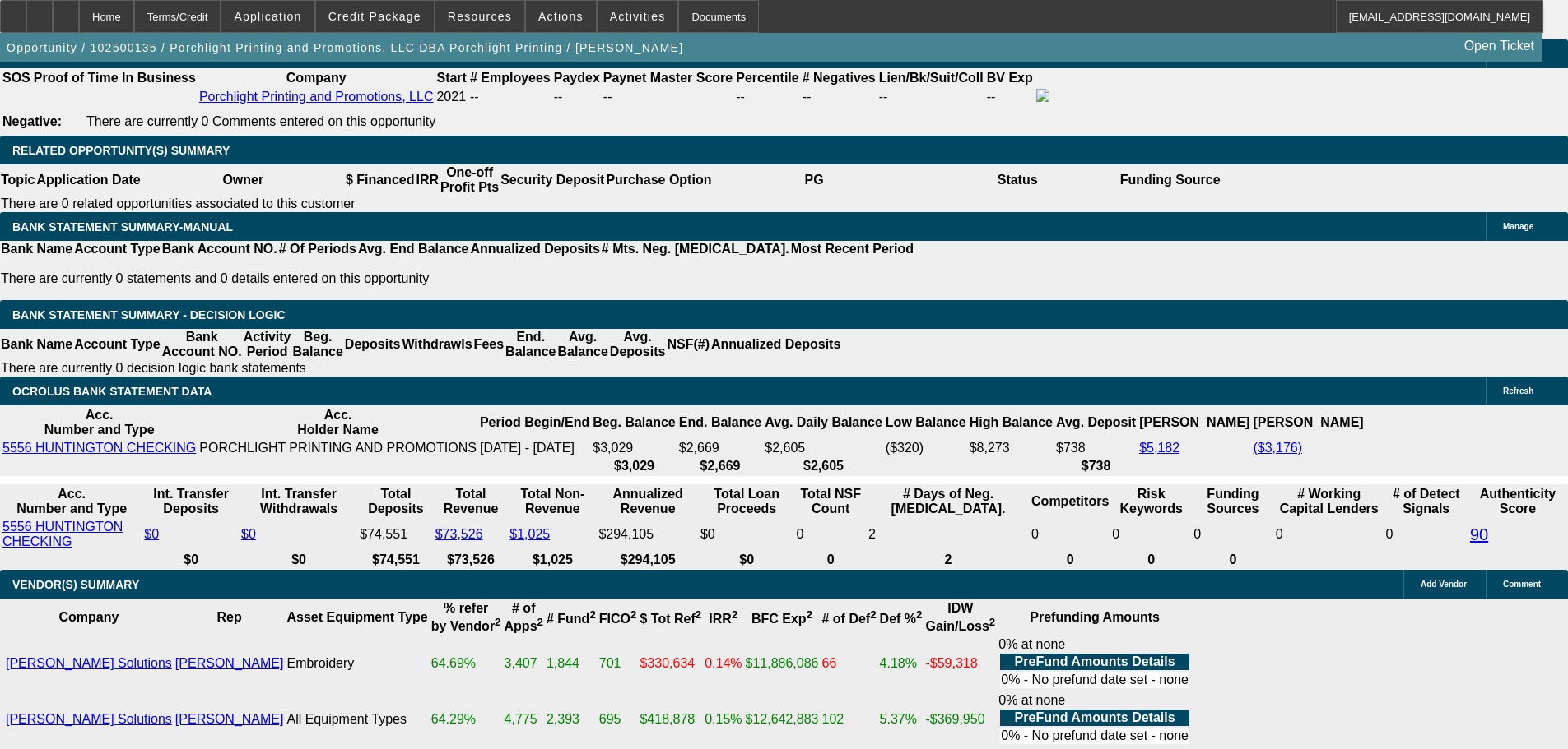
type input "UNKNOWN"
type input "19."
type input "$4,043.70"
type input "$2,021.85"
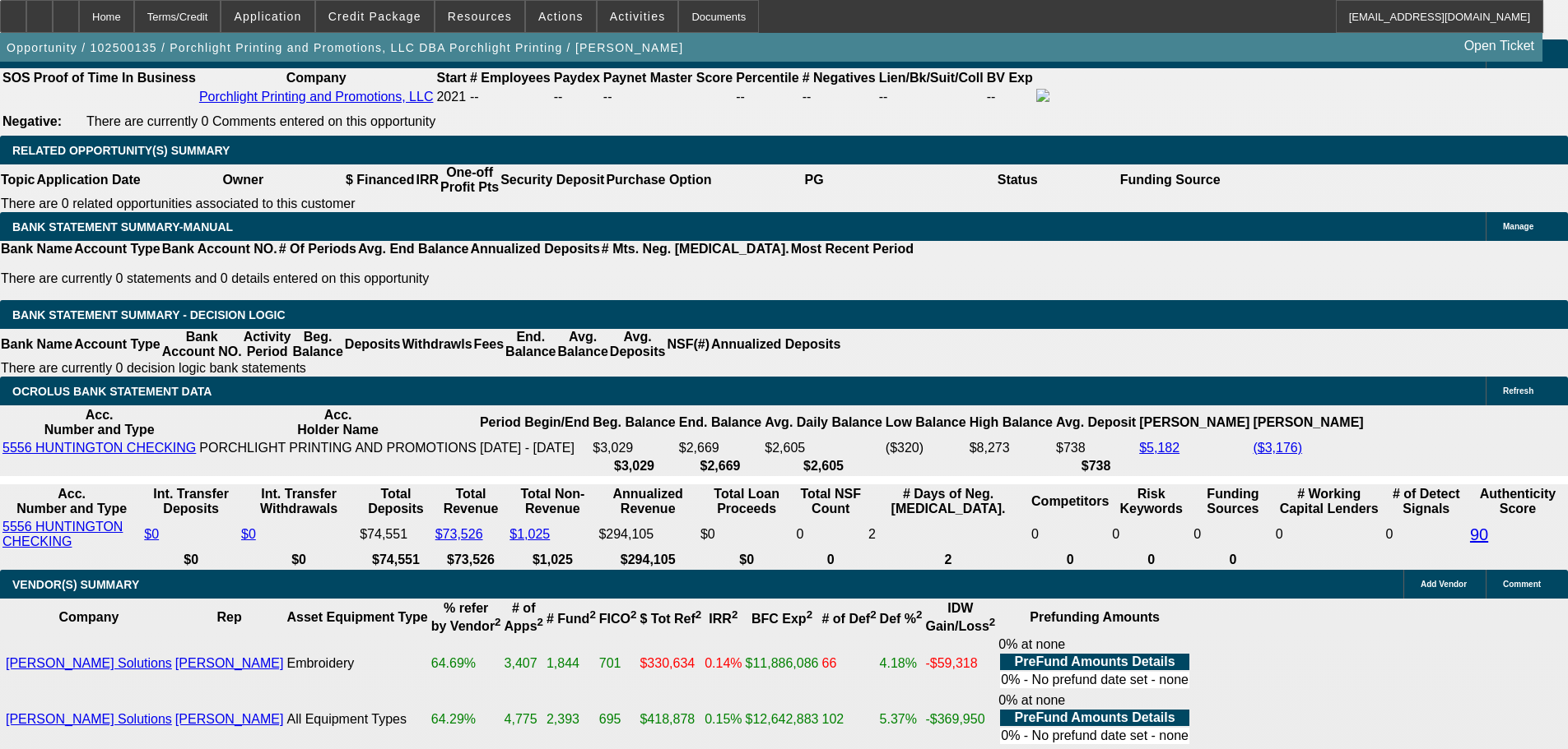
type input "19.9"
type input "$4,133.34"
type input "$2,066.67"
type input "19.9"
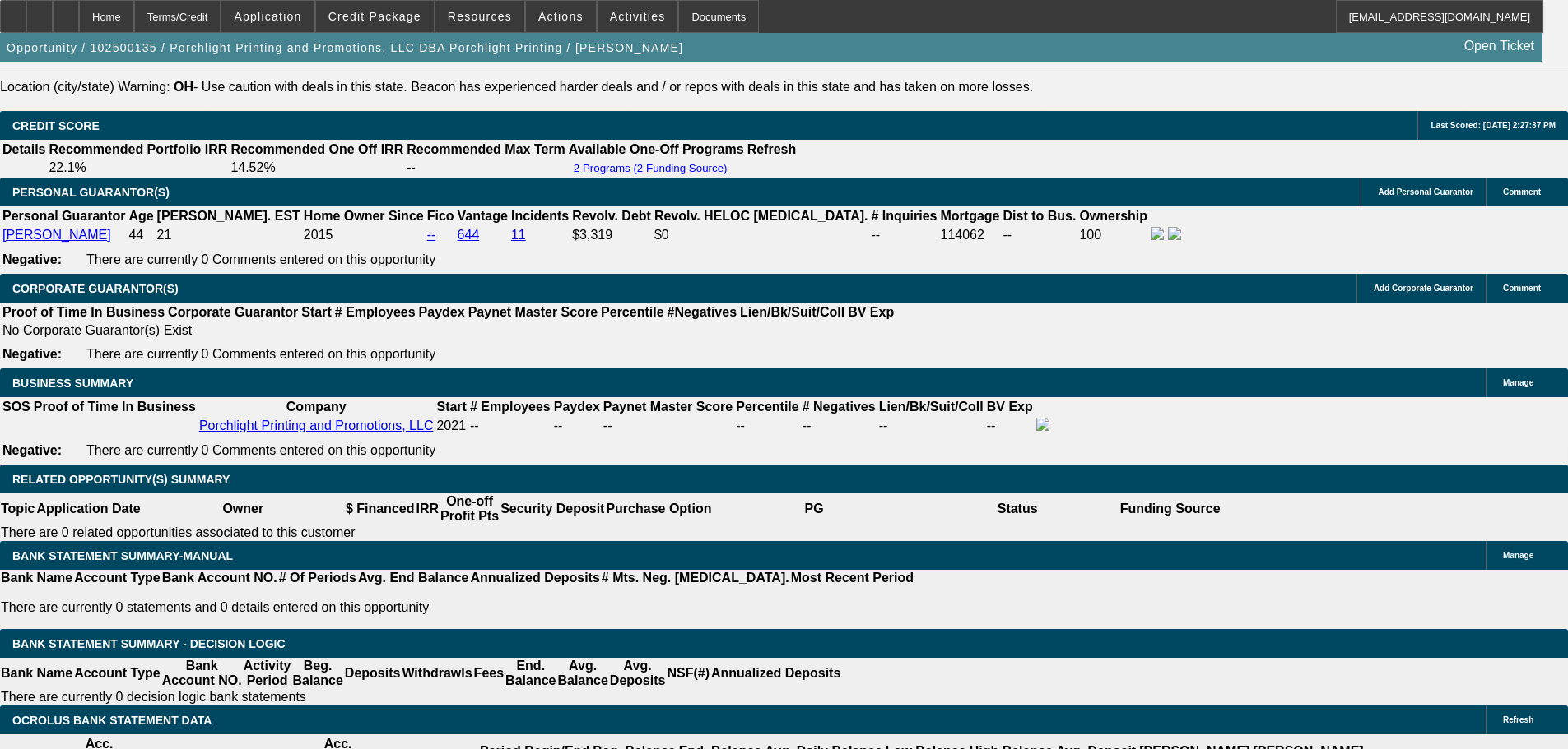
type input "$4,133.34"
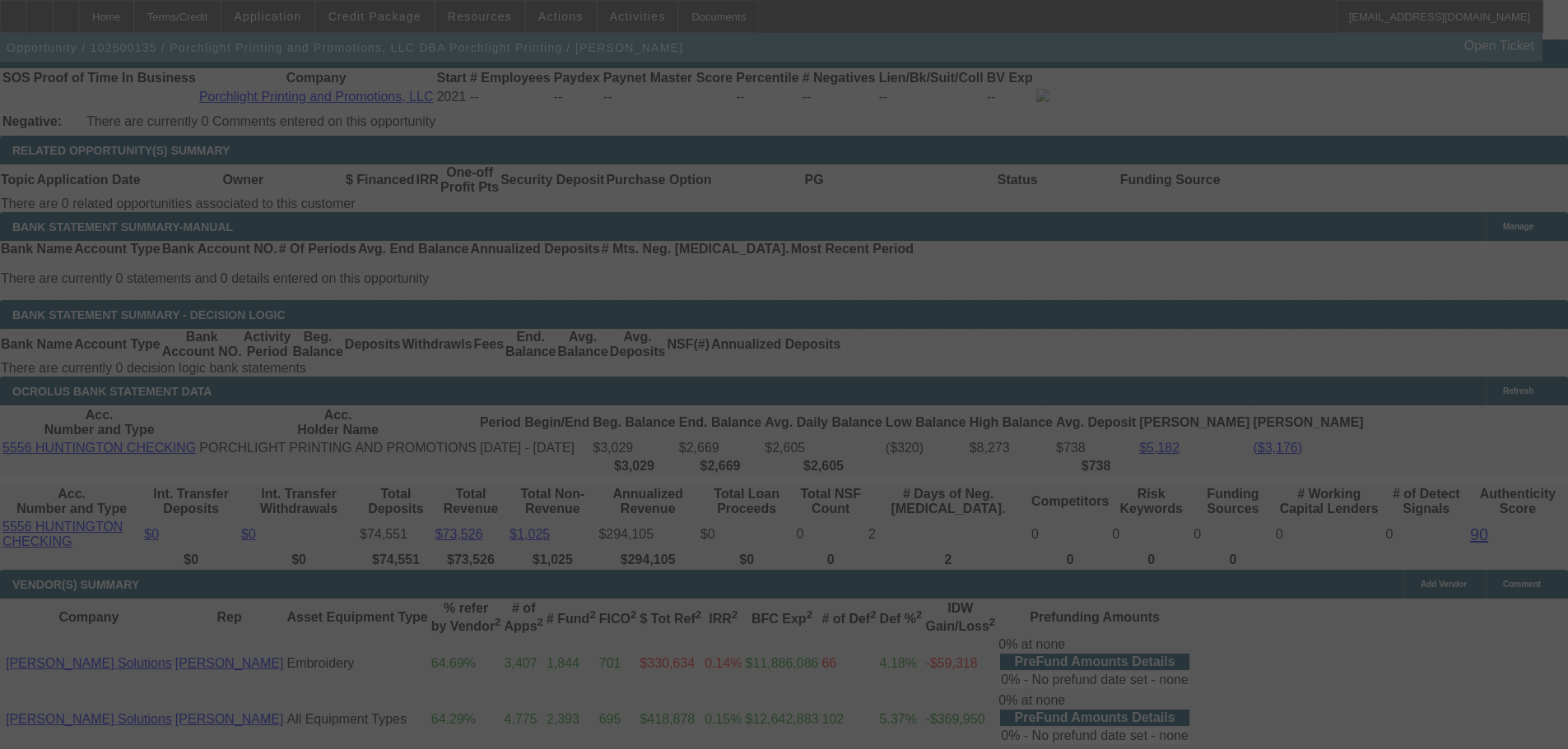
select select "0"
select select "2"
select select "0.1"
select select "4"
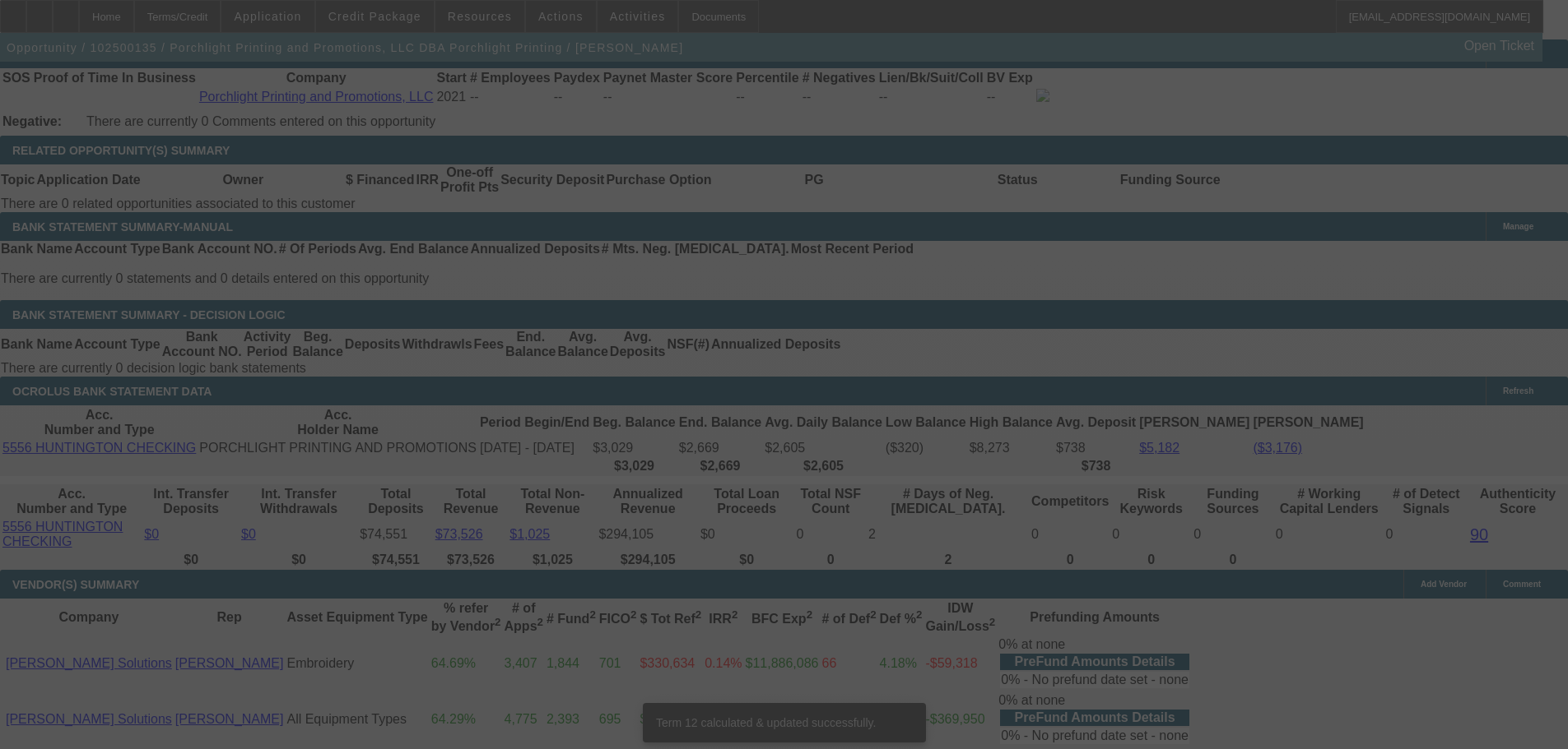
scroll to position [2666, 0]
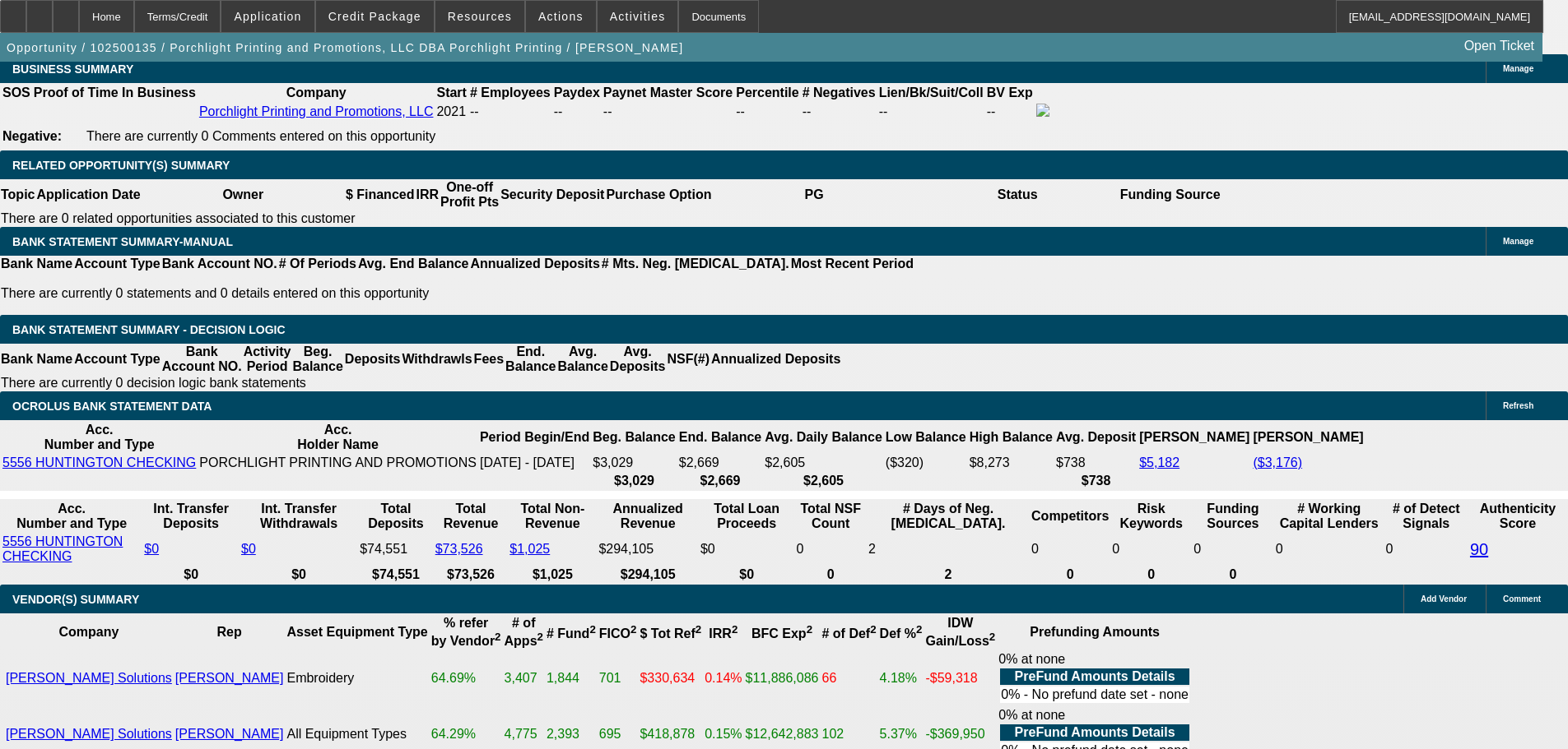
type input "21.63"
type input "$43.26"
type input "UNKNOWN"
type input "$2,144.63"
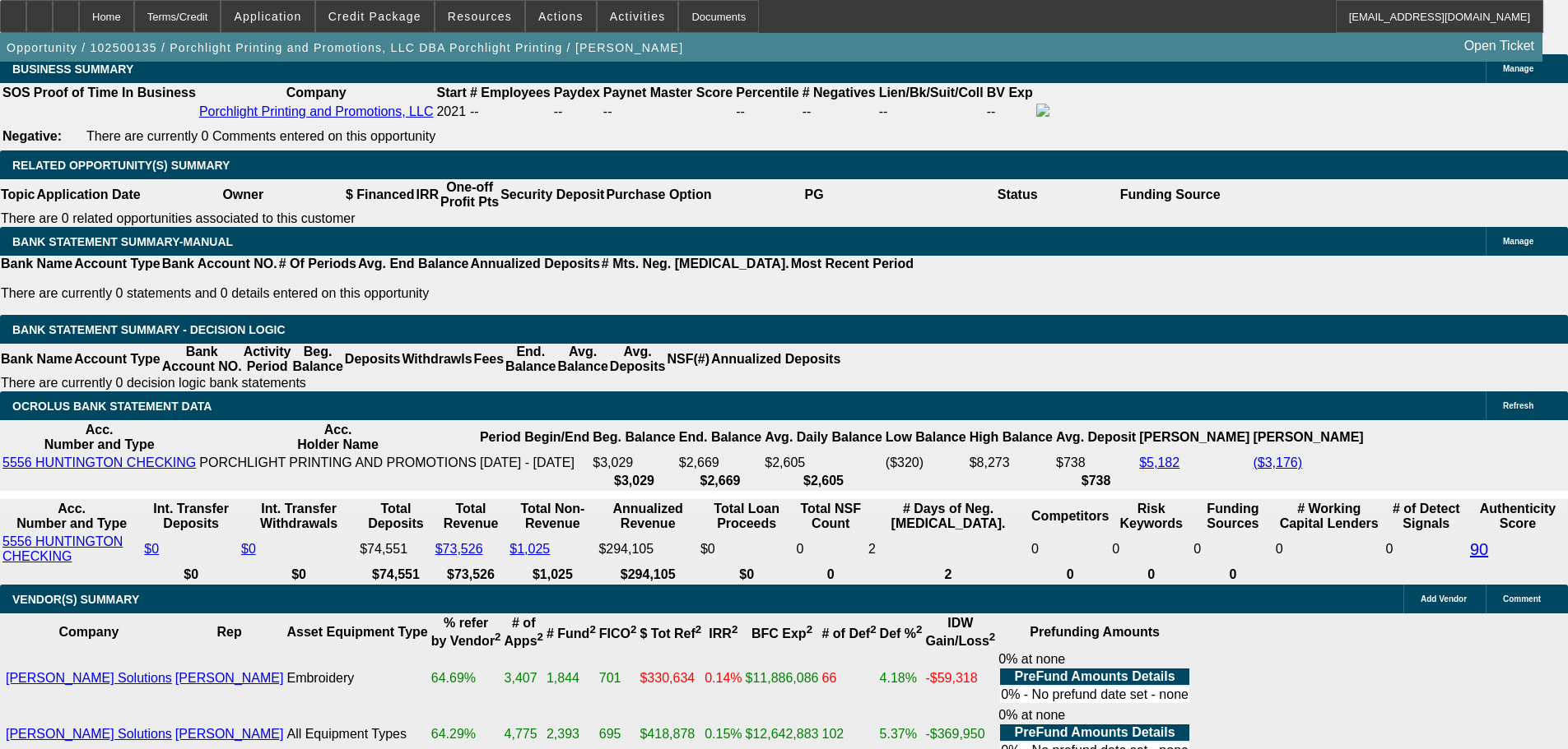
type input "$4,289.26"
type input "21.2"
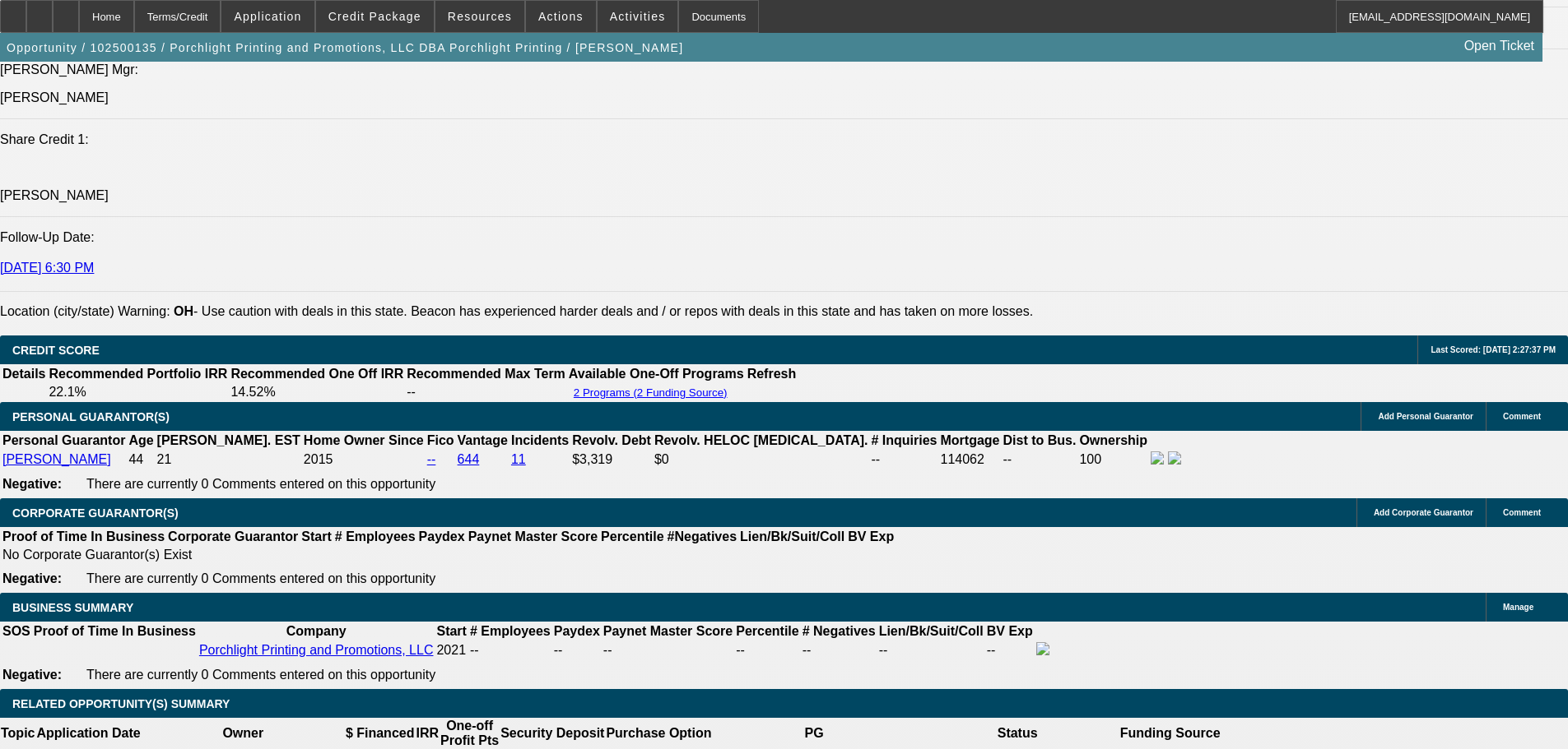
scroll to position [2125, 0]
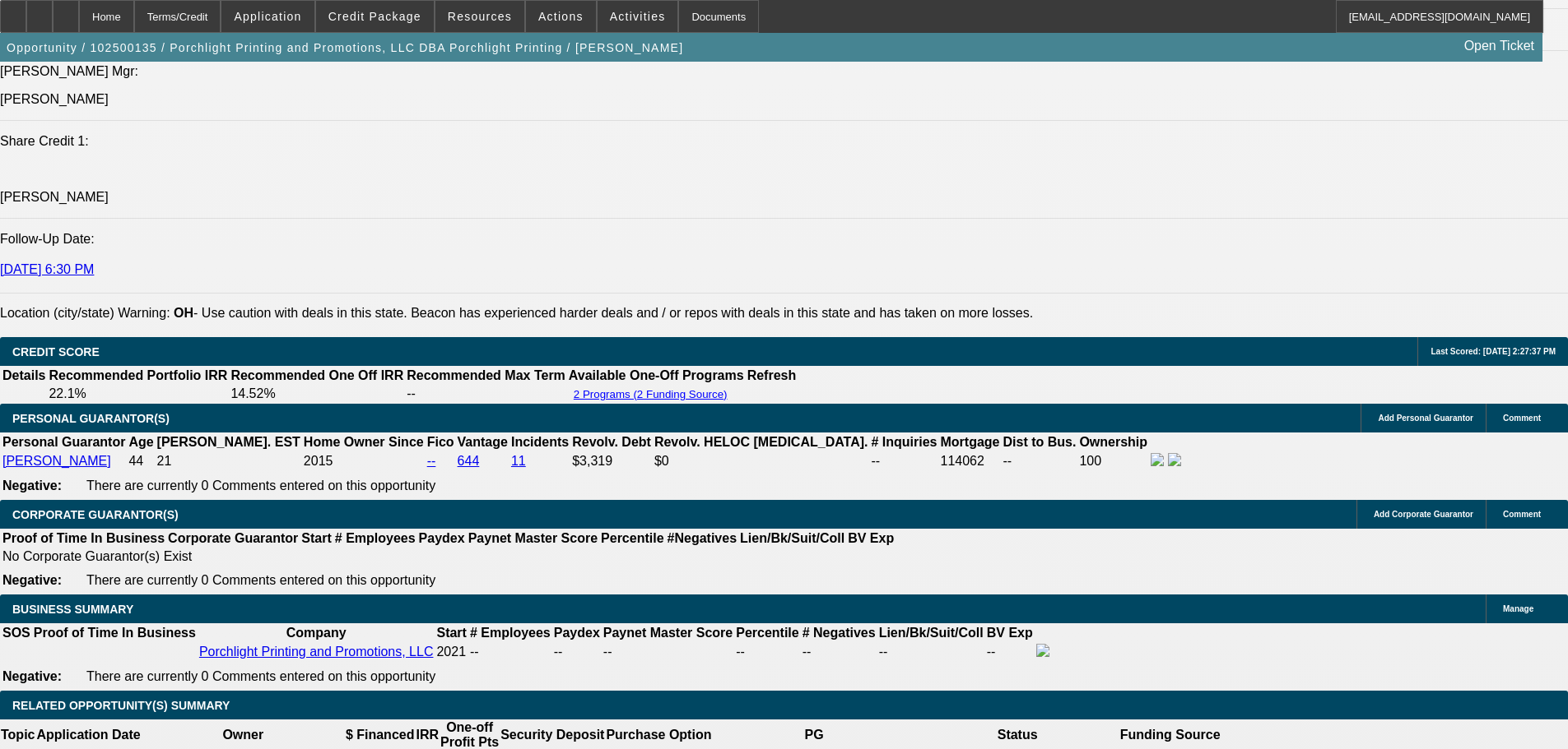
type input "$0.00"
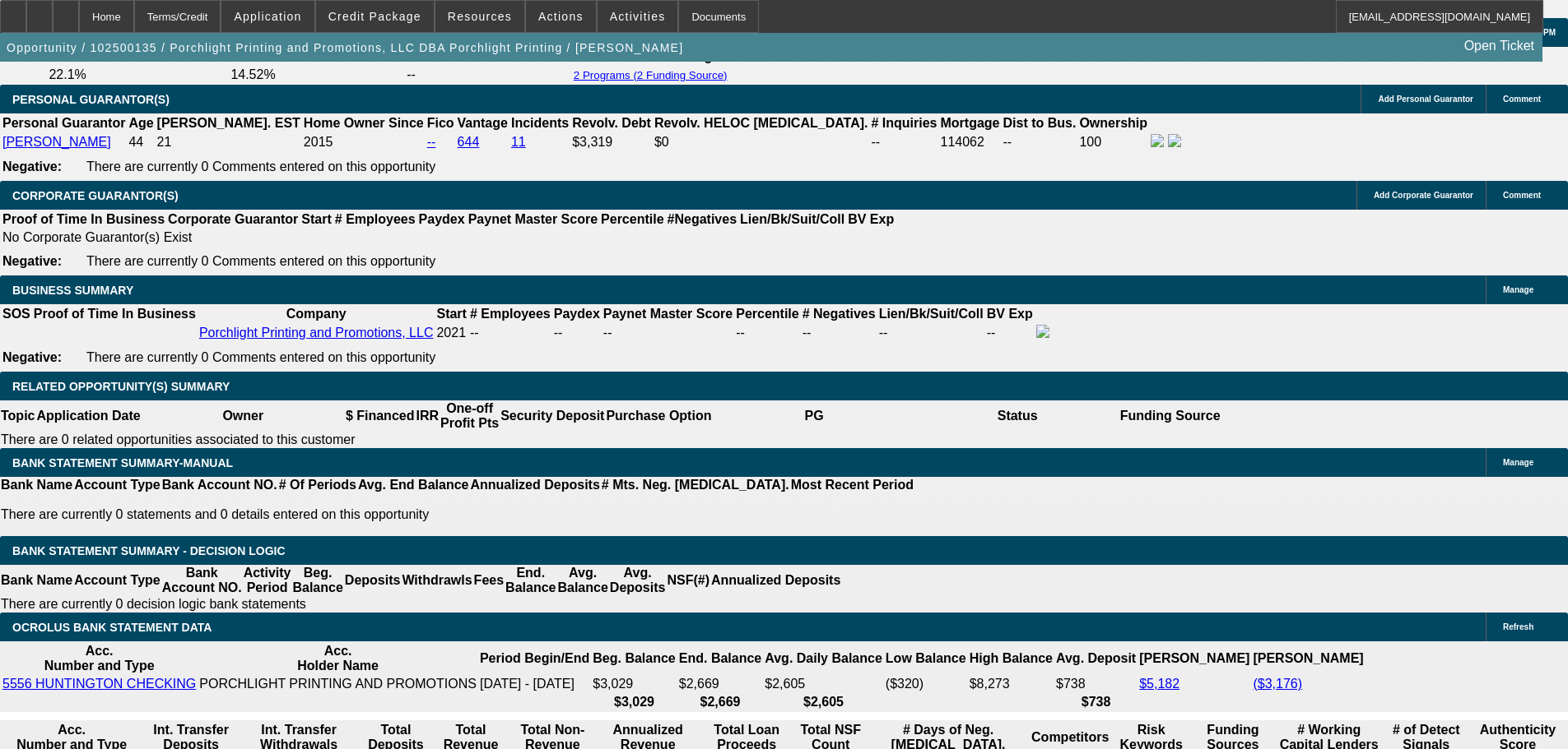
scroll to position [2783, 0]
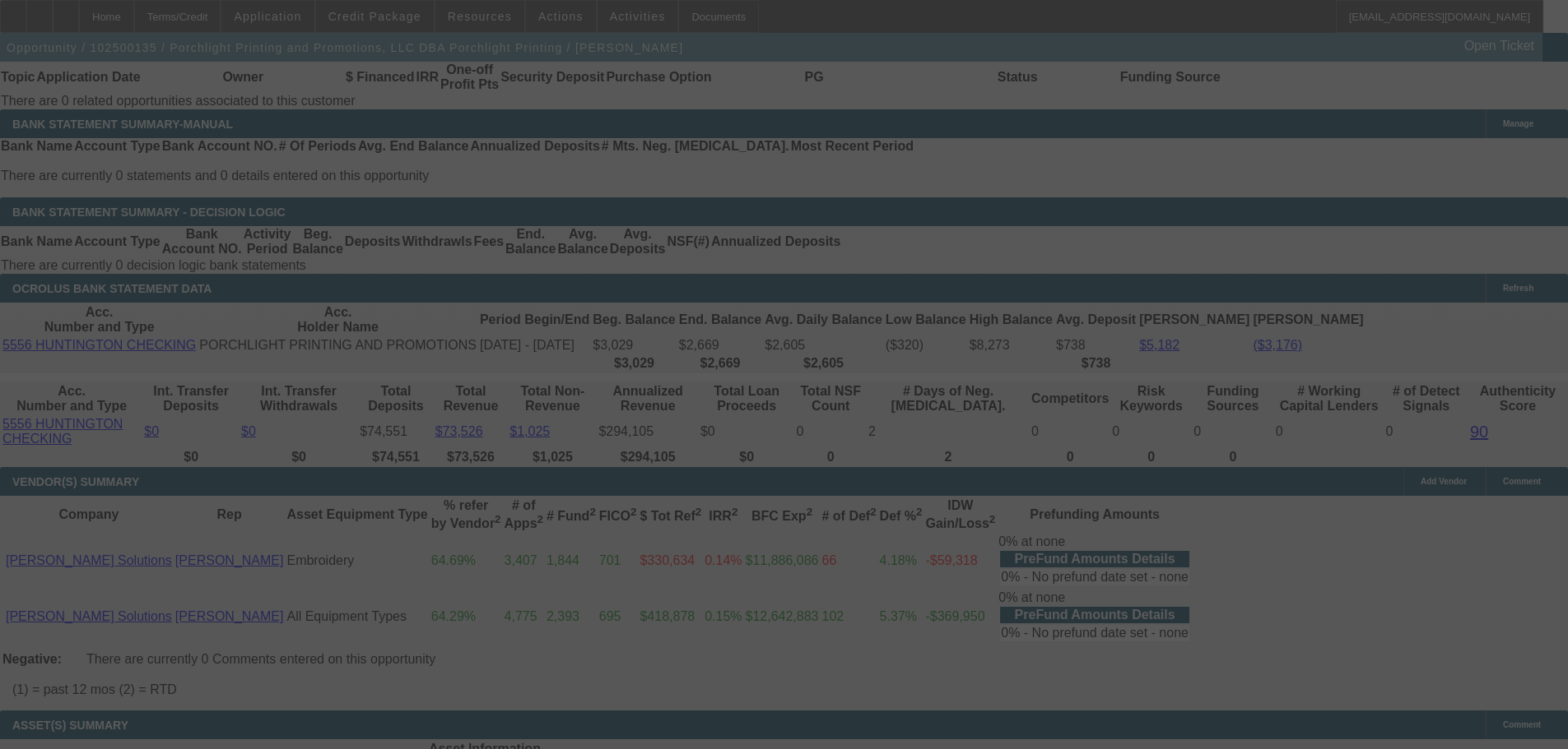
select select "0"
select select "2"
select select "0"
select select "6"
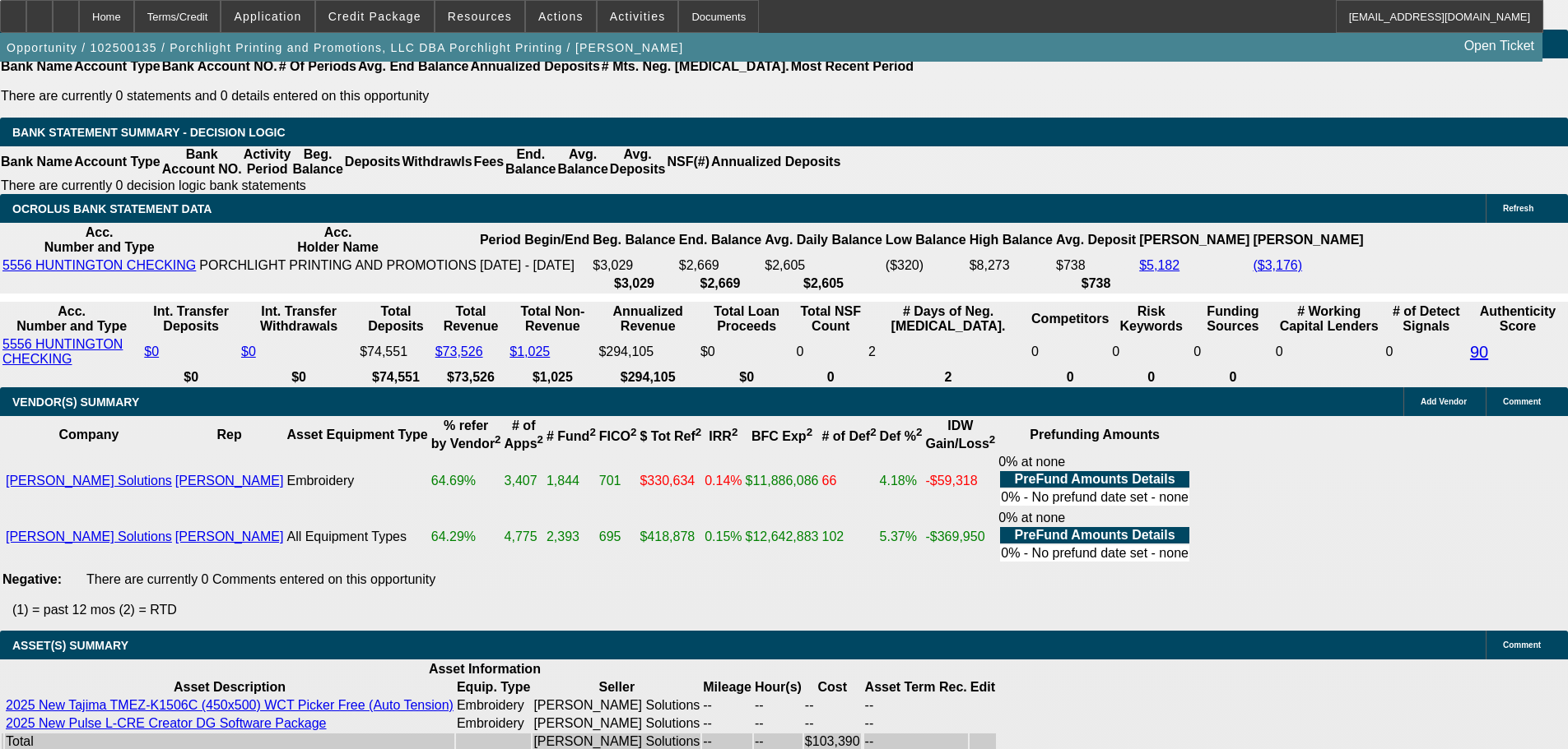
scroll to position [2866, 0]
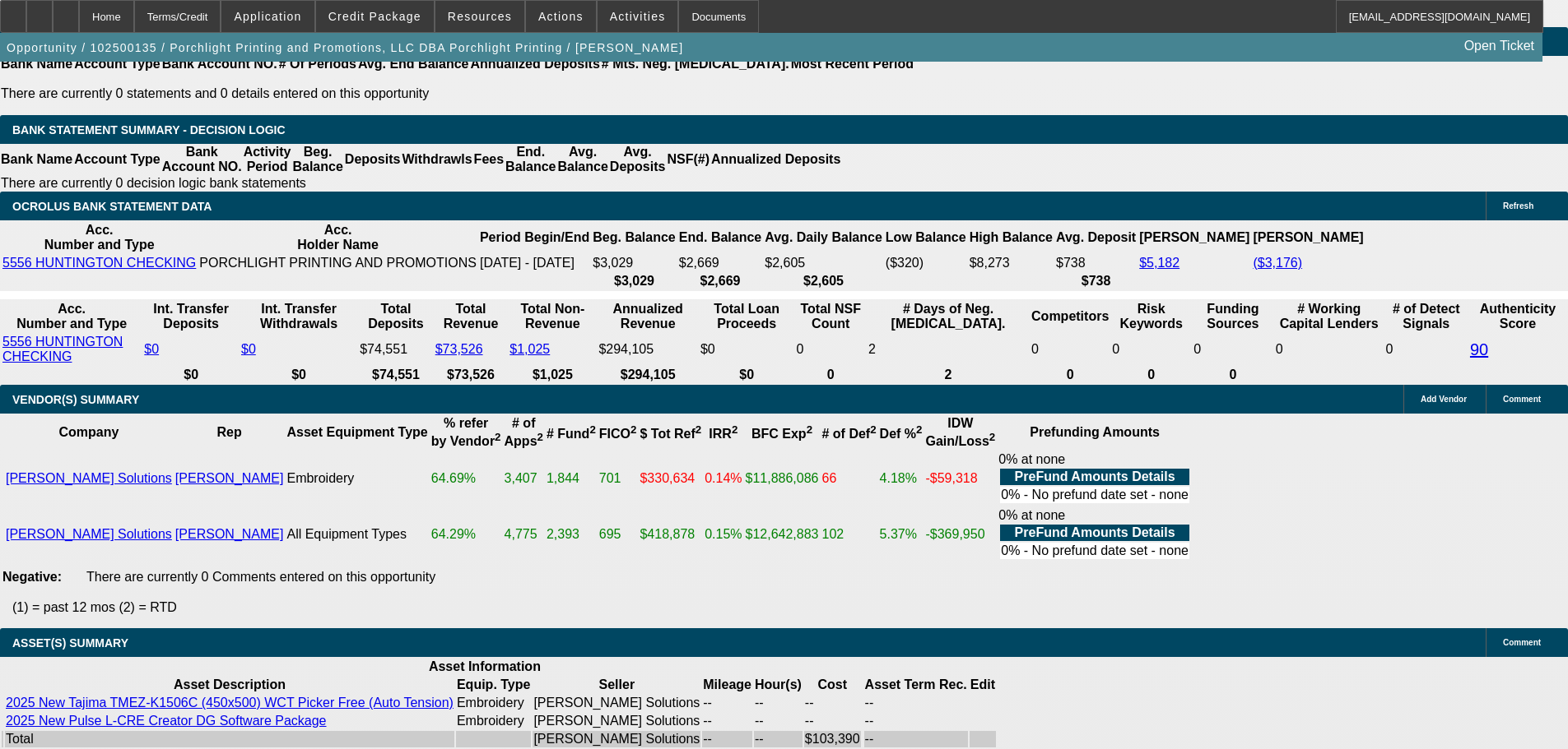
scroll to position [576, 0]
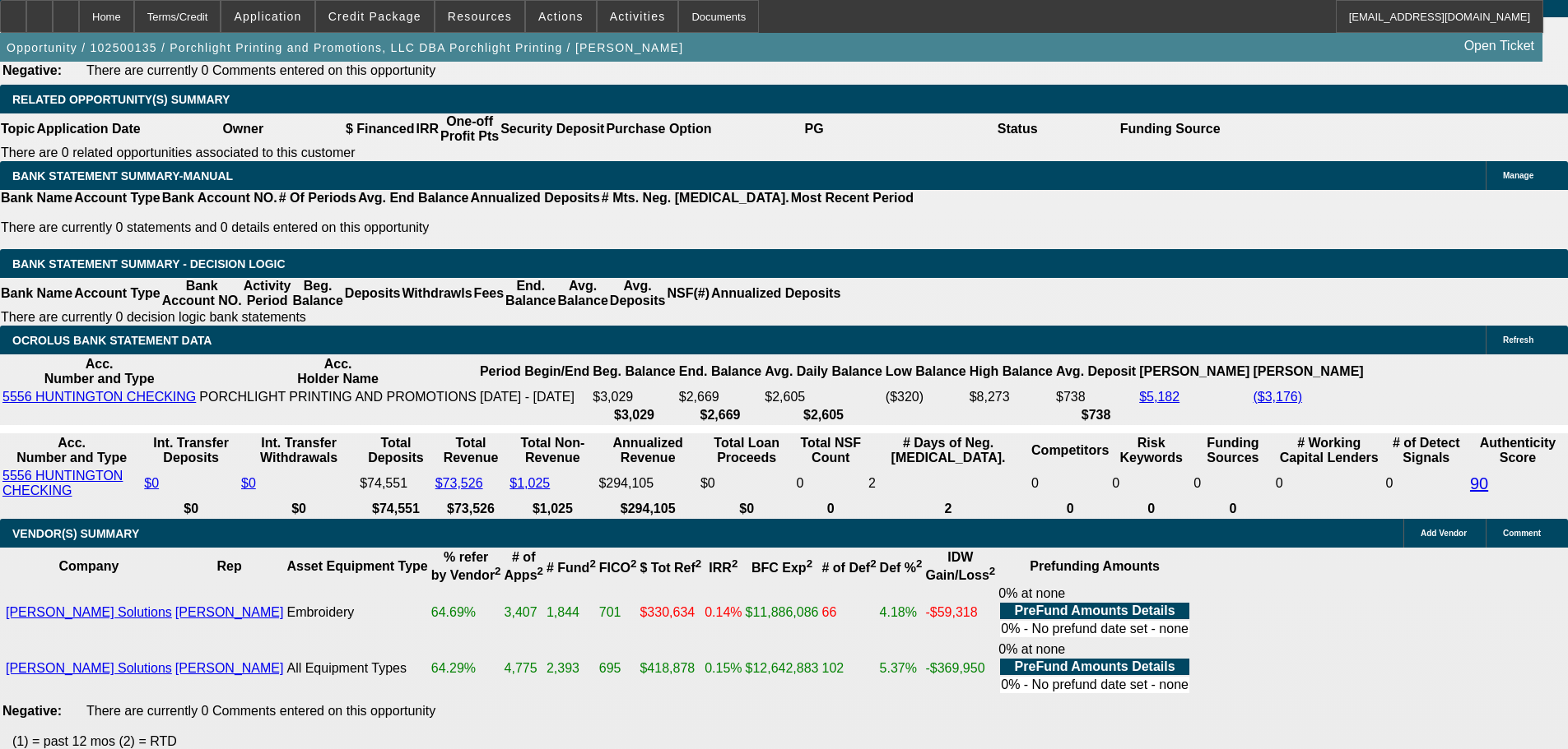
scroll to position [3113, 0]
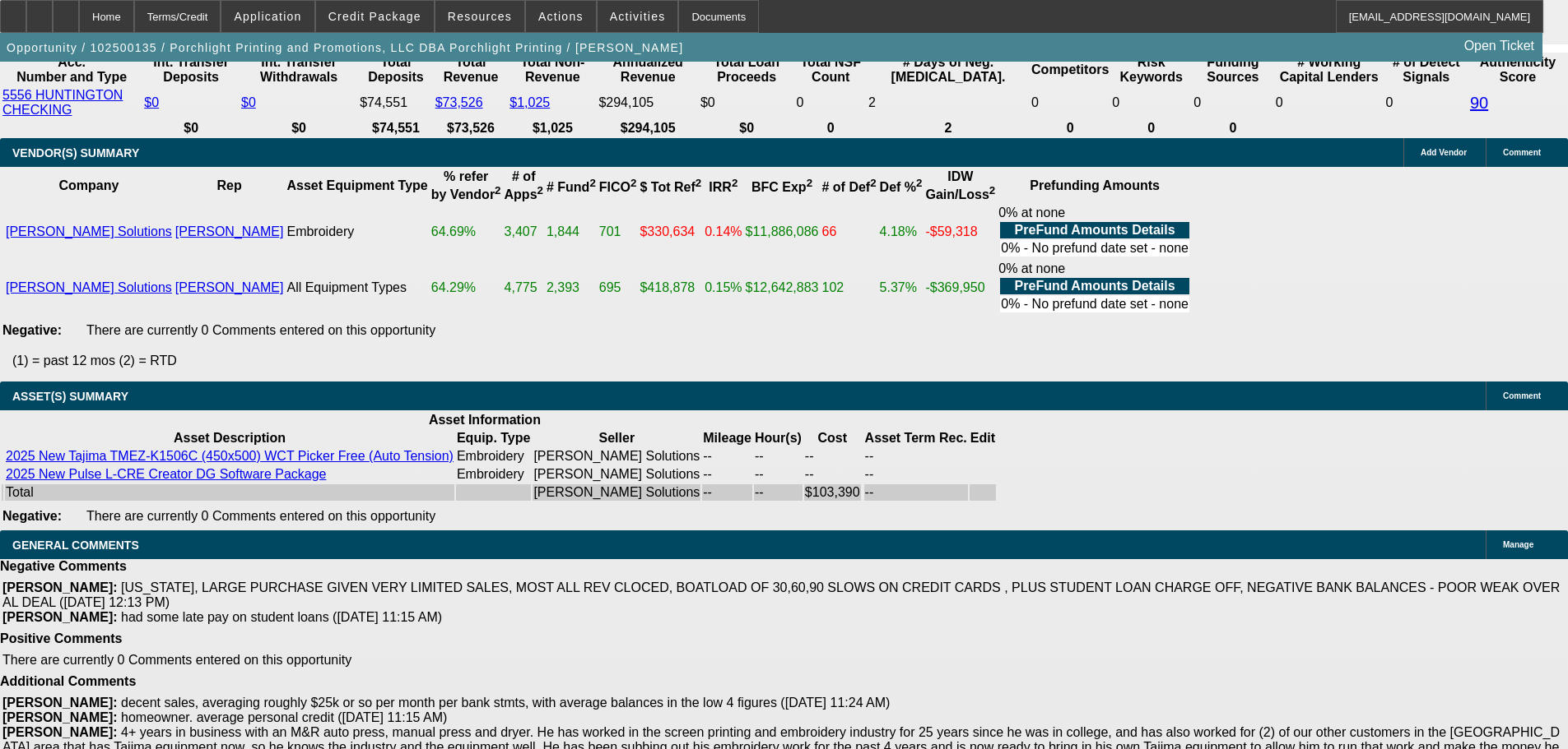
select select "3"
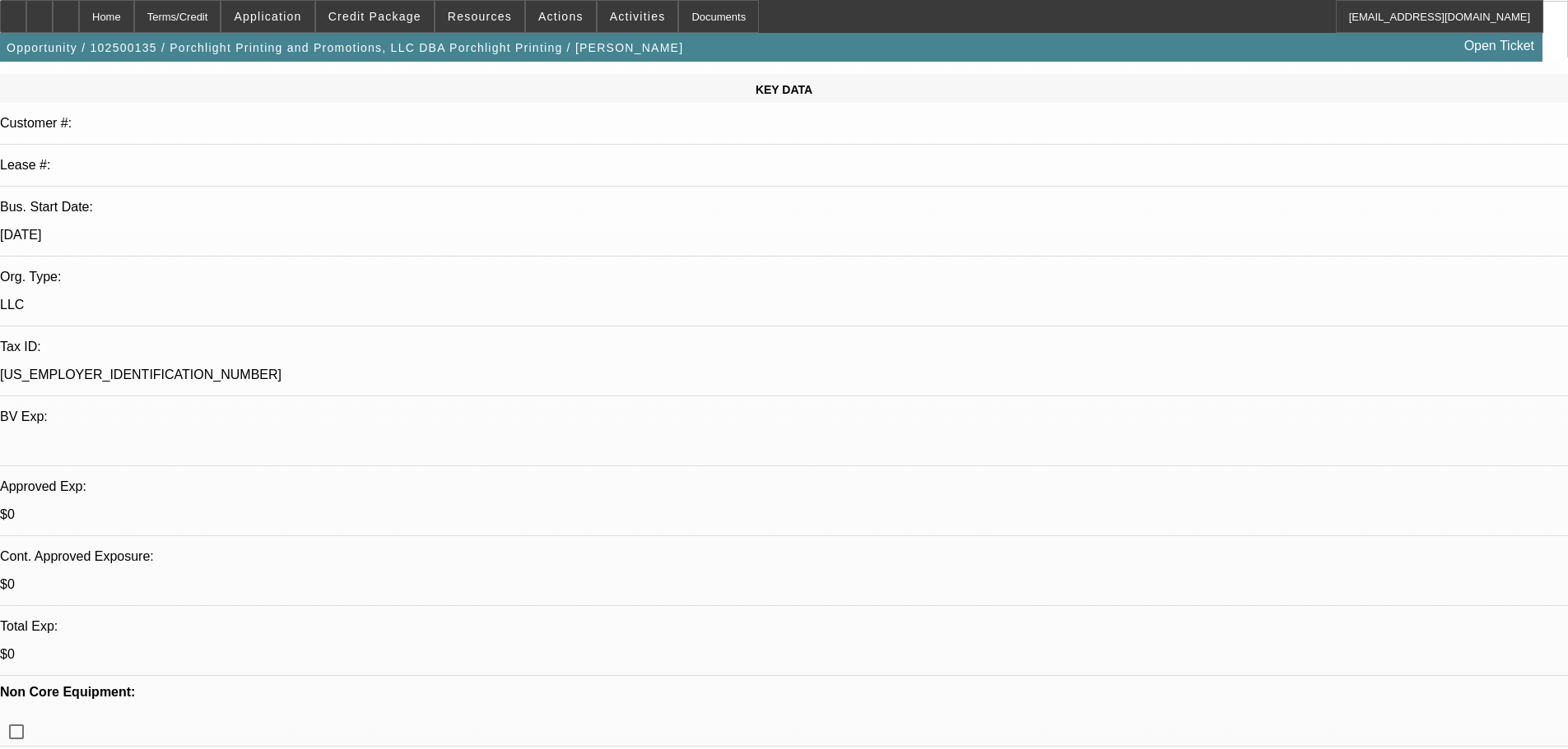
scroll to position [576, 0]
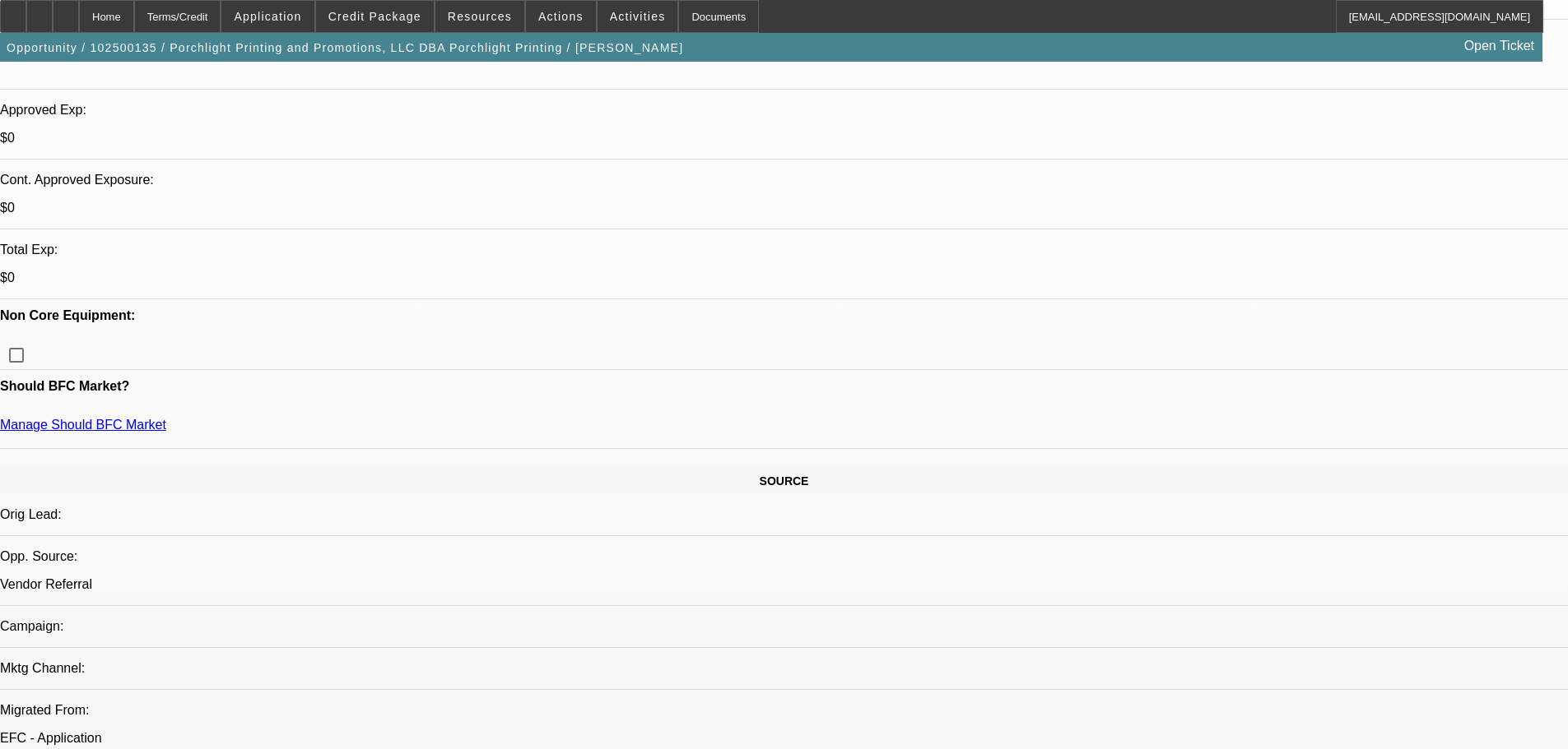
type textarea "HERES BEST ID EXTEND GIVEN THE NEGATIVES- WILL NEED FINAL FORMAL QUOTE FROM HIR…"
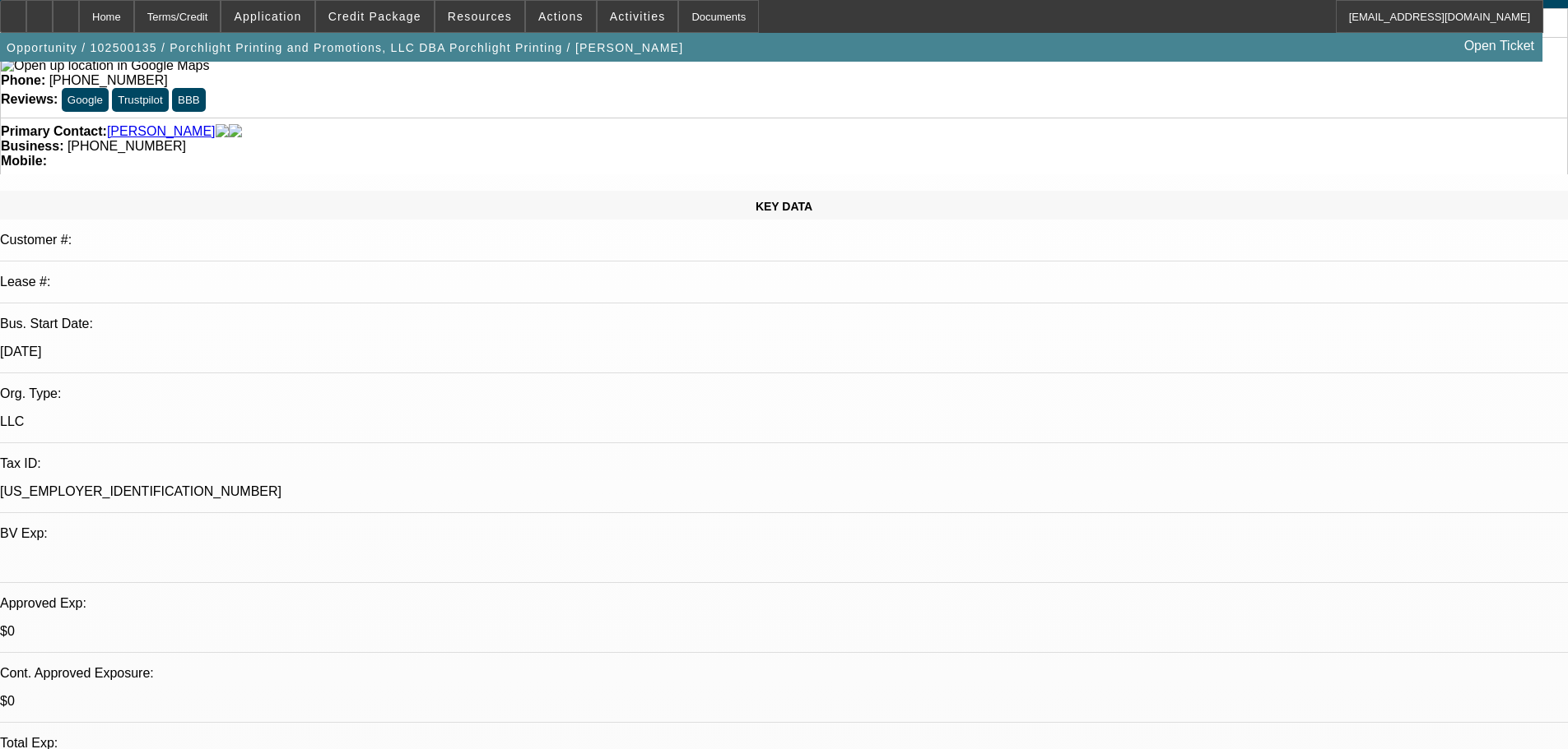
scroll to position [658, 0]
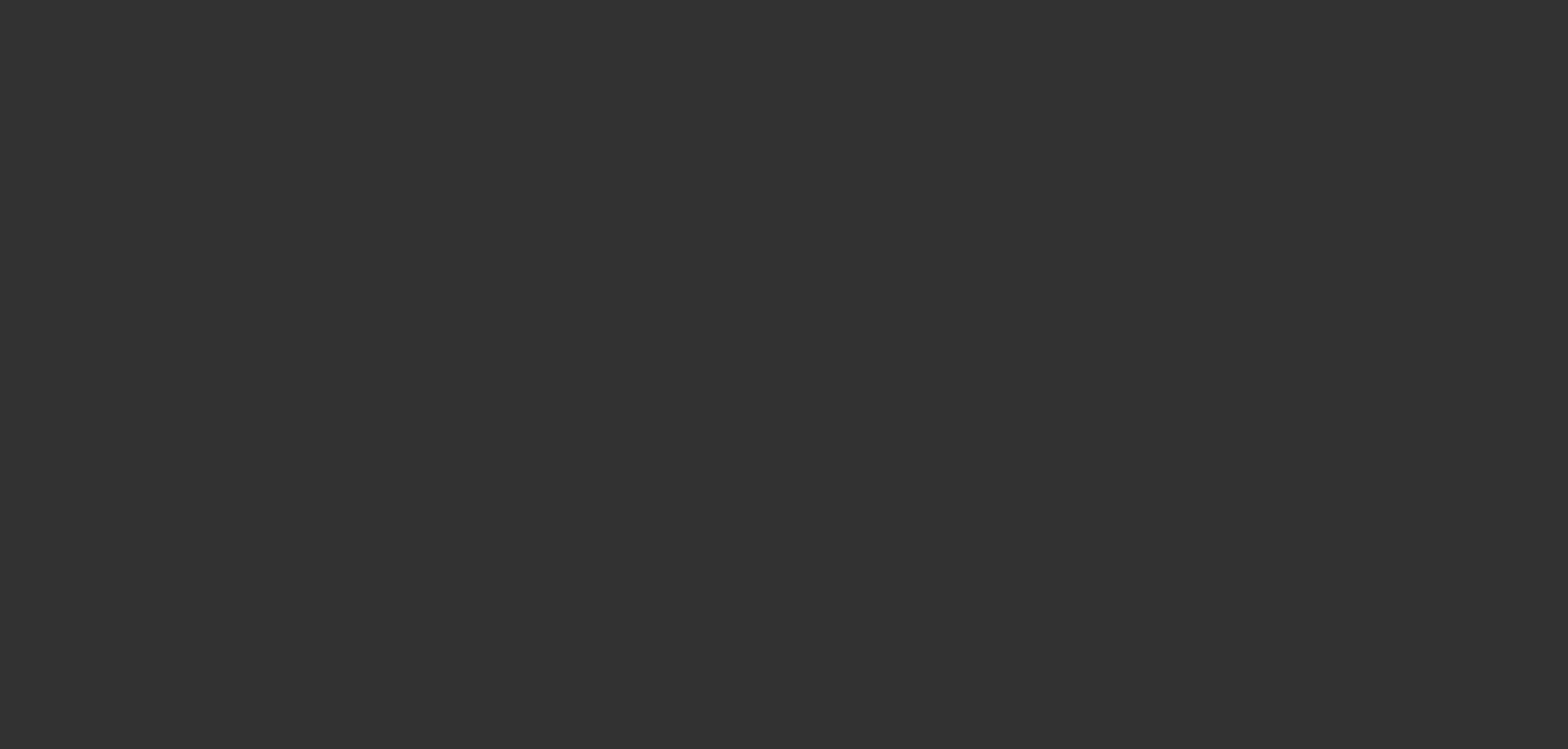
scroll to position [0, 0]
select select "0"
select select "2"
select select "0.1"
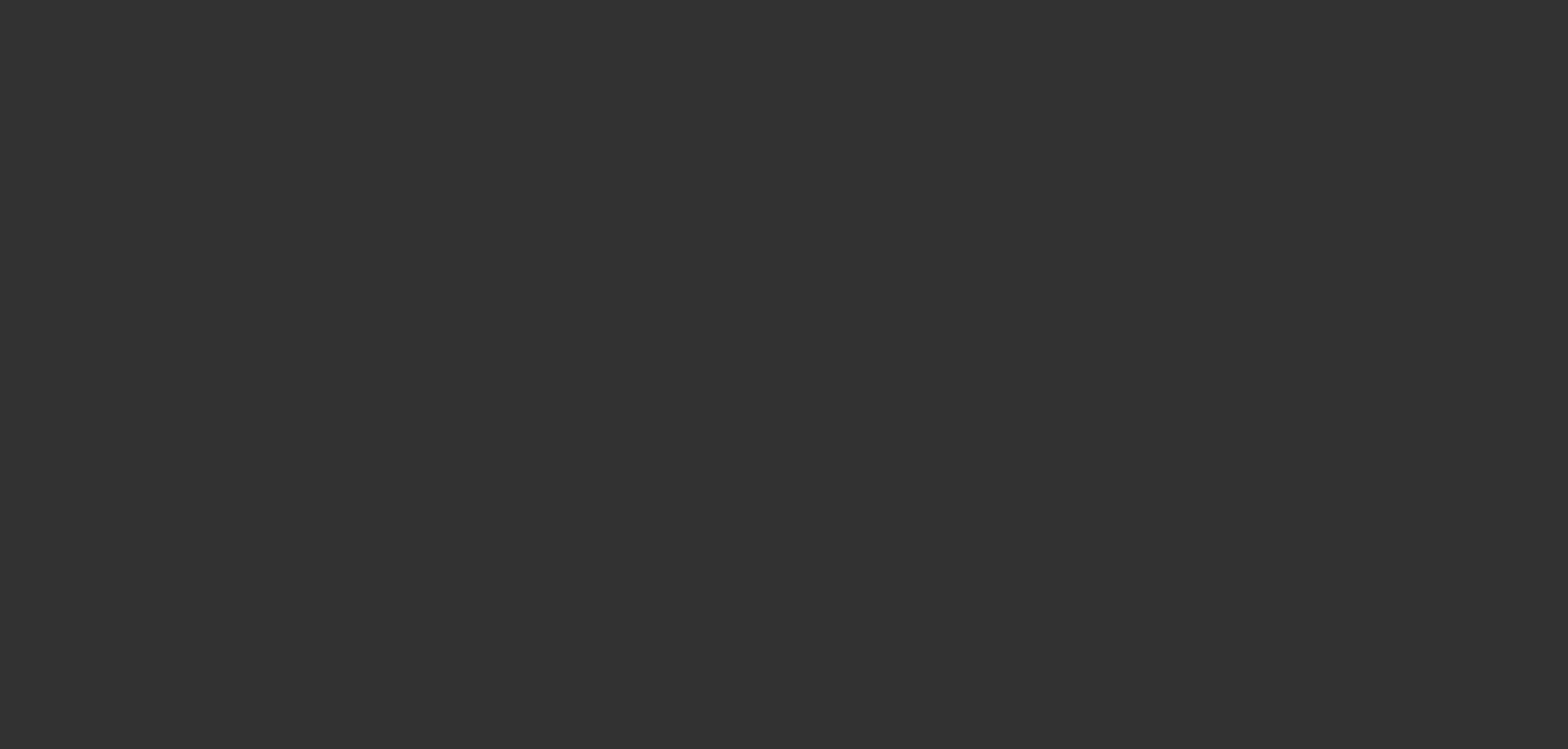
select select "4"
select select "0"
select select "2"
select select "0"
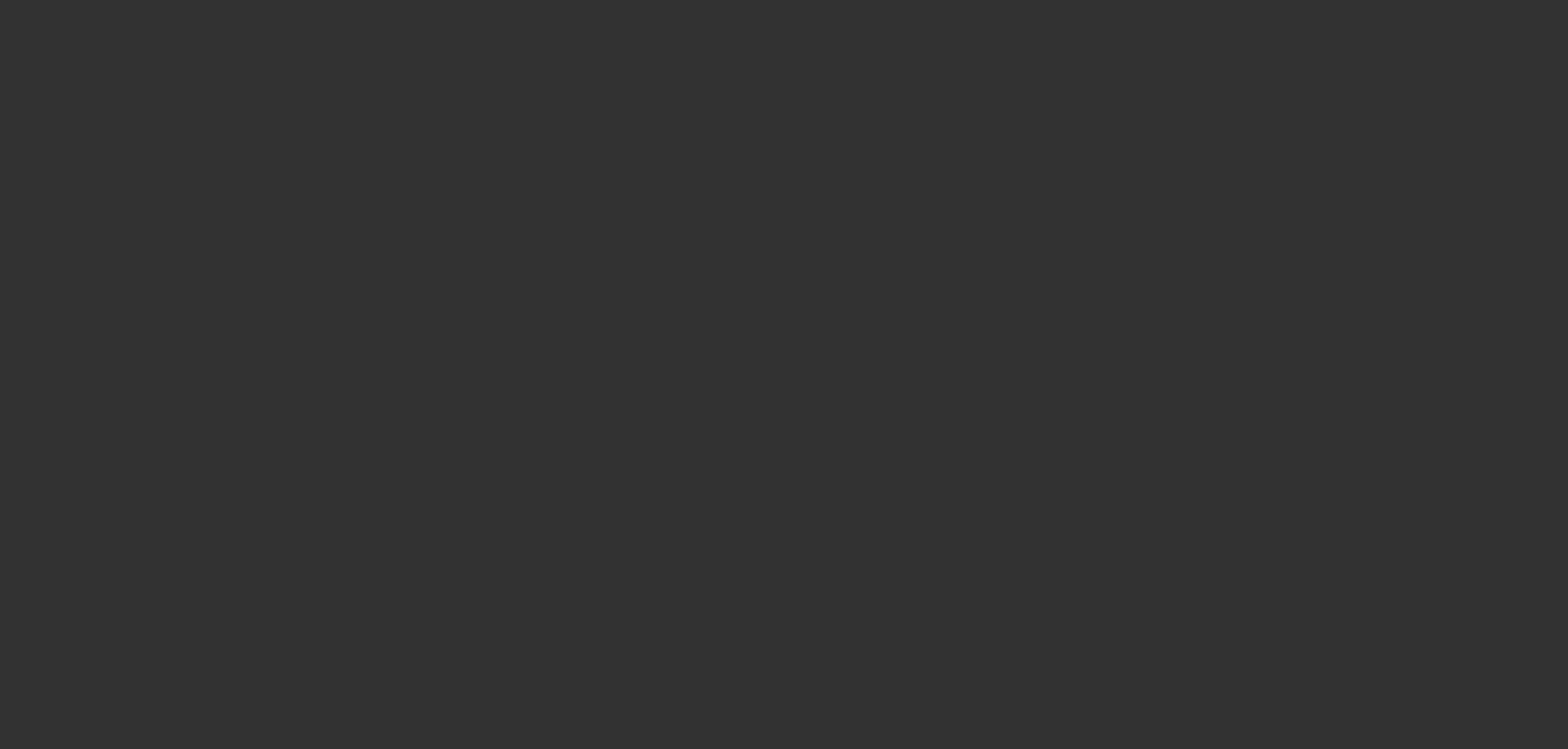
select select "6"
select select "0"
select select "0.1"
select select "4"
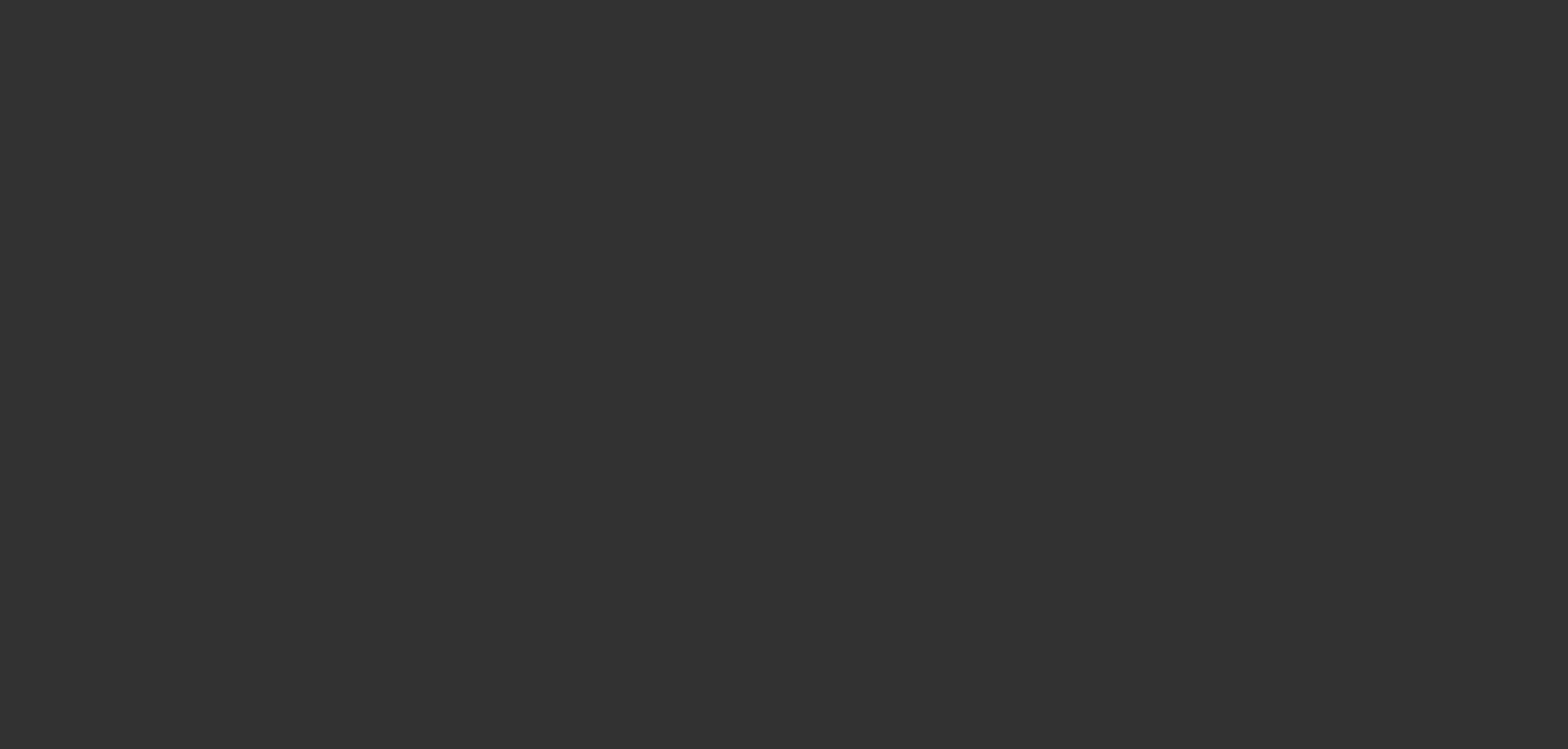
select select "0"
select select "6"
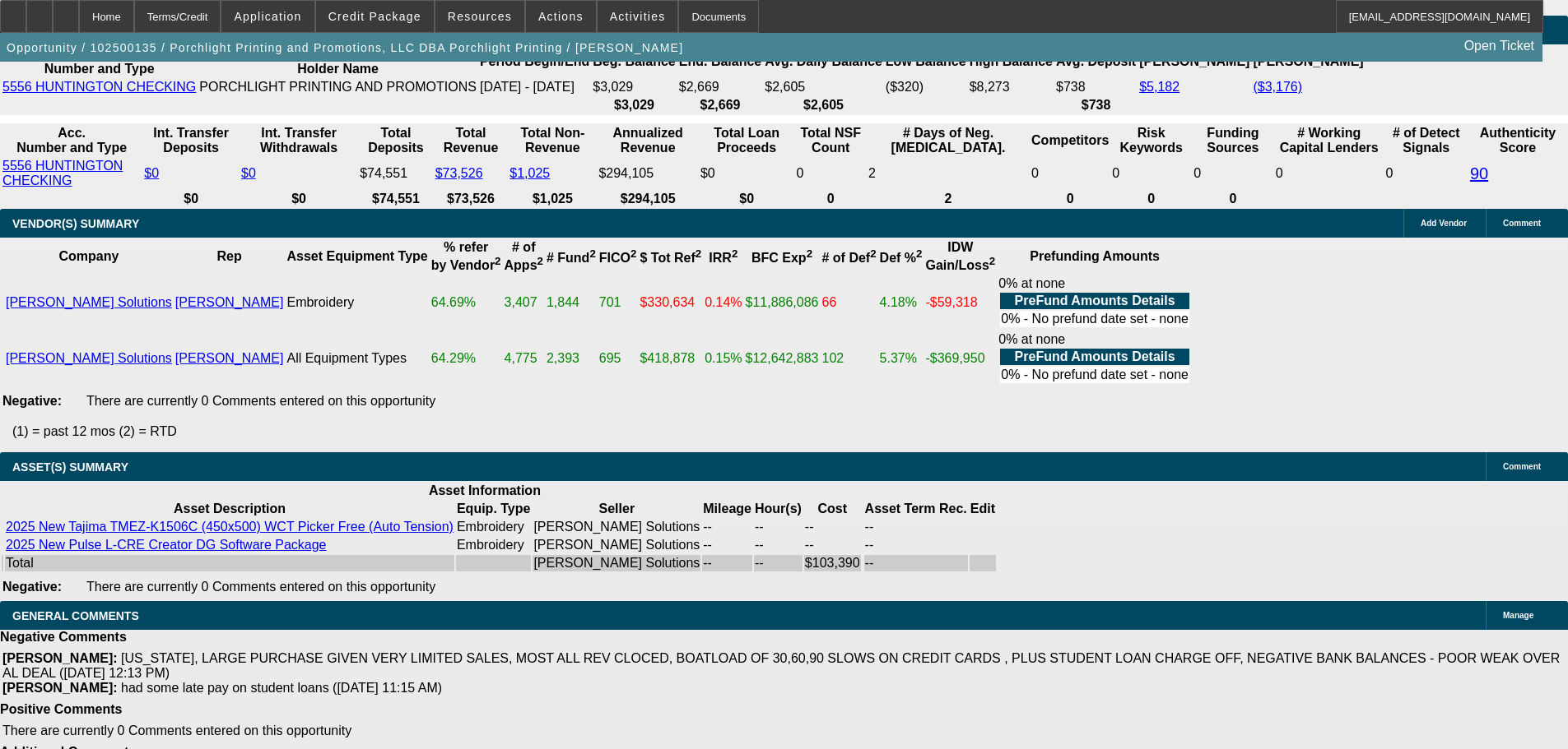
scroll to position [3044, 0]
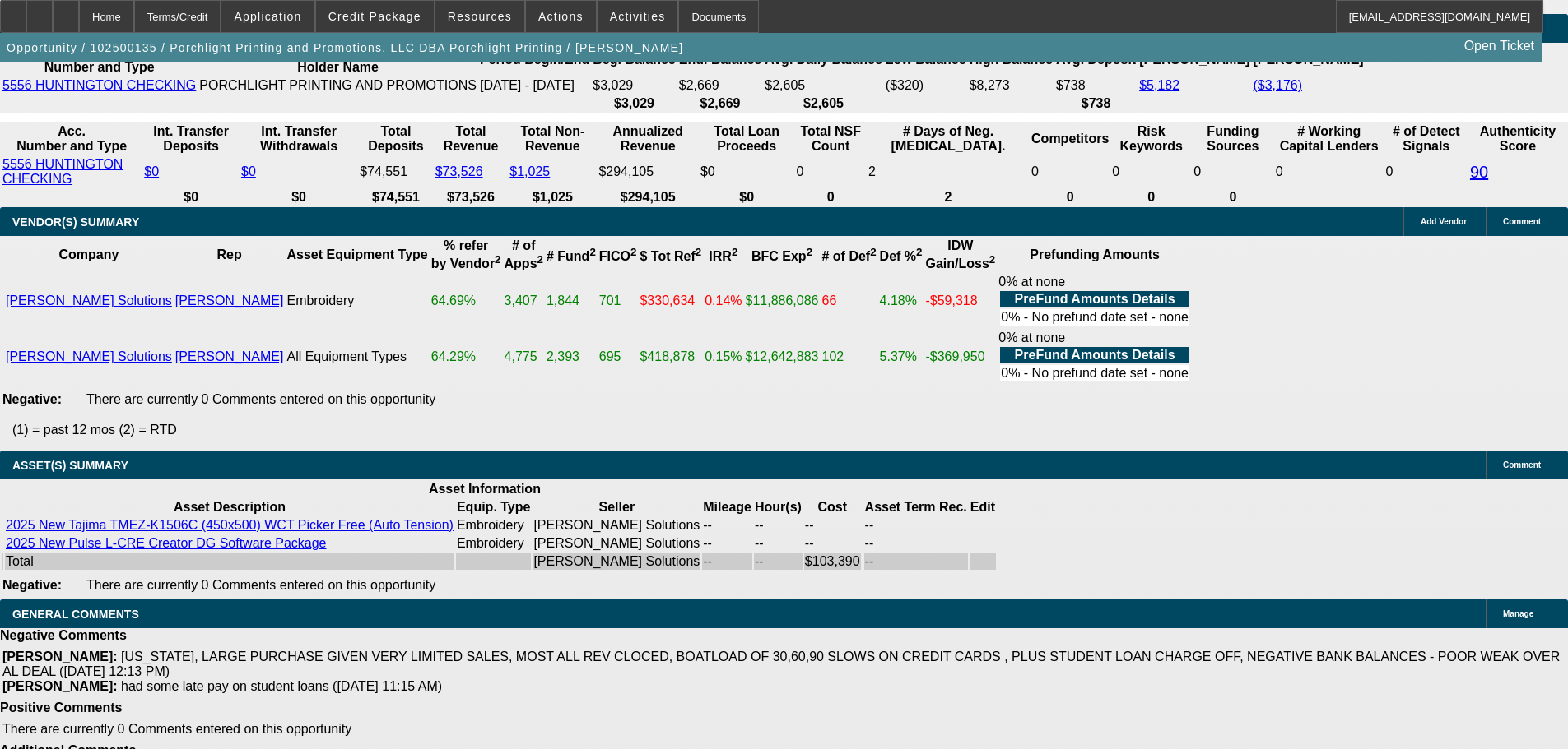
select select "3"
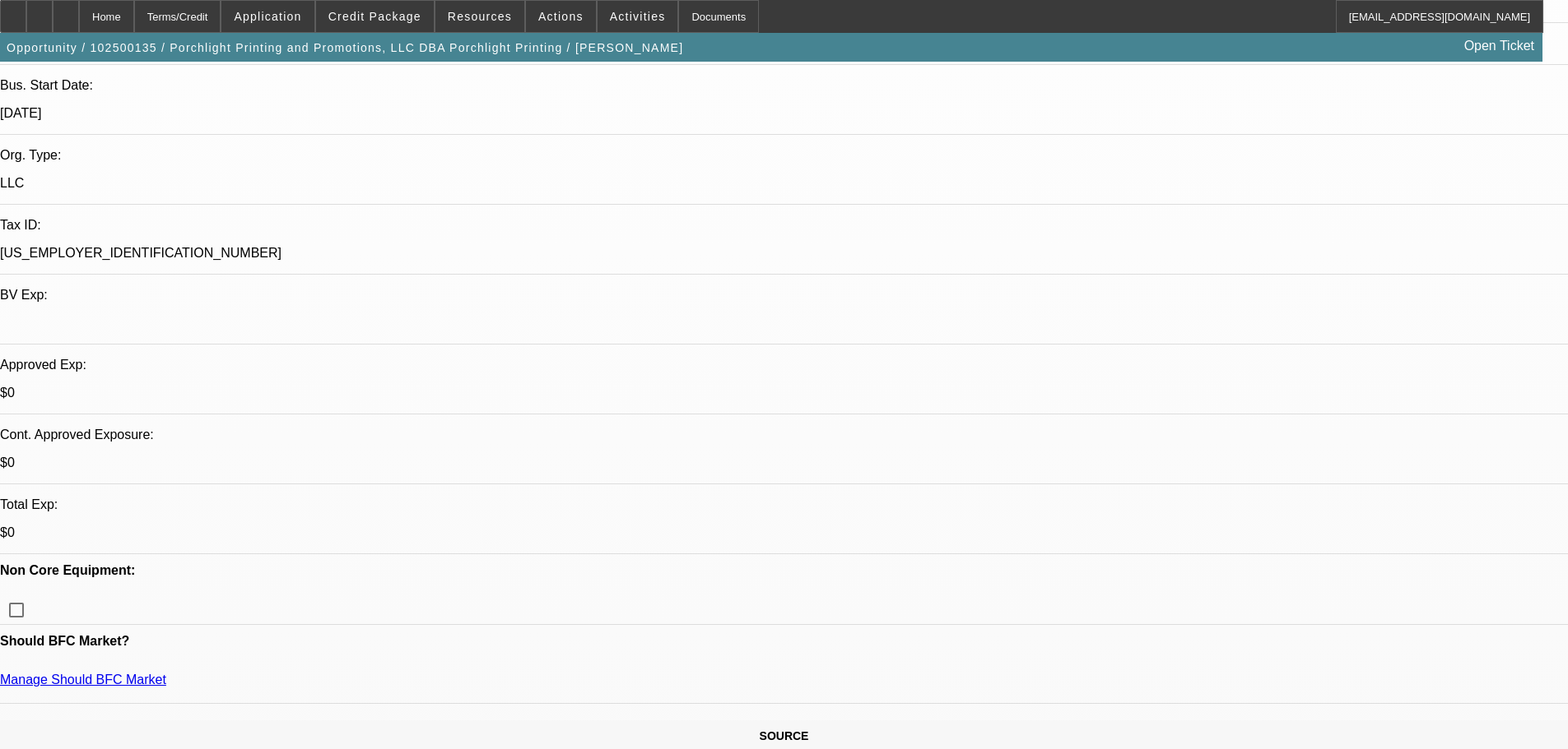
scroll to position [329, 0]
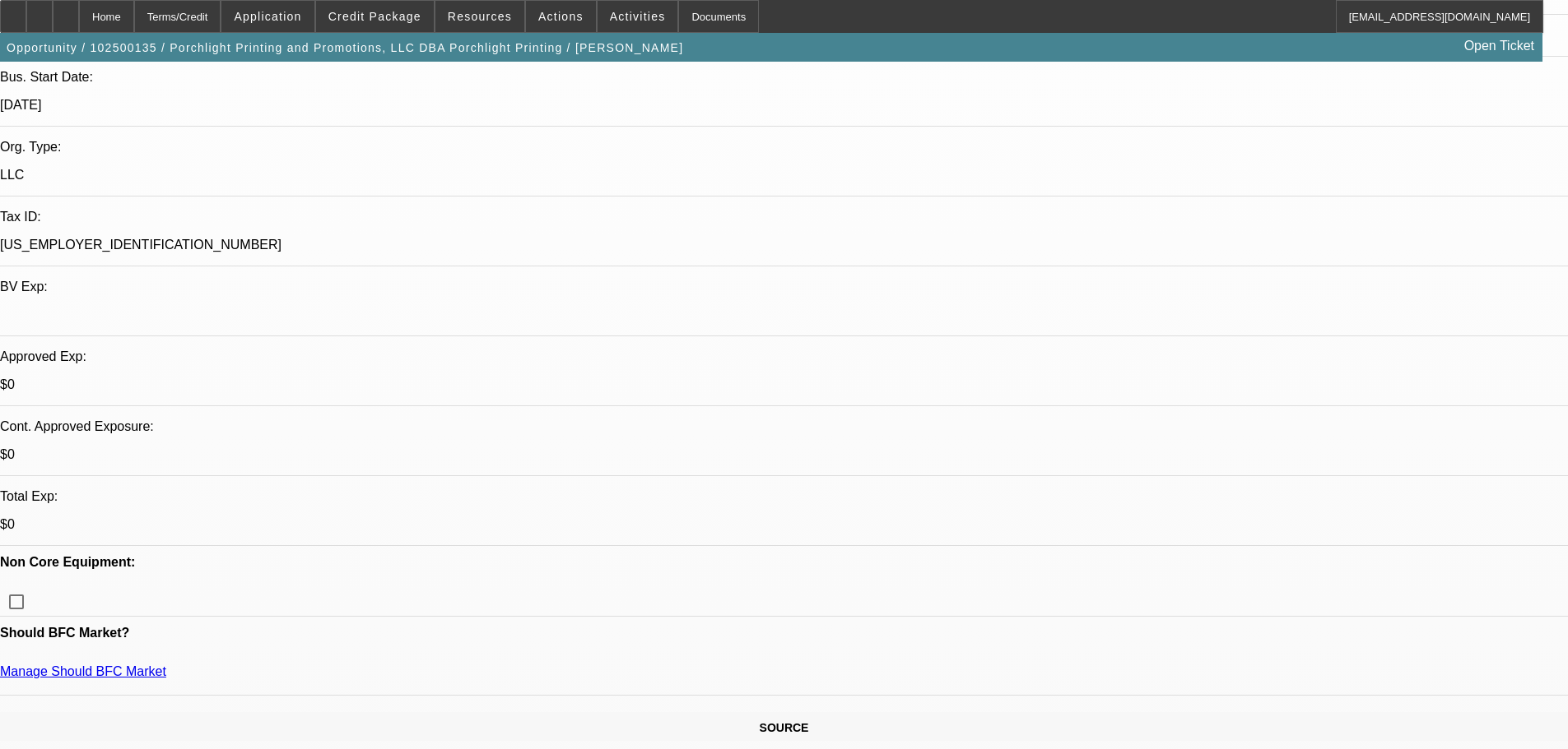
type textarea "NEED FORMAL VENDOR QUOTE"
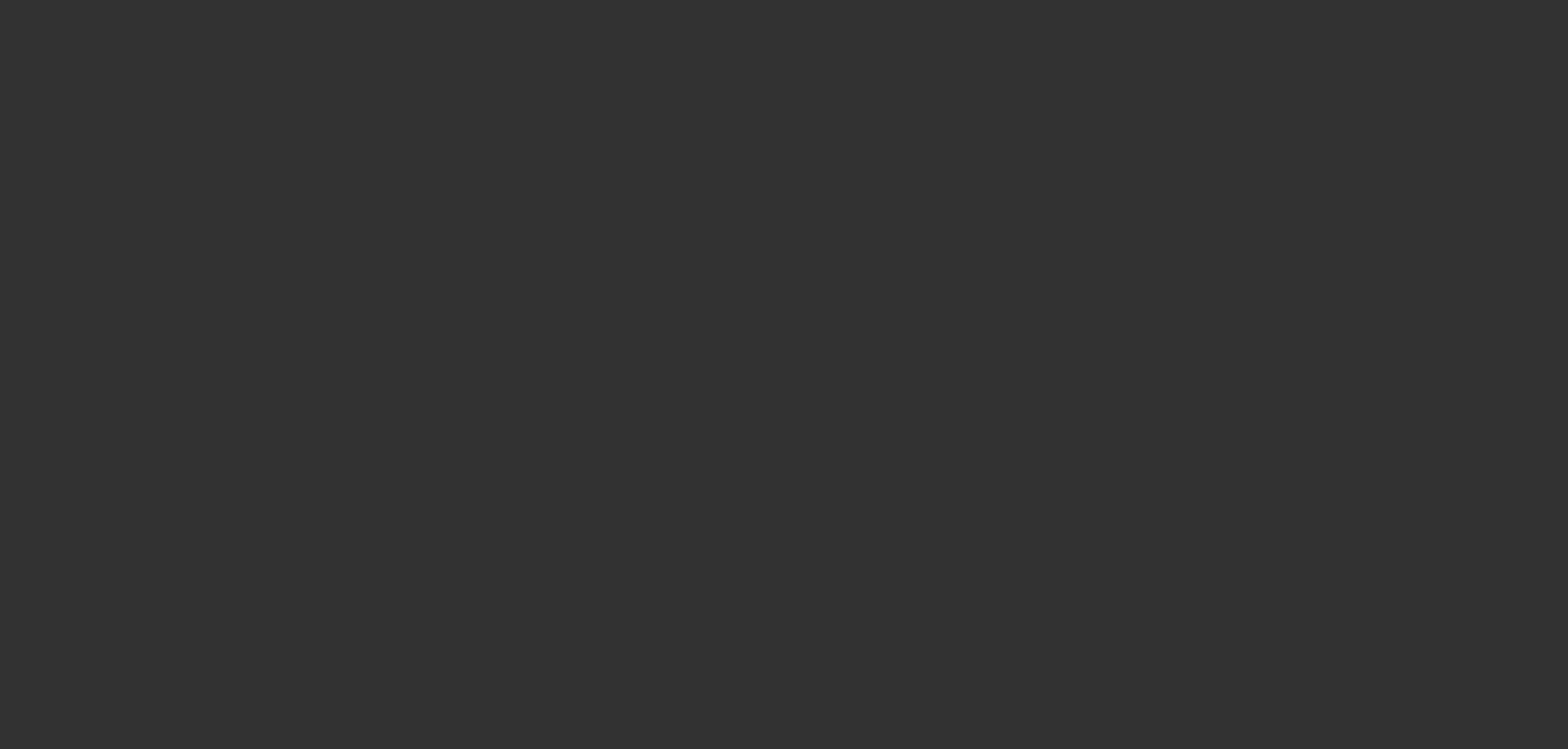
scroll to position [0, 0]
select select "0"
select select "2"
select select "0.1"
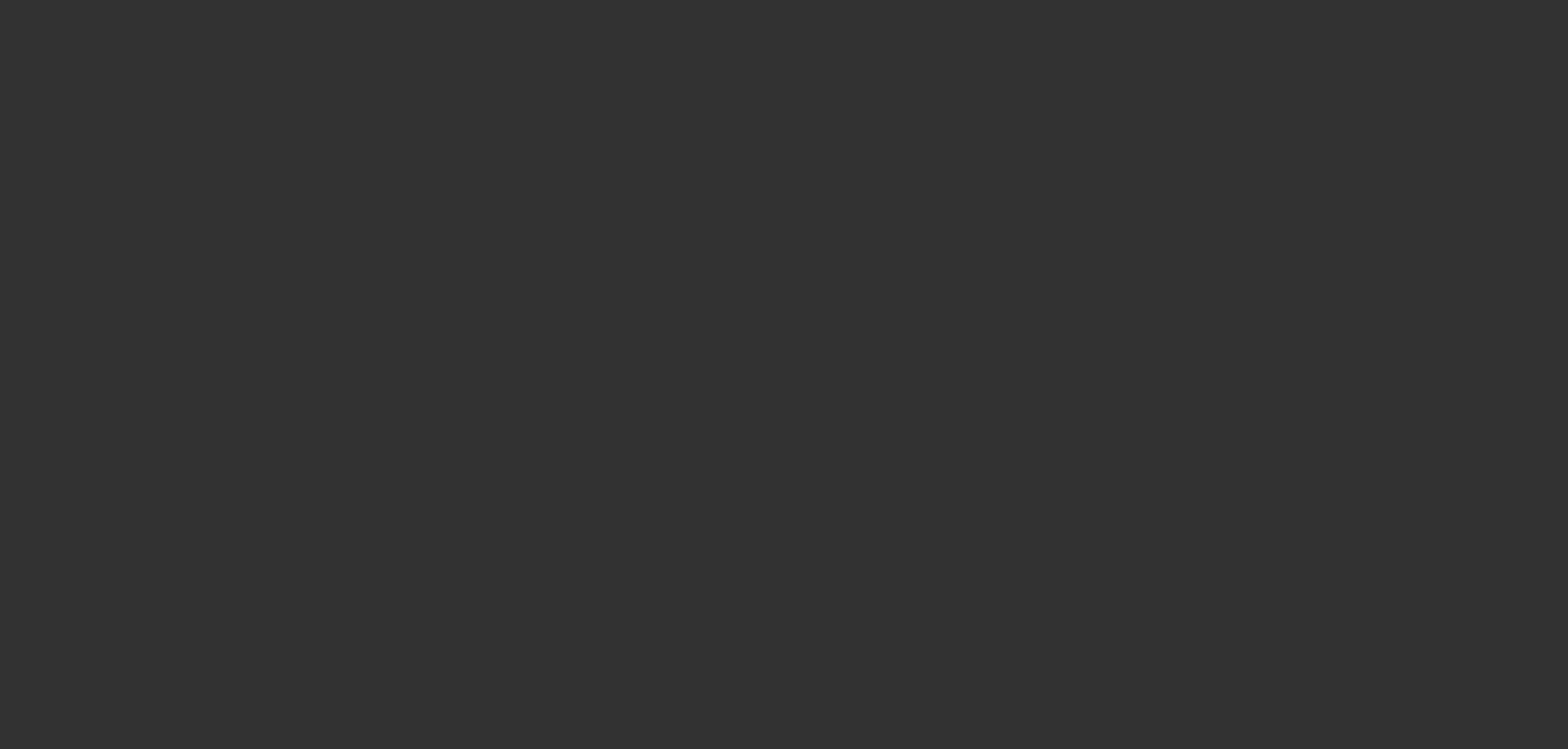
select select "4"
select select "0"
select select "2"
select select "0"
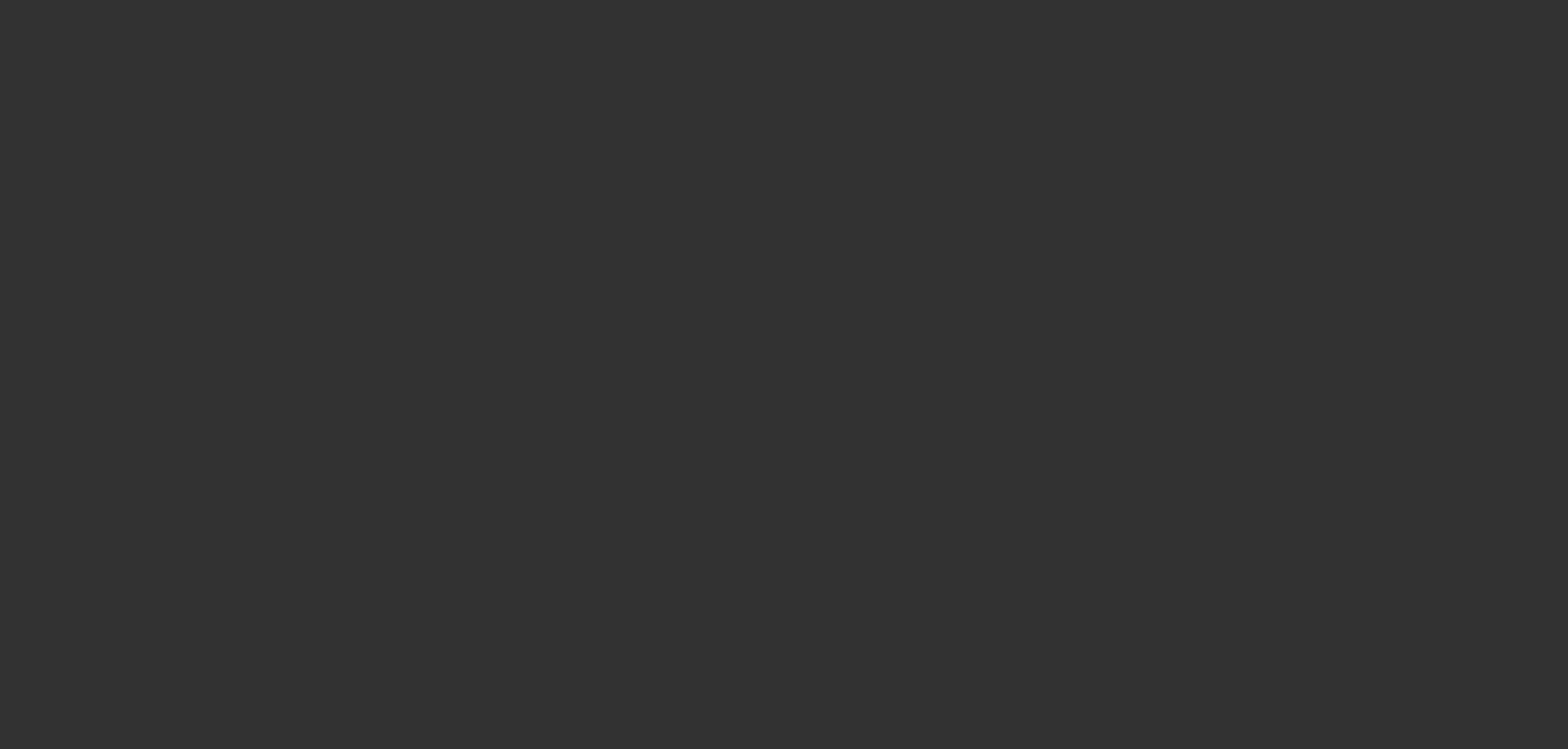
select select "6"
select select "0"
select select "0.1"
select select "4"
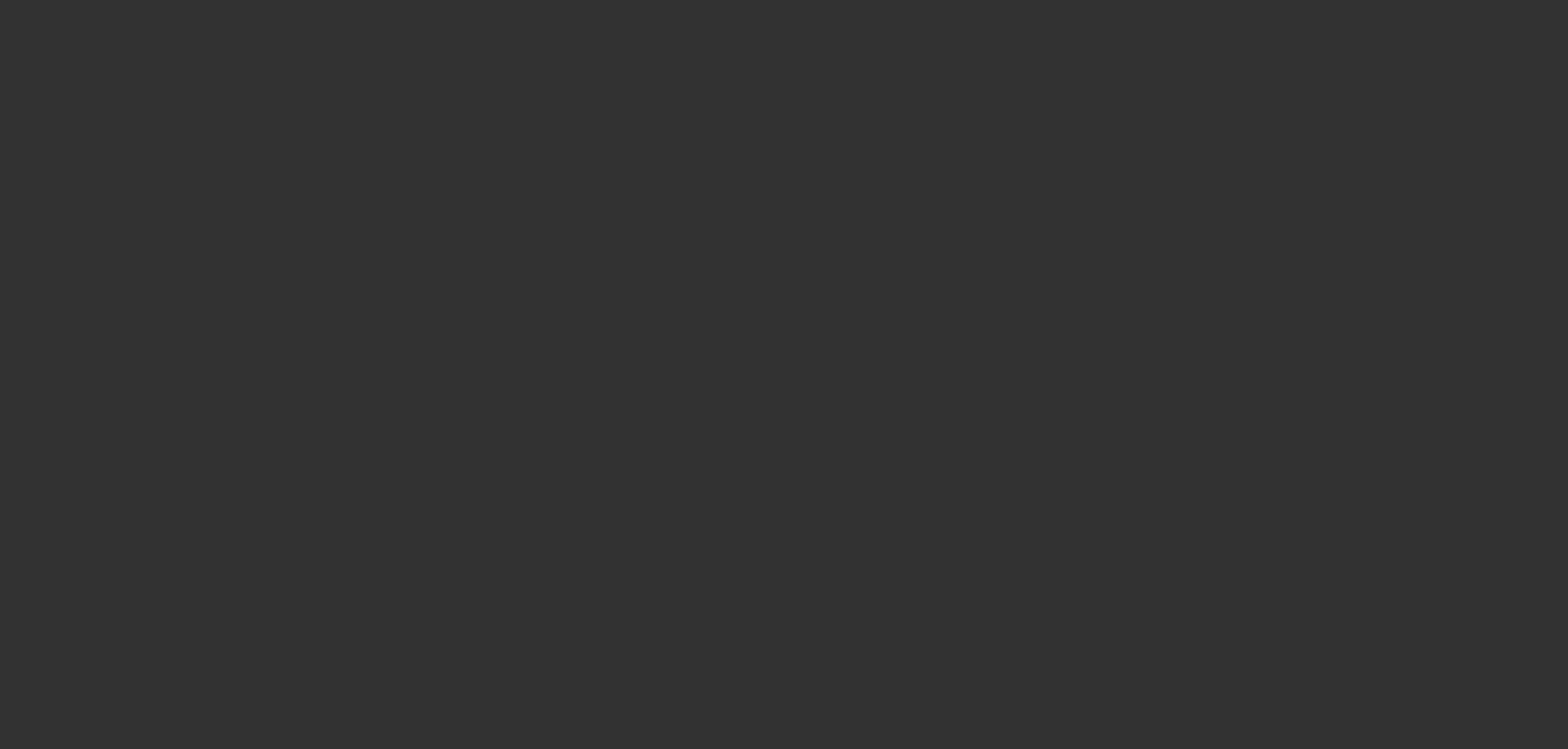
select select "0"
select select "6"
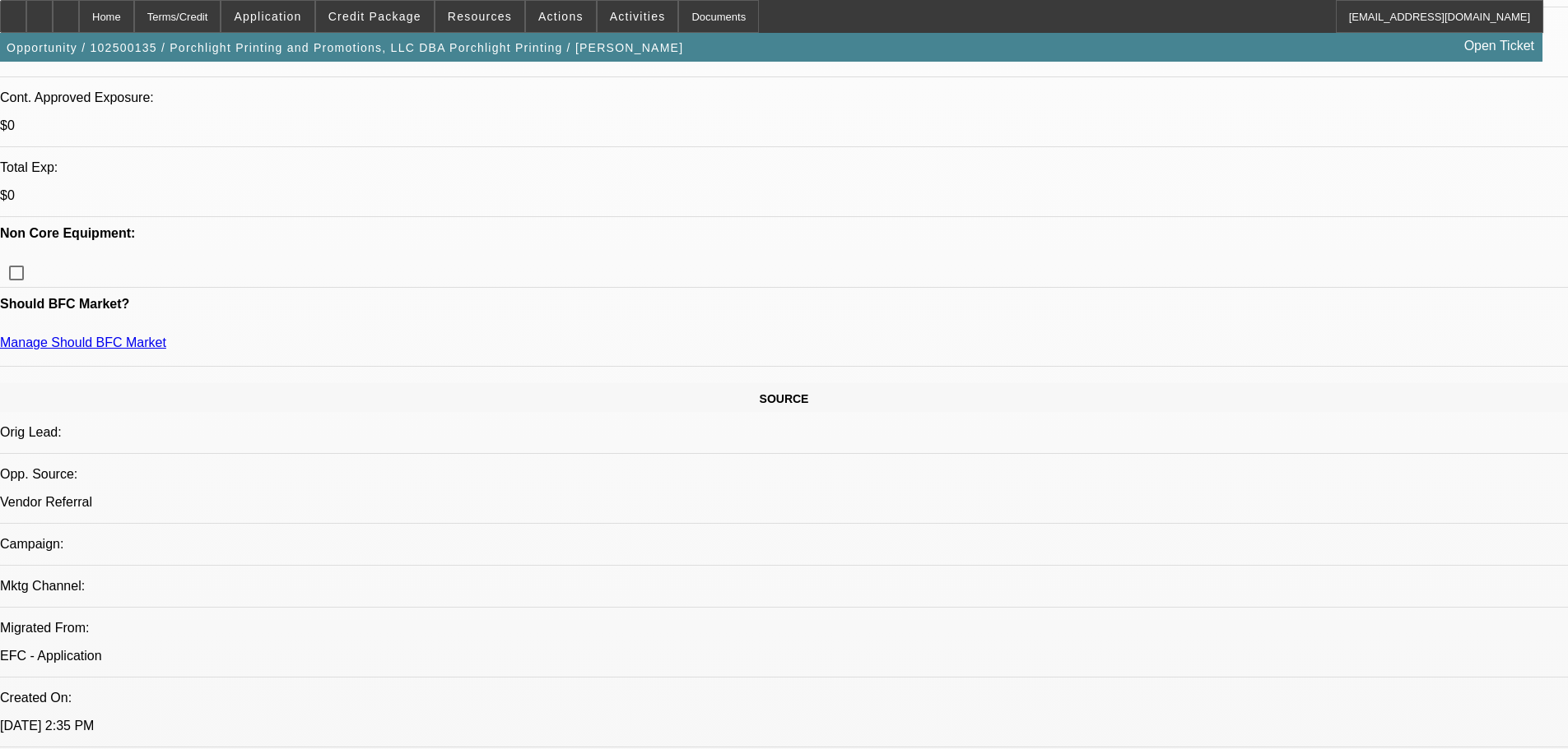
scroll to position [1152, 0]
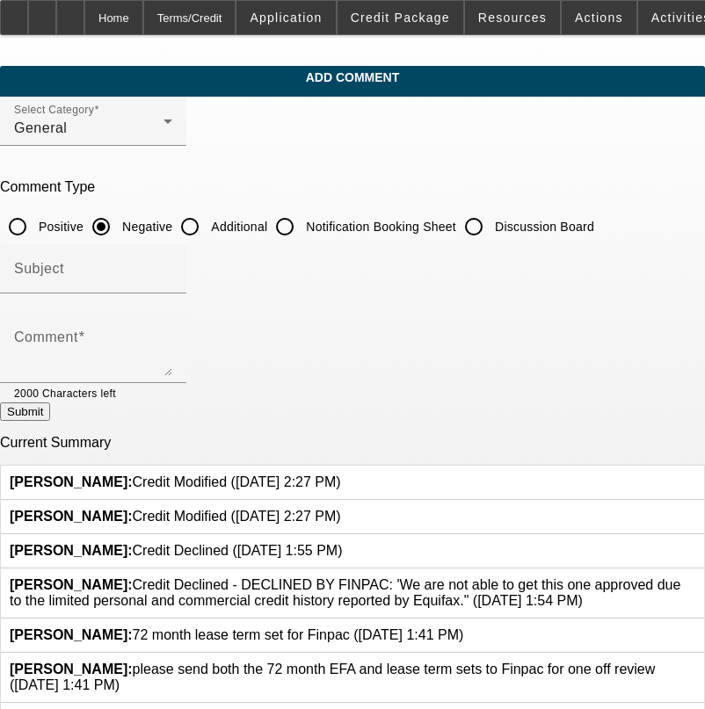
click at [157, 318] on div "Comment" at bounding box center [93, 348] width 158 height 70
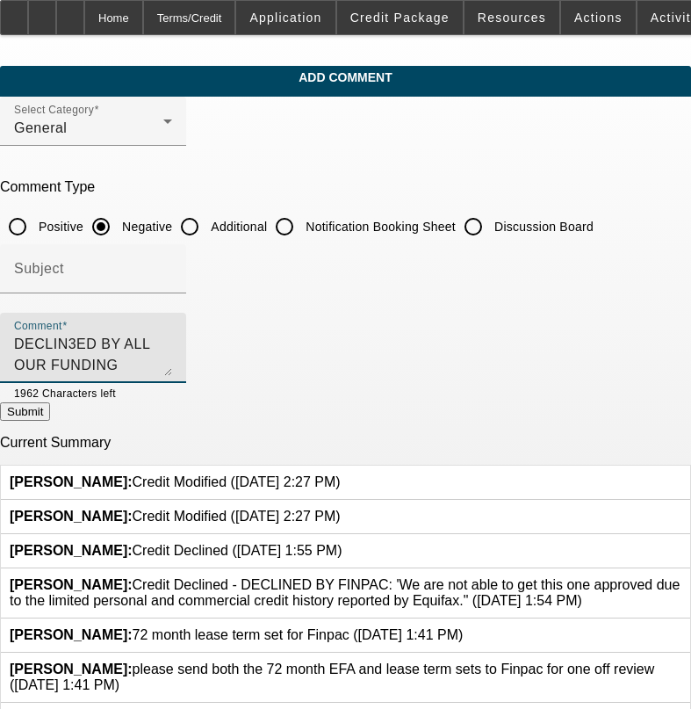
click at [88, 342] on textarea "DECLIN3ED BY ALL OUR FUNDING PARTNERS" at bounding box center [93, 355] width 158 height 42
type textarea "DECLINED BY ALL OUR FUNDING PARTNERS , MISSING QUOTE SO ASSUME THERES 5-7k IN A…"
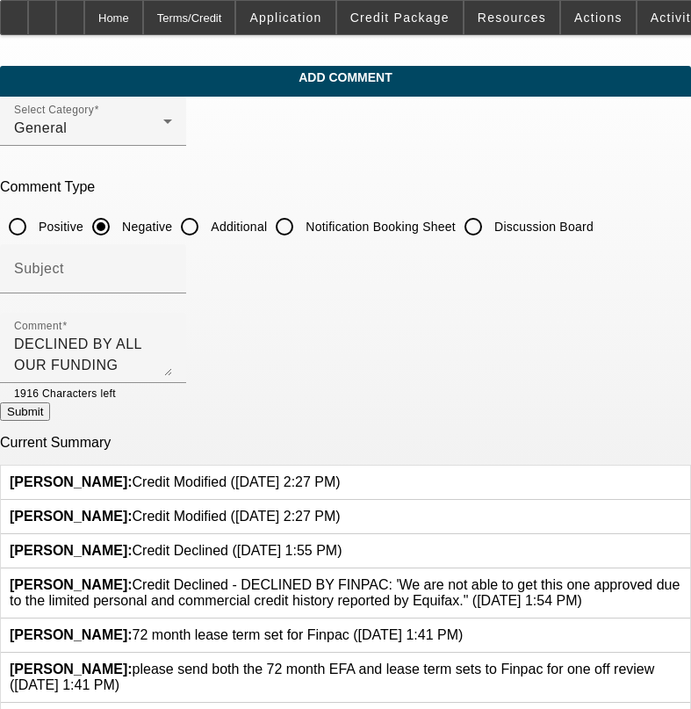
click at [50, 414] on button "Submit" at bounding box center [25, 411] width 50 height 18
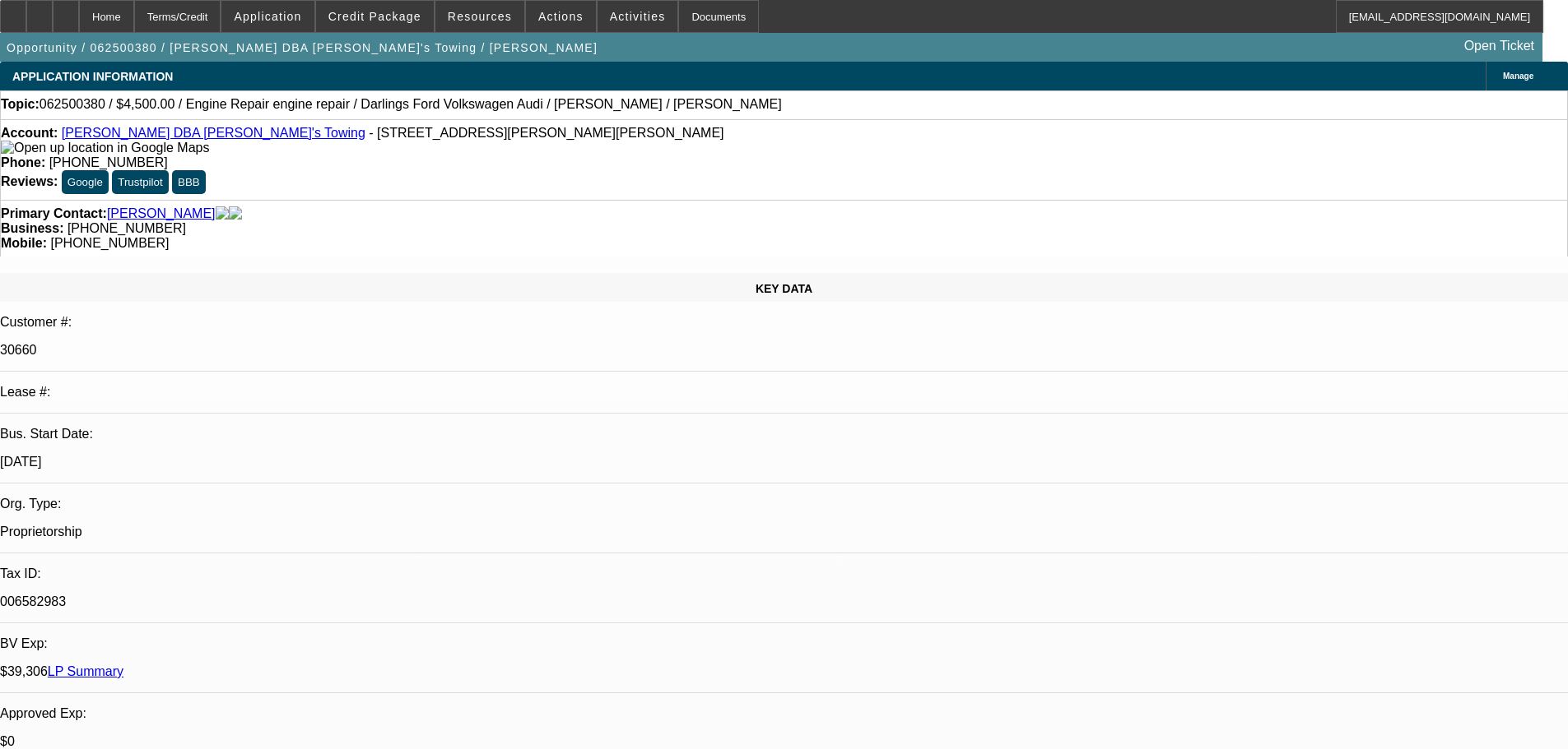
select select "0"
select select "2"
select select "0"
select select "6"
select select "0"
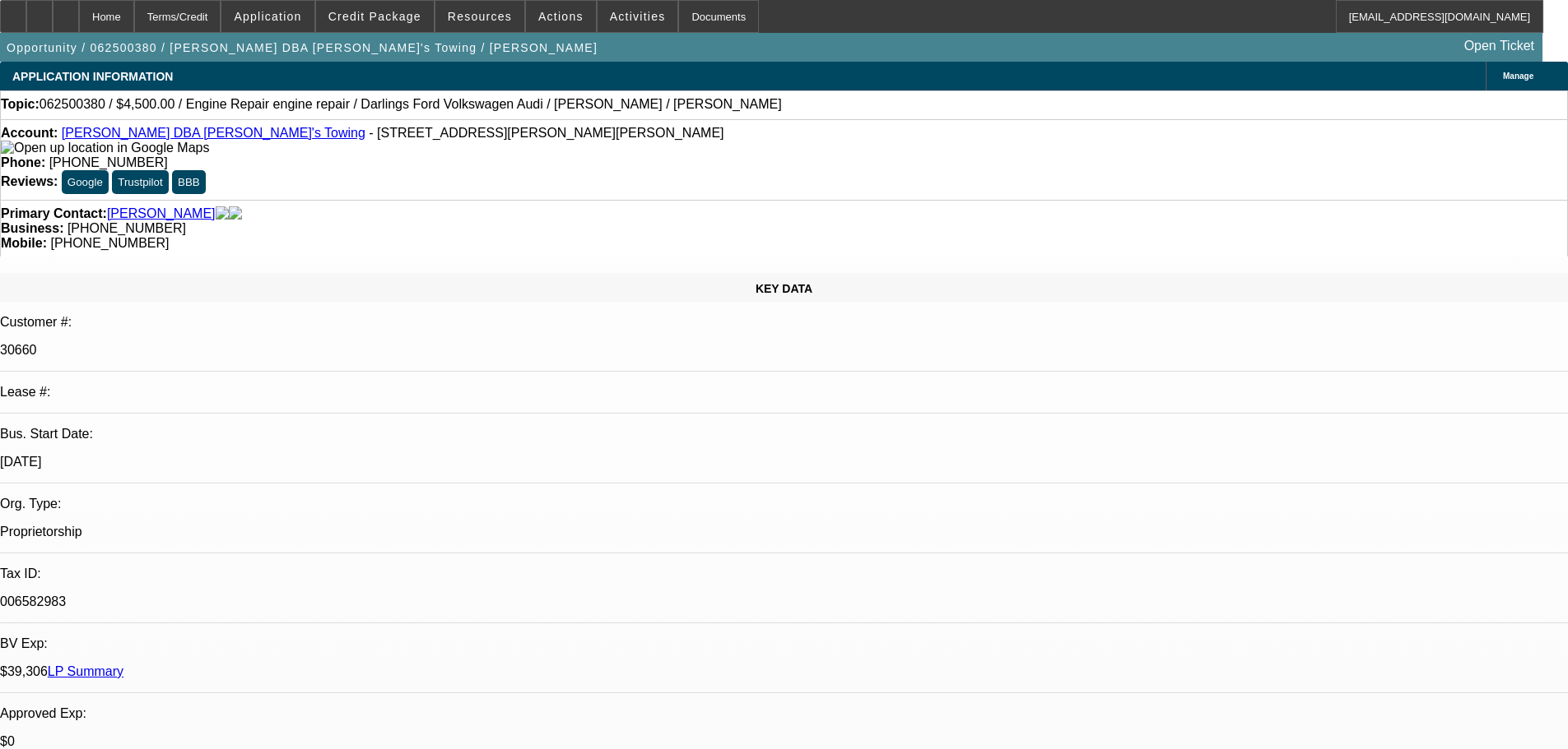
select select "2"
select select "0"
select select "6"
select select "0"
select select "2"
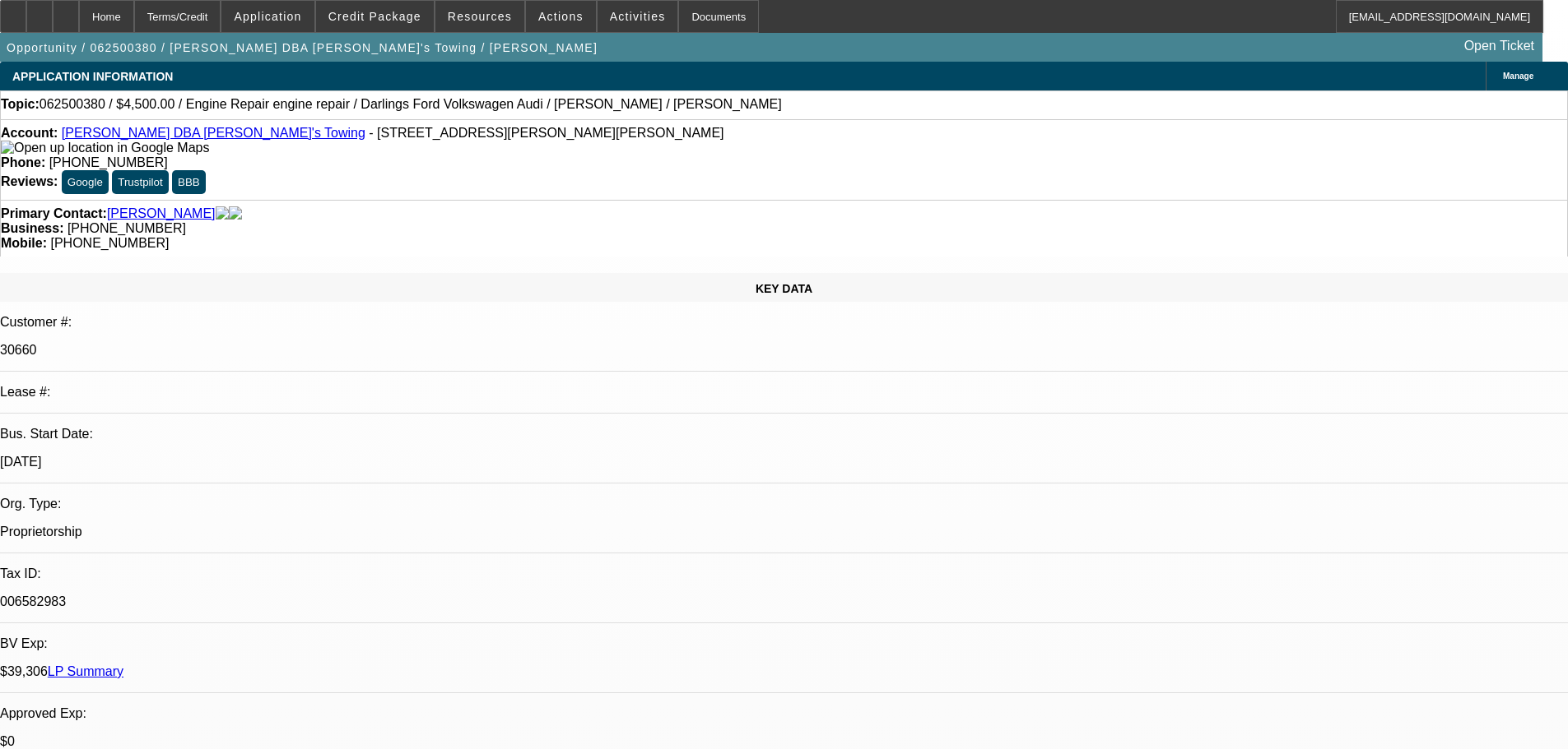
select select "2"
select select "0"
select select "6"
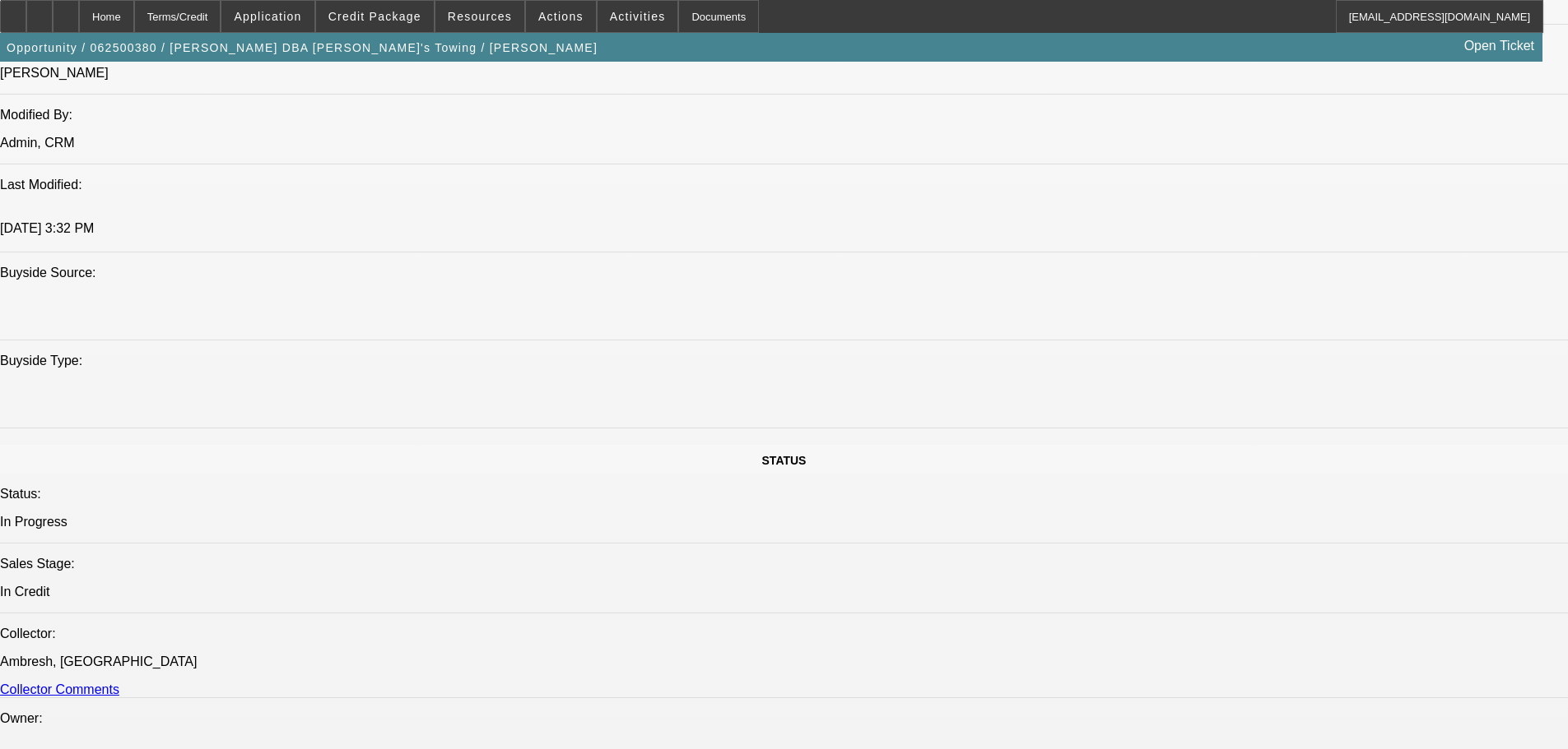
scroll to position [1399, 0]
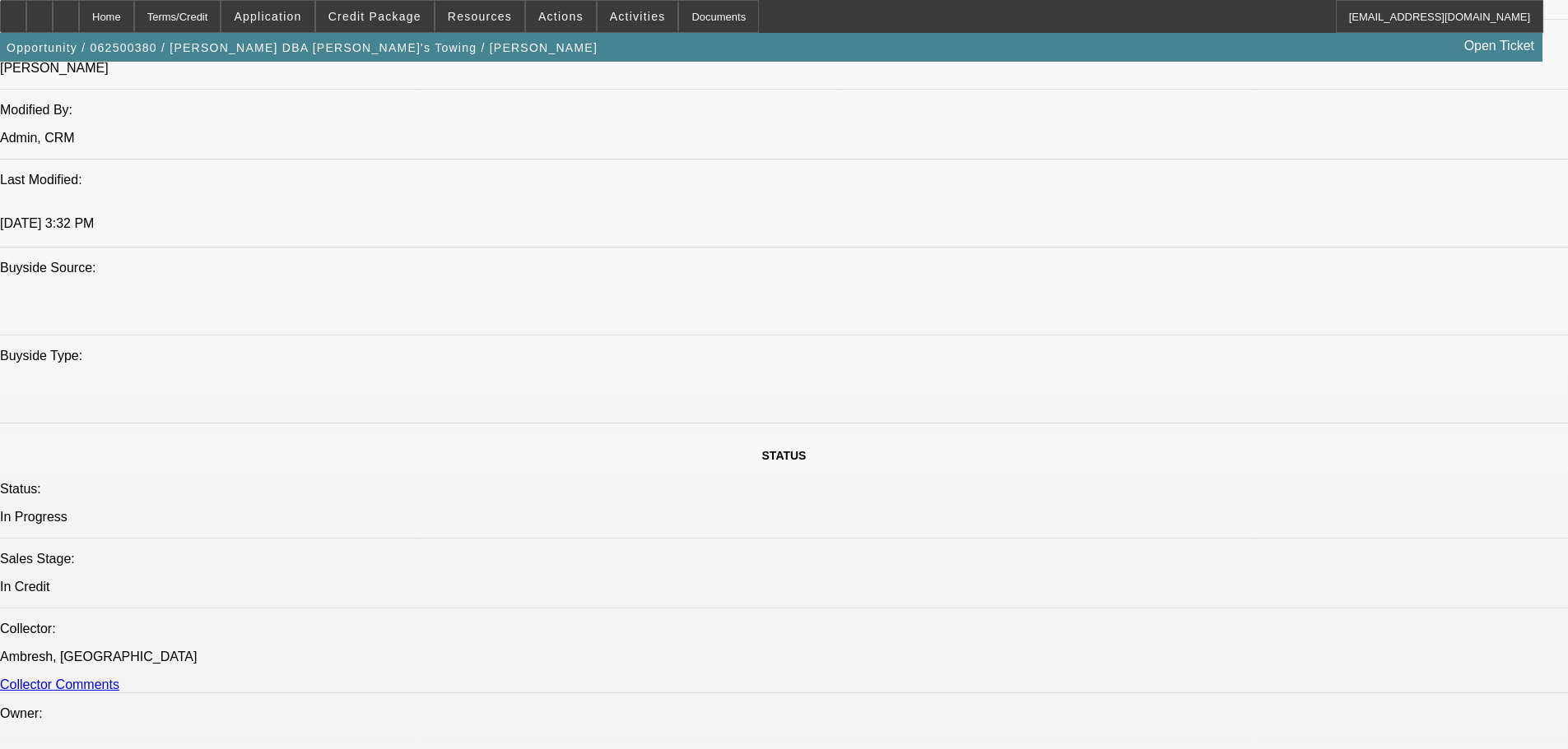
click at [391, 21] on span "Credit Package" at bounding box center [375, 17] width 93 height 13
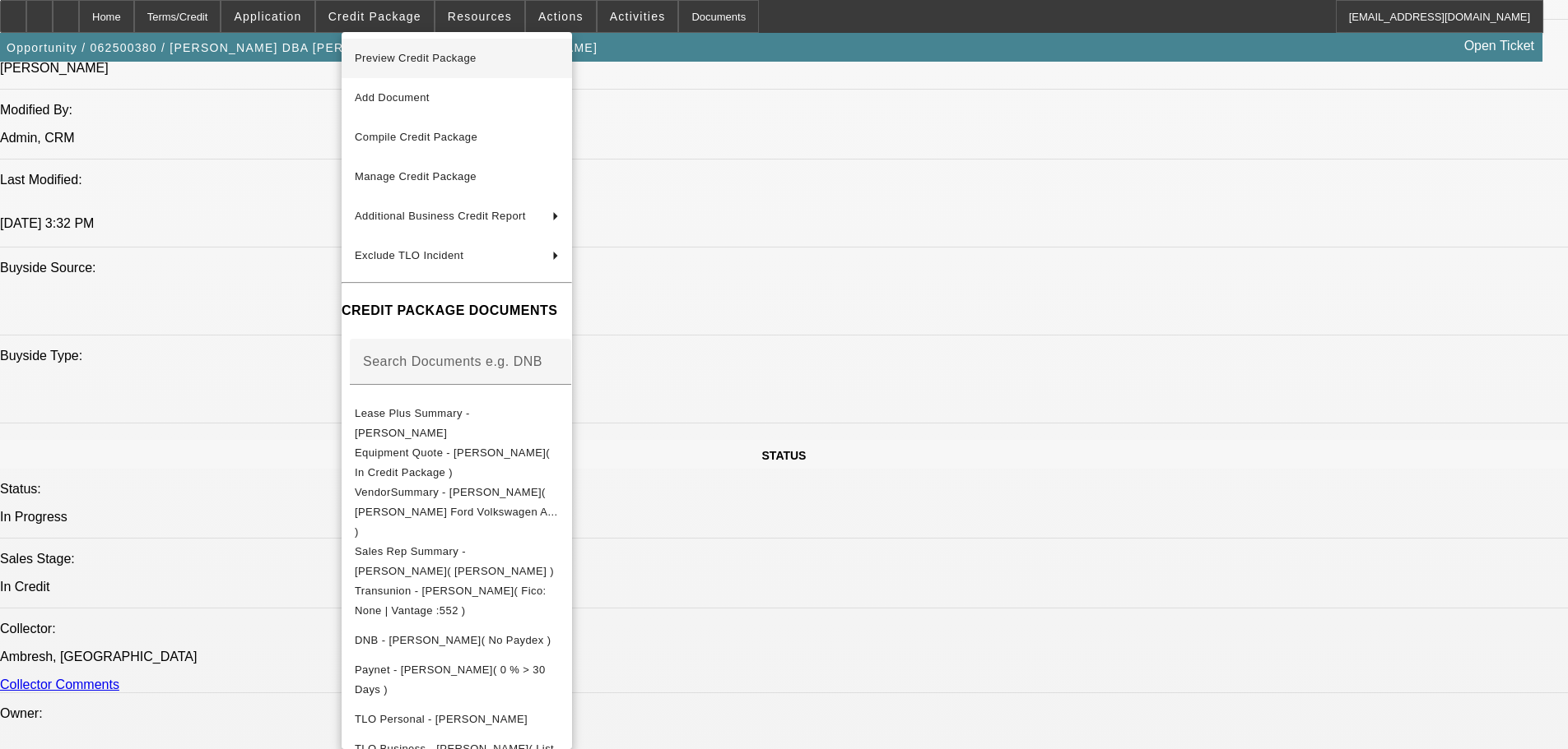
click at [403, 55] on span "Preview Credit Package" at bounding box center [416, 57] width 122 height 12
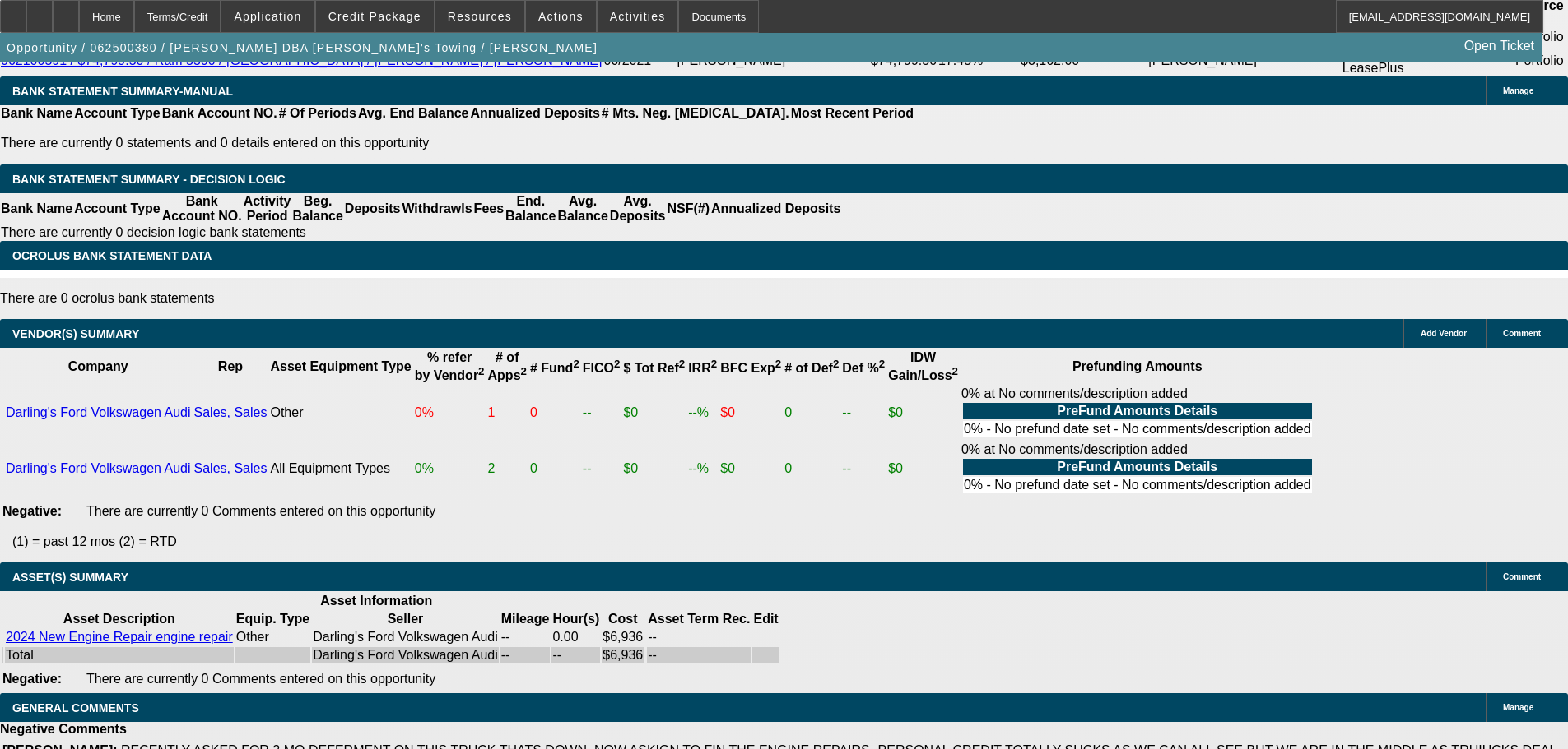
scroll to position [2961, 0]
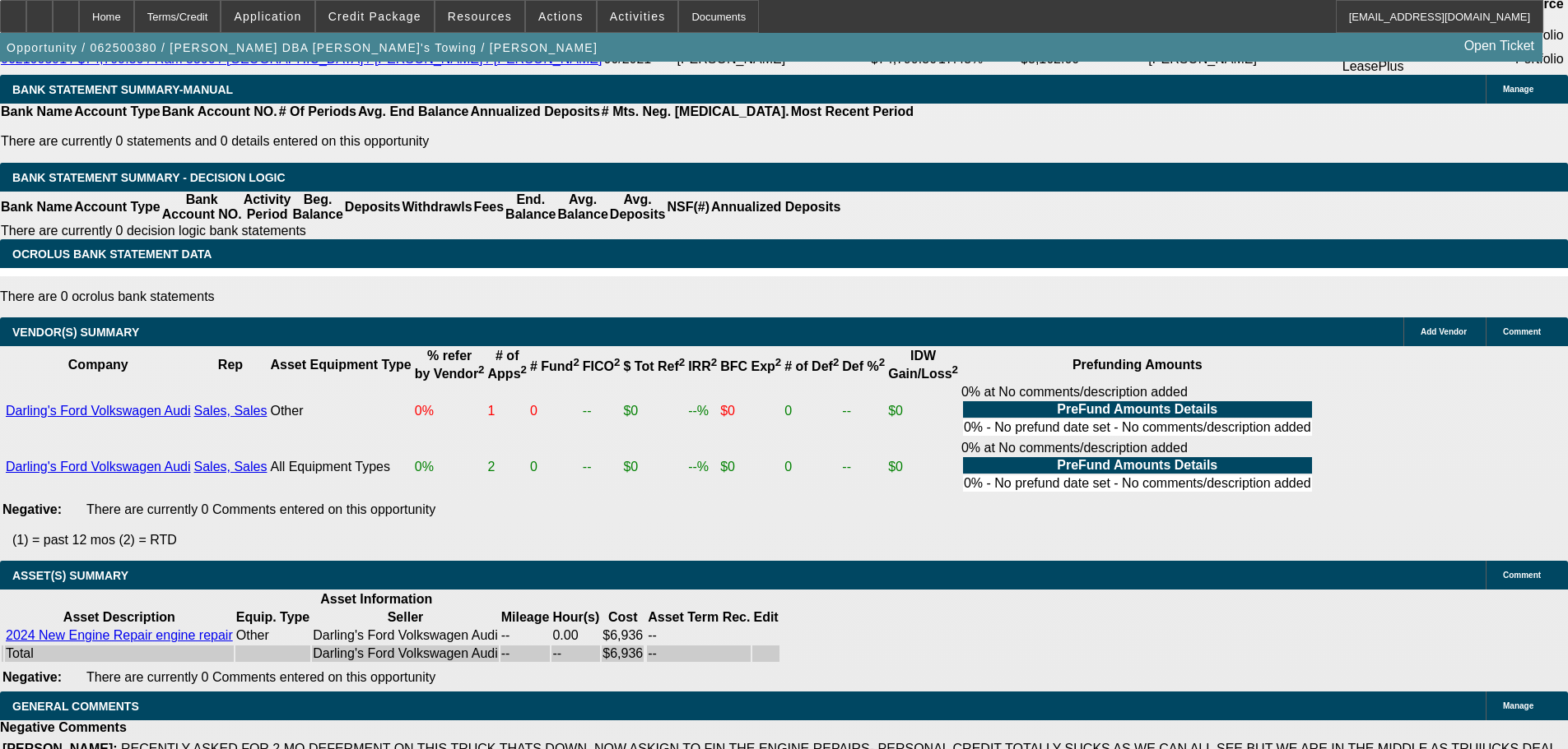
select select "3"
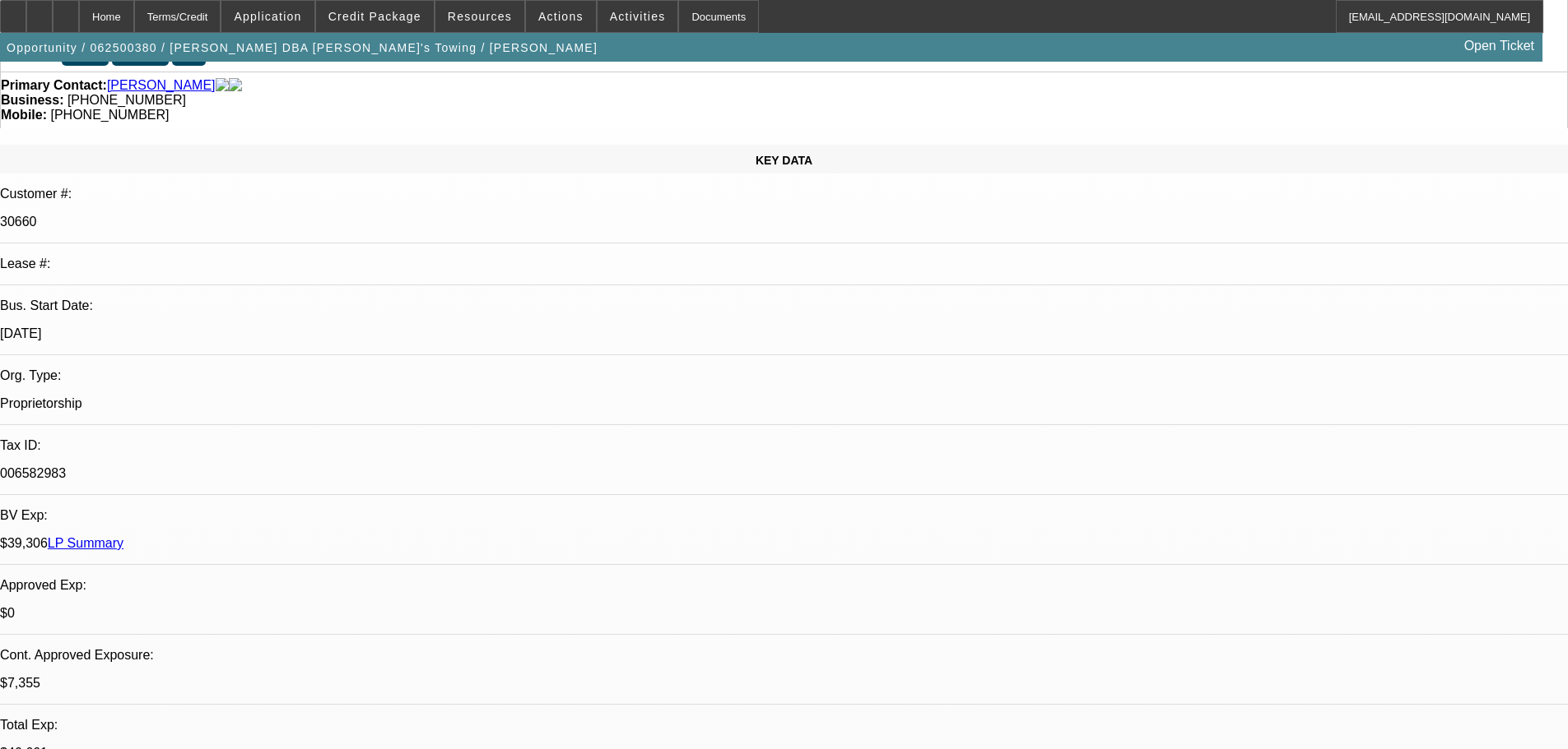
scroll to position [247, 0]
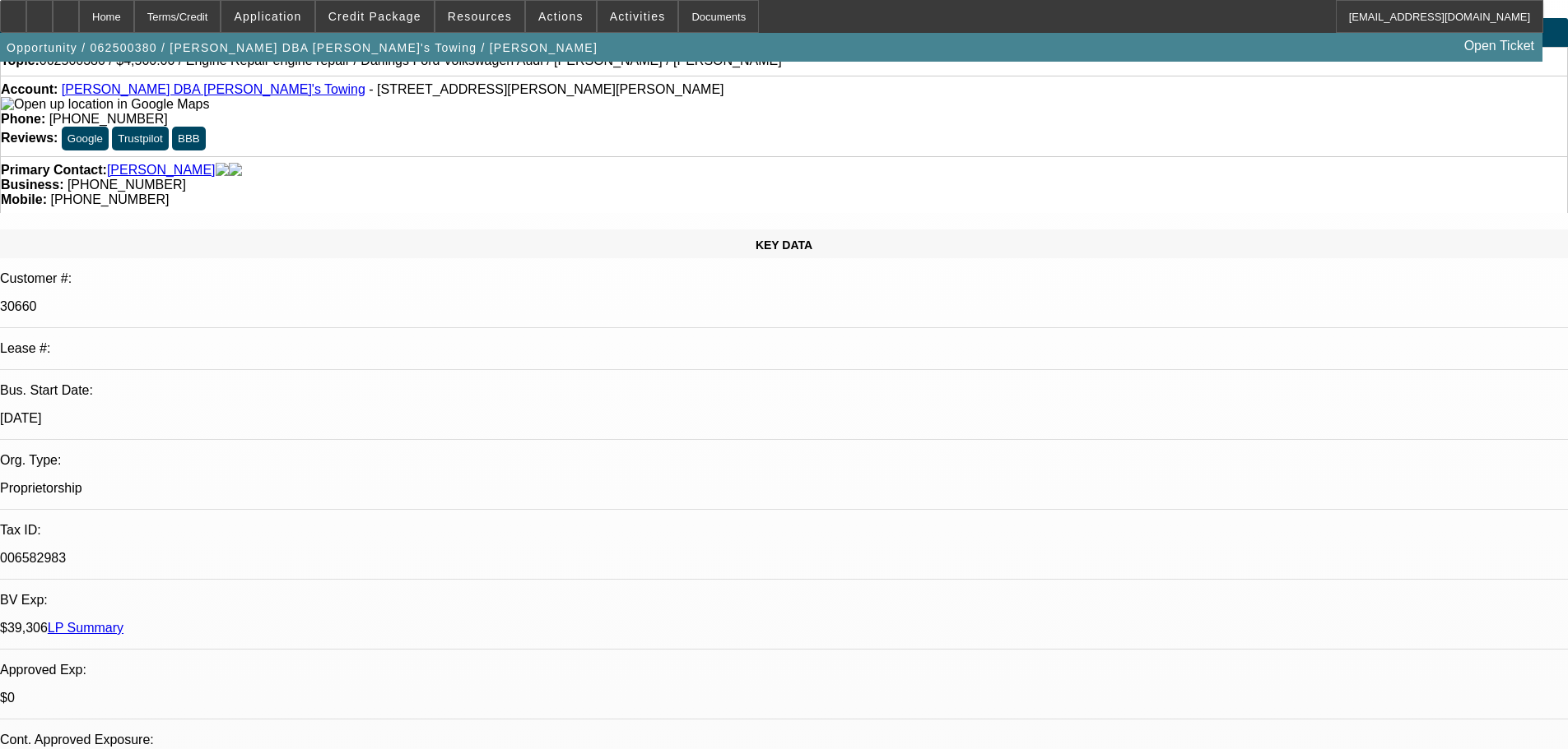
scroll to position [329, 0]
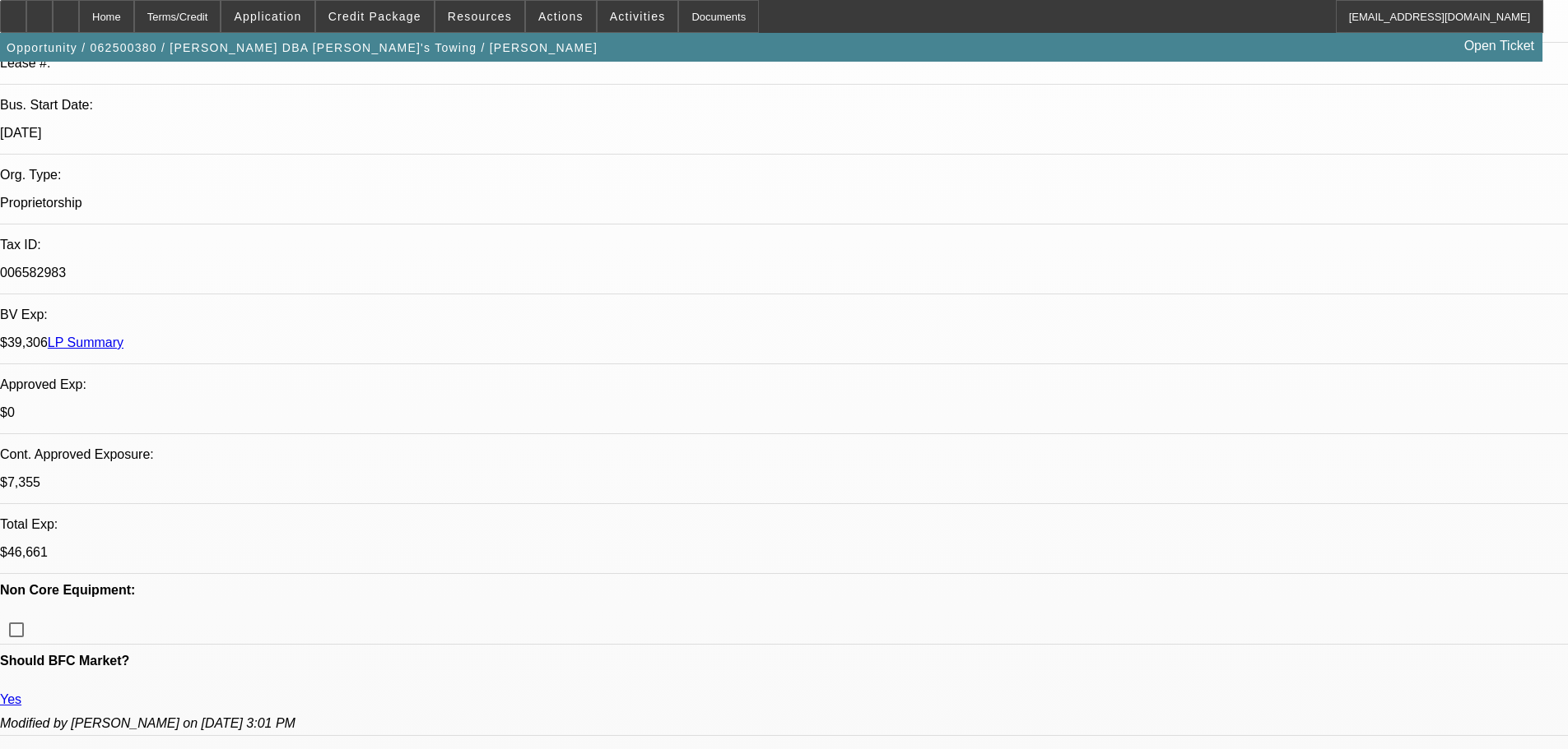
type textarea "HI [PERSON_NAME] HERES THE APPROVAL - WE WILL REQUIRE THIS WORK TO BE DONE [DAT…"
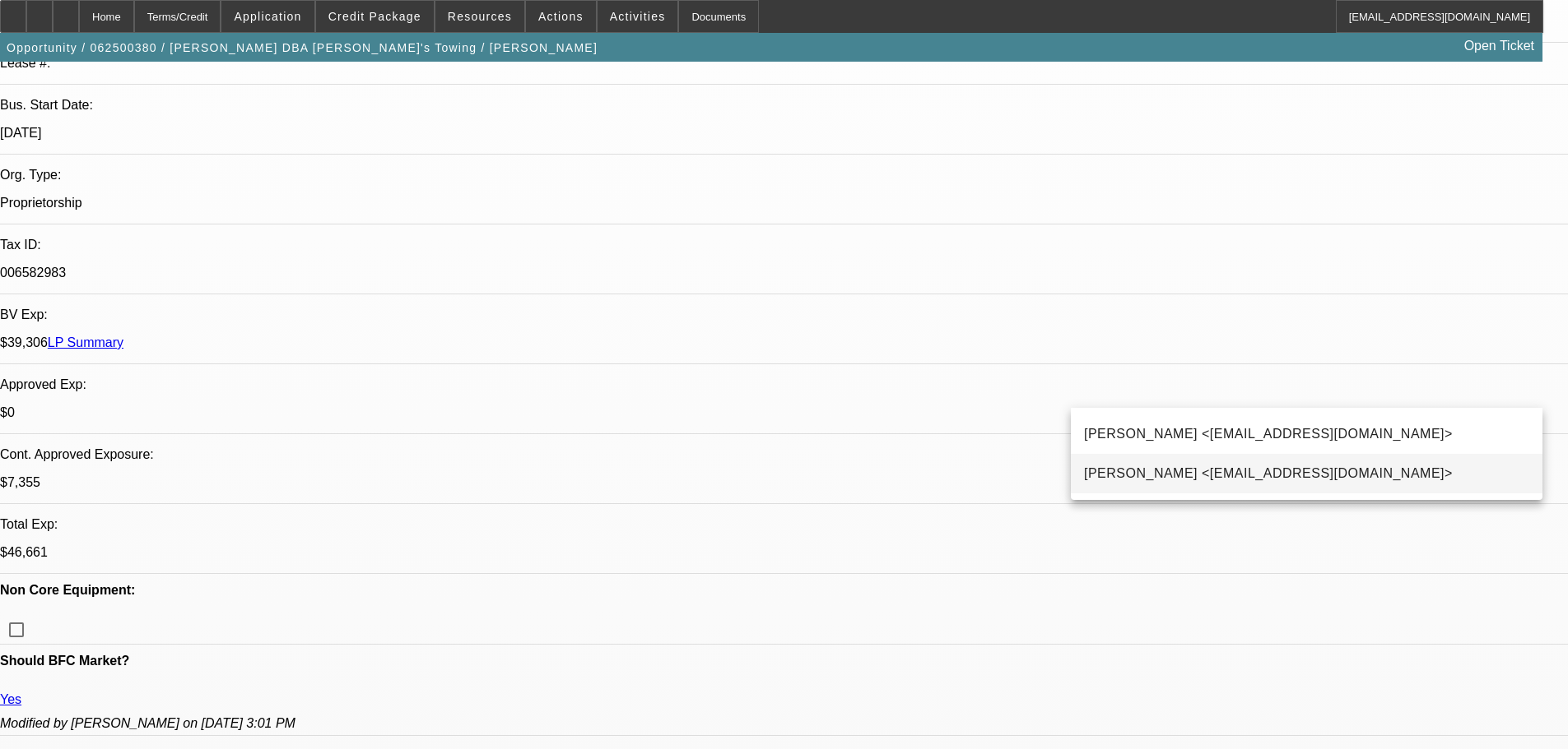
type input "AVIN"
click at [1172, 477] on span "[PERSON_NAME] <[EMAIL_ADDRESS][DOMAIN_NAME]>" at bounding box center [1268, 474] width 369 height 20
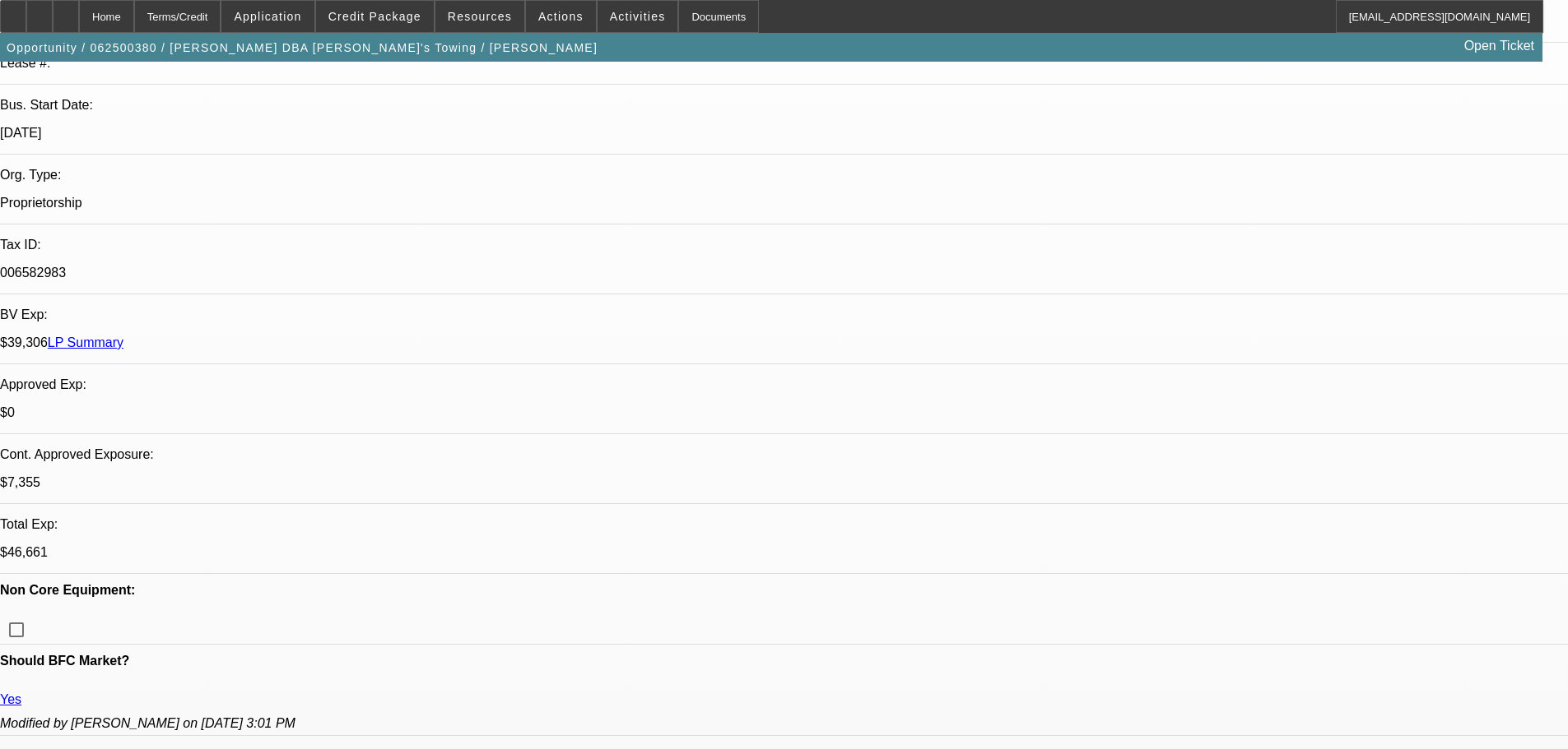
scroll to position [0, 0]
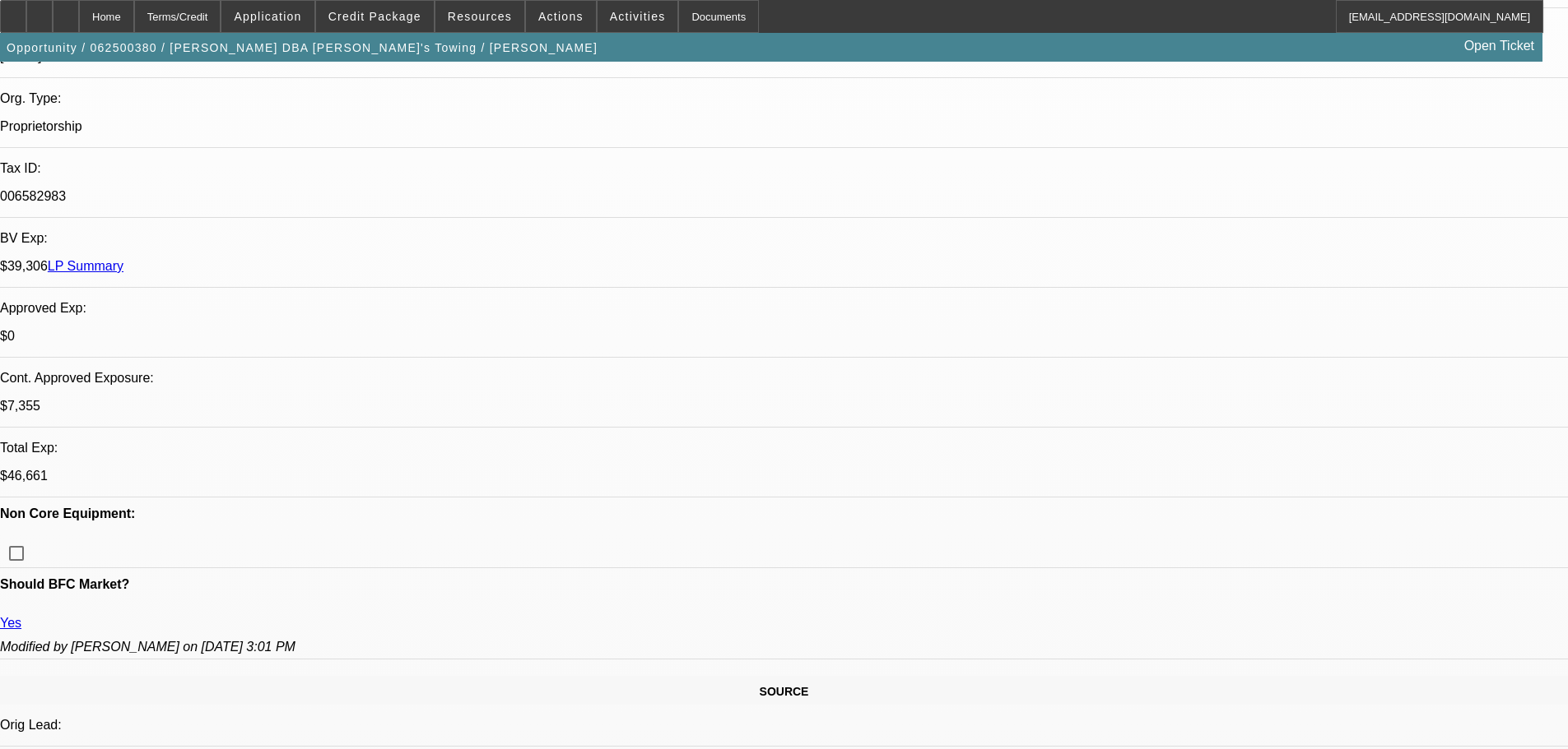
scroll to position [411, 0]
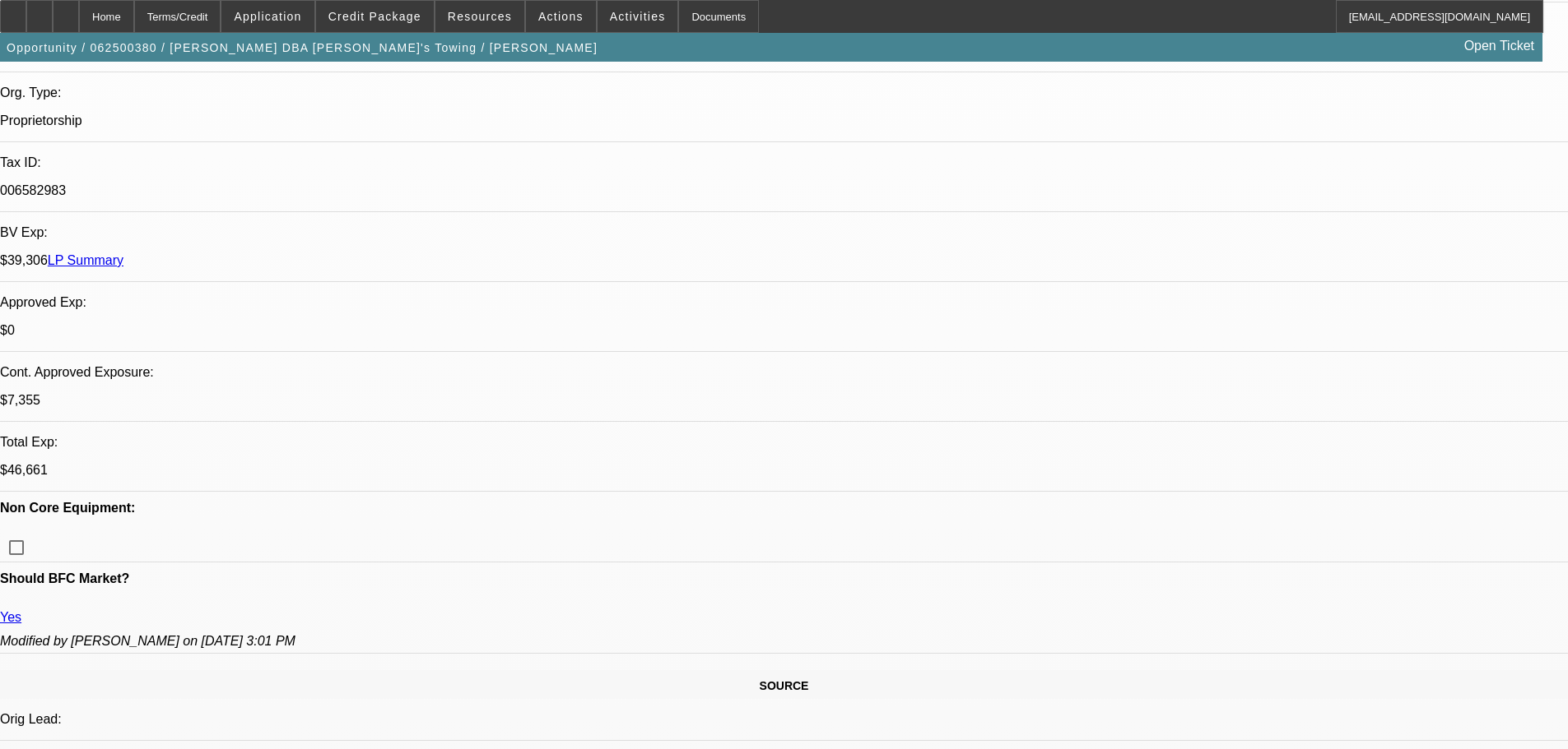
type textarea "HI [PERSON_NAME] HERES THE APPROVAL - WE WILL REQUIRE THIS WORK TO BE DONE [DAT…"
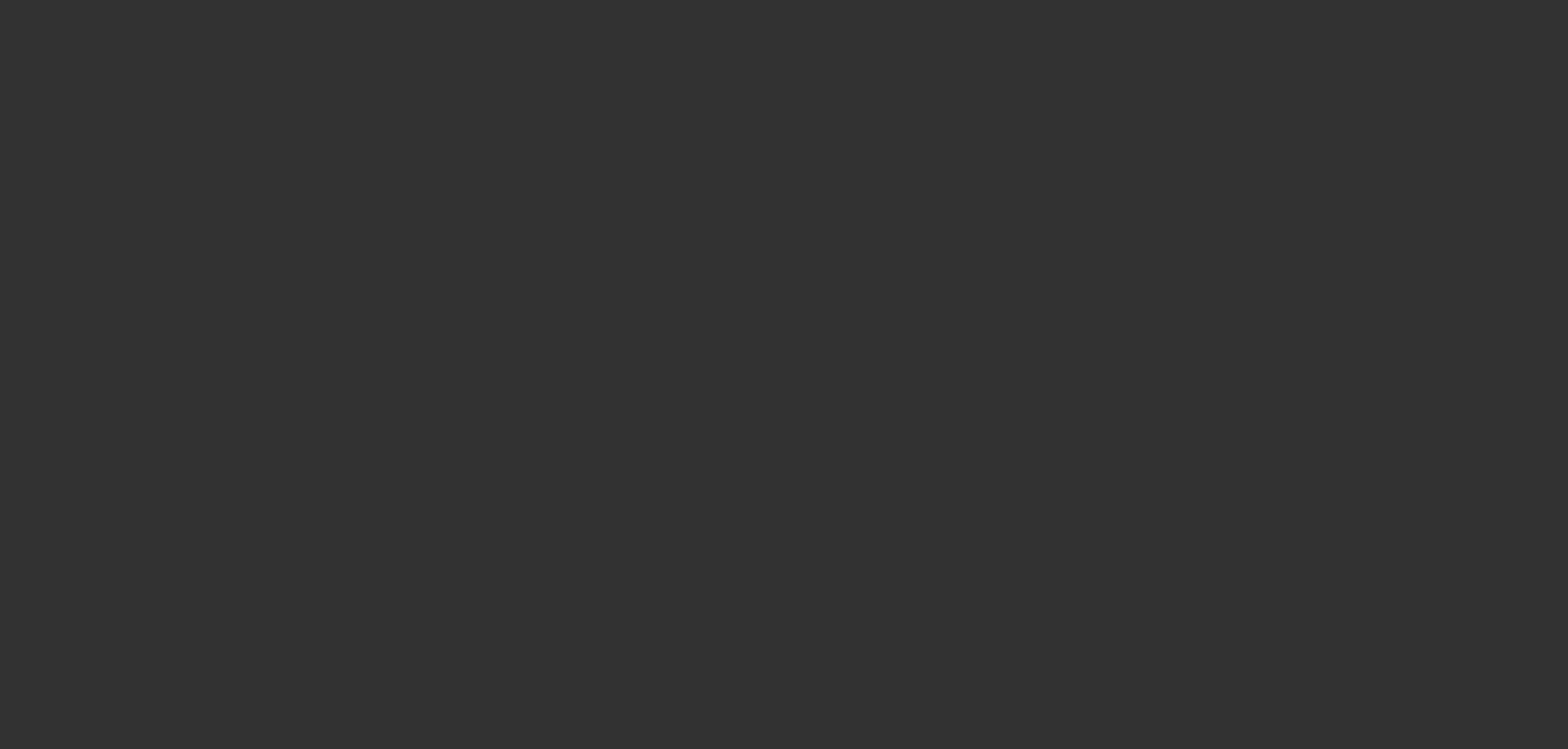
scroll to position [0, 0]
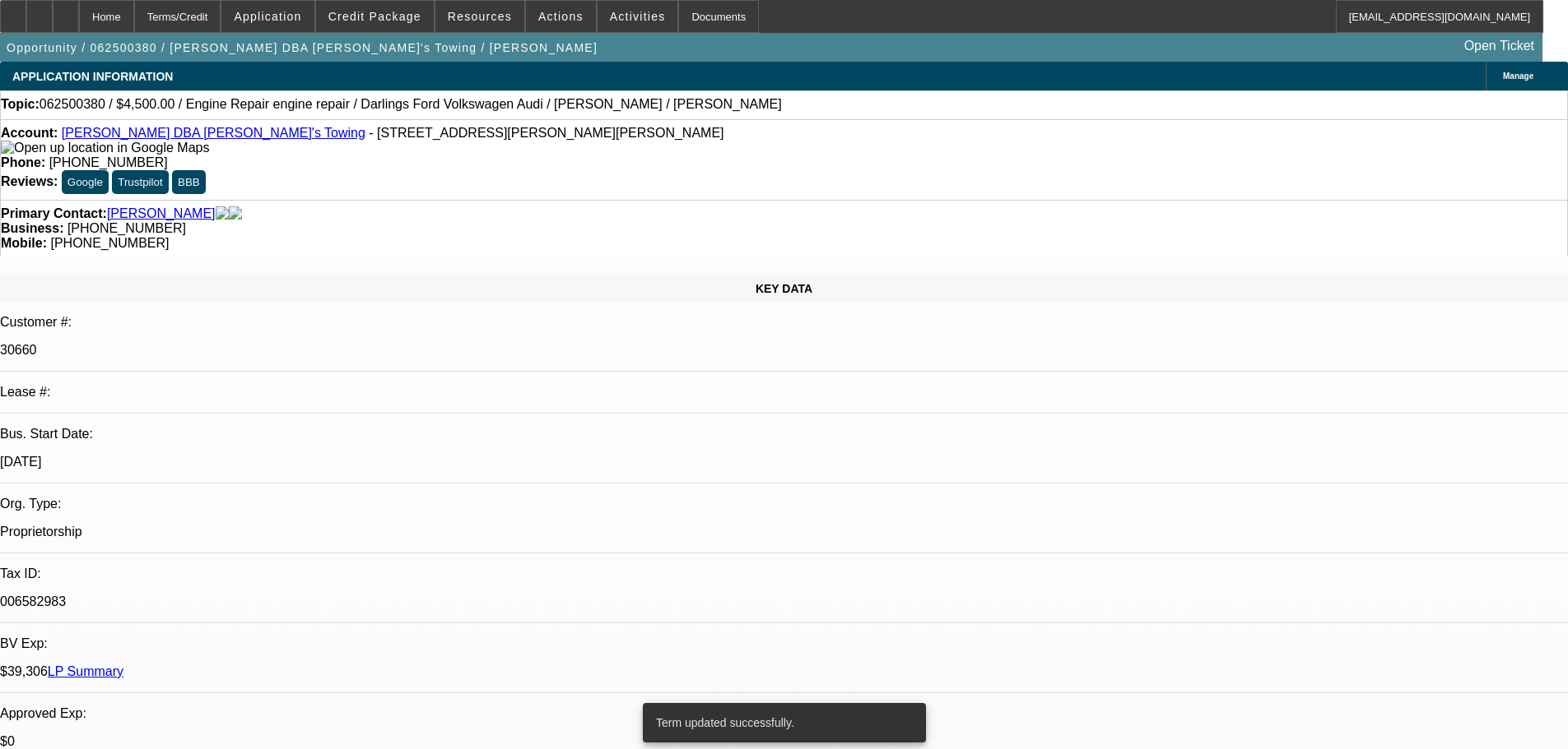
select select "0"
select select "2"
select select "0"
select select "6"
select select "0"
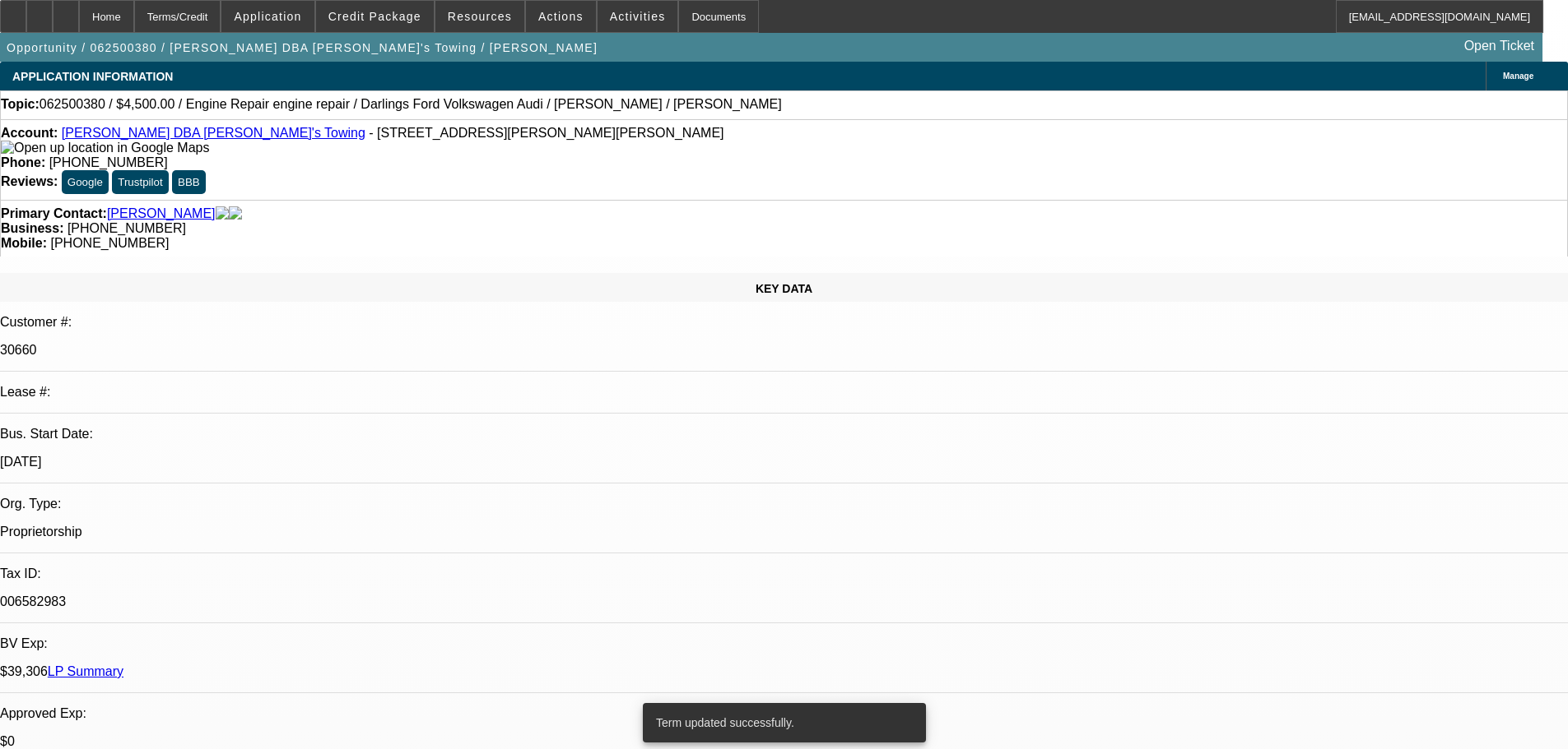
select select "2"
select select "0"
select select "6"
select select "0"
select select "2"
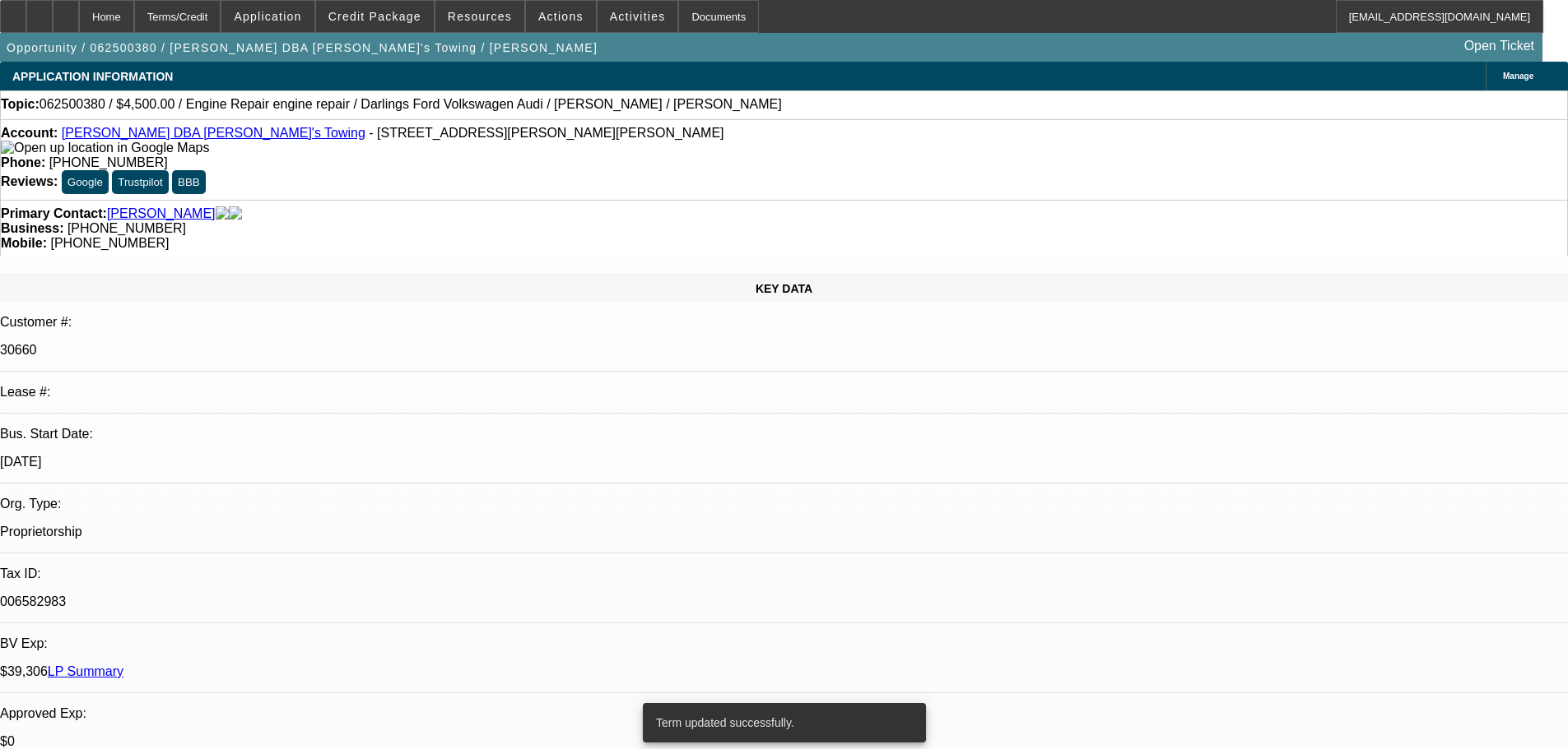
select select "2"
select select "0"
select select "6"
